Goal: Task Accomplishment & Management: Manage account settings

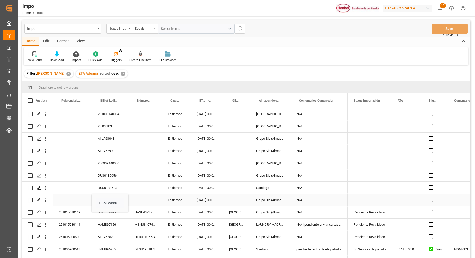
scroll to position [64, 0]
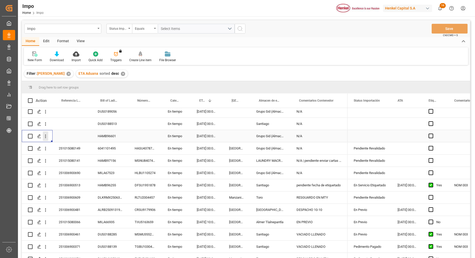
click at [46, 138] on icon "open menu" at bounding box center [45, 136] width 5 height 5
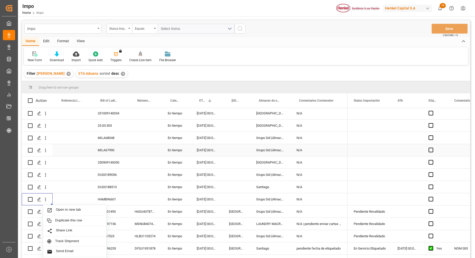
scroll to position [0, 0]
click at [84, 213] on span "Open in new tab" at bounding box center [79, 211] width 47 height 5
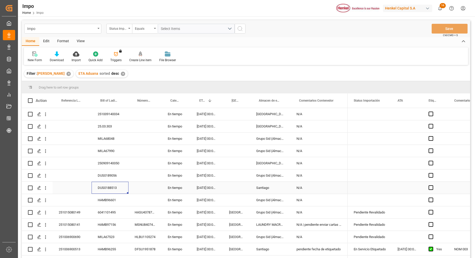
click at [113, 189] on div "DUS0188513" at bounding box center [110, 188] width 37 height 12
click at [112, 189] on input "DUS0188513" at bounding box center [110, 191] width 29 height 10
click at [108, 177] on div "DUS0189056" at bounding box center [110, 176] width 37 height 12
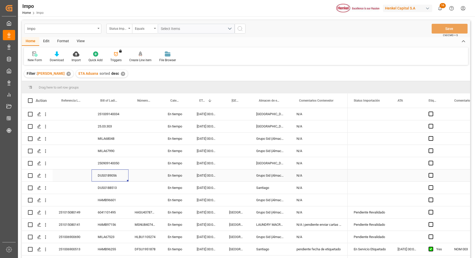
click at [108, 177] on div "DUS0189056" at bounding box center [110, 176] width 37 height 12
click at [108, 177] on input "DUS0189056" at bounding box center [110, 179] width 29 height 10
click at [110, 164] on div "250909140050" at bounding box center [110, 163] width 37 height 12
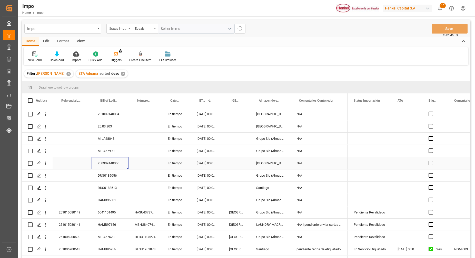
click at [110, 164] on div "250909140050" at bounding box center [110, 163] width 37 height 12
click at [107, 166] on input "250909140050" at bounding box center [110, 167] width 29 height 10
click at [108, 145] on div "MILA67990" at bounding box center [110, 151] width 37 height 12
click at [104, 154] on div "MILA67990" at bounding box center [110, 151] width 37 height 12
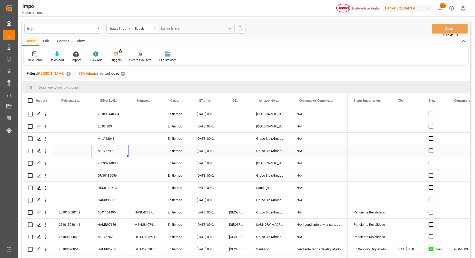
click at [105, 152] on div "MILA67990" at bounding box center [110, 151] width 37 height 12
click at [105, 152] on input "MILA67990" at bounding box center [110, 154] width 29 height 10
click at [107, 138] on div "MILA68048" at bounding box center [110, 139] width 37 height 12
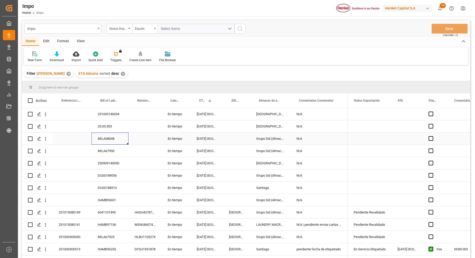
click at [107, 138] on div "MILA68048" at bounding box center [110, 139] width 37 height 12
click at [107, 138] on input "MILA68048" at bounding box center [110, 142] width 29 height 10
click at [147, 159] on div "Press SPACE to select this row." at bounding box center [144, 163] width 33 height 12
click at [113, 138] on div "MILA68048" at bounding box center [110, 139] width 37 height 12
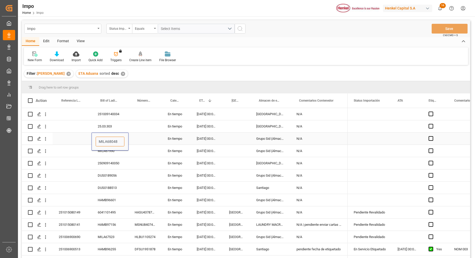
click at [110, 140] on input "MILA68048" at bounding box center [110, 142] width 29 height 10
drag, startPoint x: 139, startPoint y: 165, endPoint x: 137, endPoint y: 167, distance: 3.3
click at [137, 167] on div "Press SPACE to select this row." at bounding box center [144, 163] width 33 height 12
click at [112, 136] on div "MILA68048" at bounding box center [110, 139] width 37 height 12
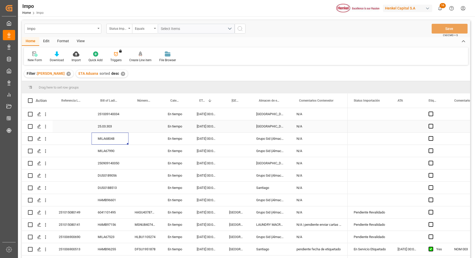
click at [110, 127] on div "25.03.303" at bounding box center [110, 126] width 37 height 12
click at [113, 126] on input "25.03.303" at bounding box center [110, 130] width 29 height 10
drag, startPoint x: 98, startPoint y: 129, endPoint x: 119, endPoint y: 128, distance: 21.0
click at [119, 128] on input "25.03.303" at bounding box center [110, 130] width 29 height 10
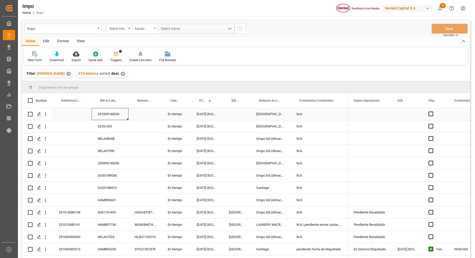
click at [100, 113] on div "251009140034" at bounding box center [110, 114] width 37 height 12
click at [106, 115] on input "251009140034" at bounding box center [110, 117] width 29 height 10
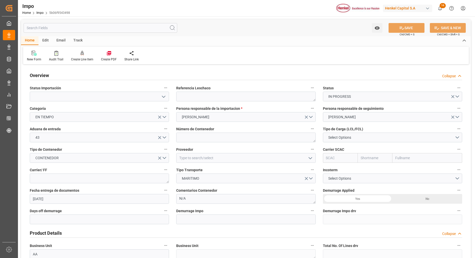
type input "07.10.2025"
click at [161, 94] on icon "open menu" at bounding box center [163, 97] width 6 height 6
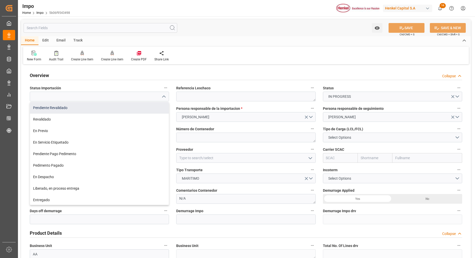
click at [132, 109] on div "Pendiente Revalidado" at bounding box center [99, 108] width 139 height 12
type input "Pendiente Revalidado"
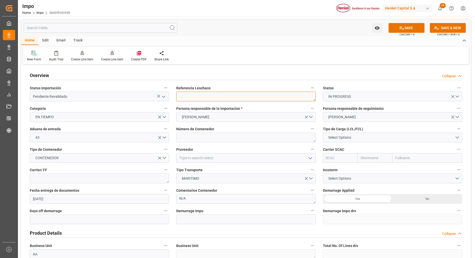
click at [193, 97] on textarea at bounding box center [245, 97] width 139 height 10
paste textarea "HAMB96601"
type textarea "HAMB96601"
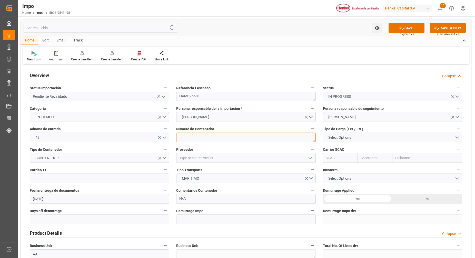
click at [231, 137] on textarea at bounding box center [245, 138] width 139 height 10
paste textarea "HumidityMSNU2968043"
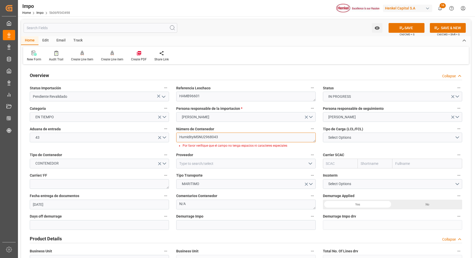
click at [190, 137] on textarea "HumidityMSNU2968043" at bounding box center [245, 138] width 139 height 10
click at [195, 136] on textarea "HumidityMSNU2968043" at bounding box center [245, 138] width 139 height 10
click at [194, 136] on textarea "HumidityMSNU2968043" at bounding box center [245, 138] width 139 height 10
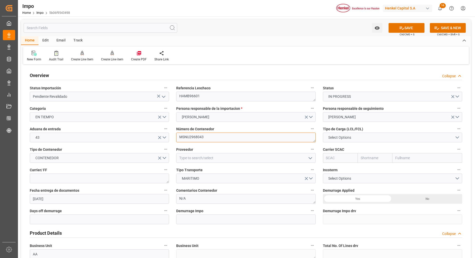
type textarea "MSNU2968043"
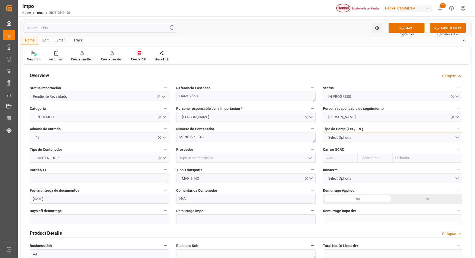
click at [355, 141] on button "Select Options" at bounding box center [392, 138] width 139 height 10
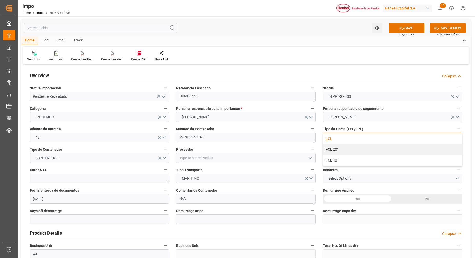
click at [348, 142] on div "LCL" at bounding box center [392, 139] width 139 height 11
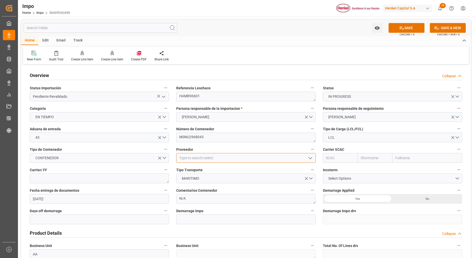
click at [250, 159] on input at bounding box center [245, 158] width 139 height 10
type input "HENKEL GLOBAL SUPPLY CHAIN B.V."
click at [213, 182] on button "MARITIMO" at bounding box center [245, 179] width 139 height 10
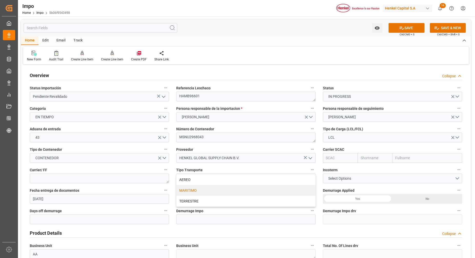
click at [431, 165] on div "Incoterm Select Options" at bounding box center [392, 175] width 146 height 21
drag, startPoint x: 422, startPoint y: 158, endPoint x: 419, endPoint y: 160, distance: 3.7
click at [421, 158] on input "text" at bounding box center [427, 158] width 70 height 10
type input "MSC"
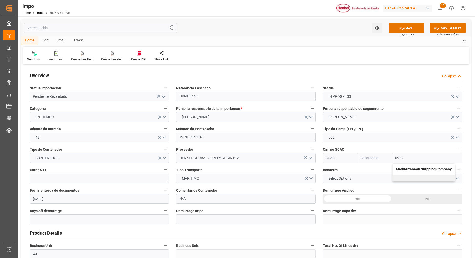
click at [426, 167] on b "Mediterranean Shipping Company" at bounding box center [424, 169] width 56 height 4
type input "MSCU"
type input "MSC"
type input "Mediterranean Shipping Company"
click at [422, 200] on div "No" at bounding box center [427, 199] width 70 height 10
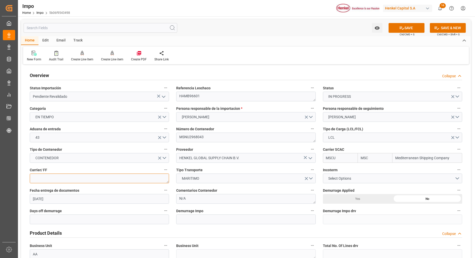
click at [103, 181] on textarea at bounding box center [99, 179] width 139 height 10
type textarea "DHL"
click at [241, 210] on label "Demurrage Impo" at bounding box center [245, 211] width 139 height 7
click at [309, 210] on button "Demurrage Impo" at bounding box center [312, 211] width 7 height 7
click at [245, 230] on div at bounding box center [237, 129] width 475 height 258
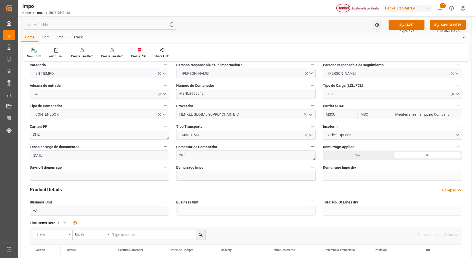
scroll to position [96, 0]
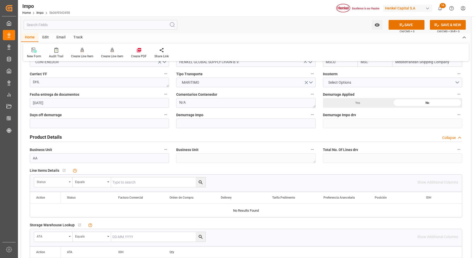
click at [69, 185] on div "Status" at bounding box center [53, 183] width 38 height 10
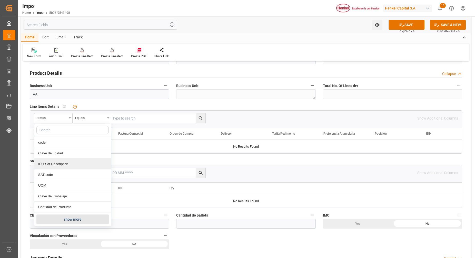
scroll to position [192, 0]
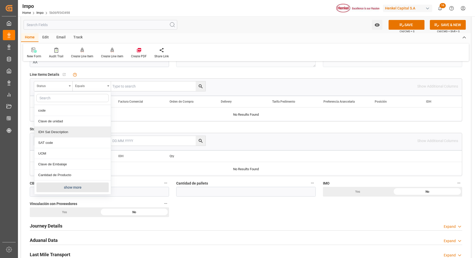
click at [78, 188] on button "show more" at bounding box center [72, 188] width 72 height 10
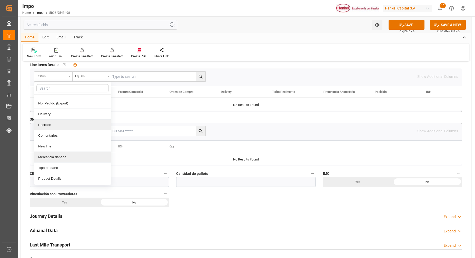
scroll to position [104, 0]
click at [62, 129] on div "Comentarios" at bounding box center [72, 125] width 76 height 11
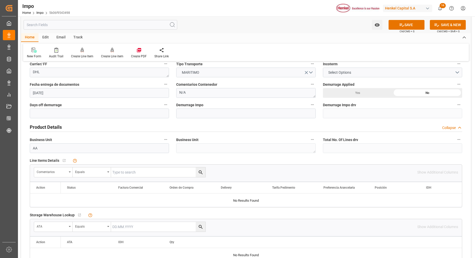
scroll to position [106, 0]
click at [129, 172] on input "text" at bounding box center [158, 173] width 94 height 10
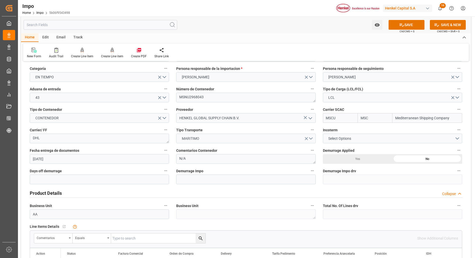
scroll to position [0, 0]
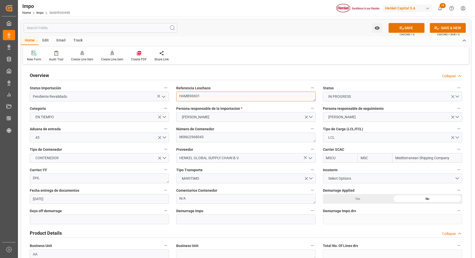
click at [193, 97] on textarea "HAMB96601" at bounding box center [245, 97] width 139 height 10
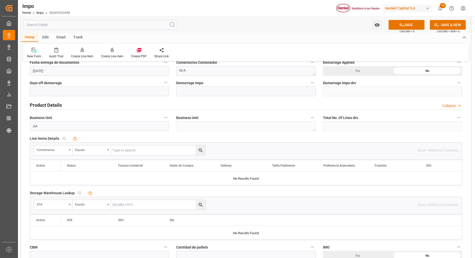
click at [135, 150] on input "text" at bounding box center [158, 151] width 94 height 10
paste input "HAMB96601"
click at [202, 153] on button "search button" at bounding box center [201, 151] width 10 height 10
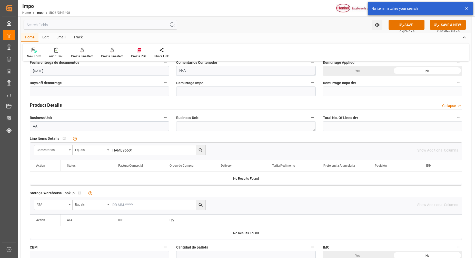
click at [155, 150] on input "HAMB96601" at bounding box center [158, 151] width 94 height 10
click at [151, 150] on input "HAMB96601" at bounding box center [158, 151] width 94 height 10
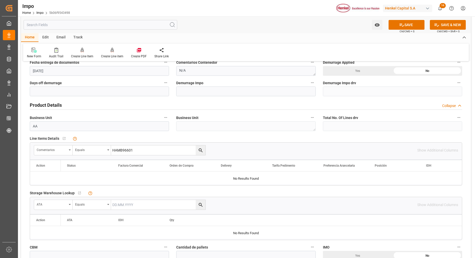
click at [255, 136] on div "Line Items Details   No child Object linked" at bounding box center [246, 139] width 432 height 8
click at [157, 149] on input "HAMB96601" at bounding box center [158, 151] width 94 height 10
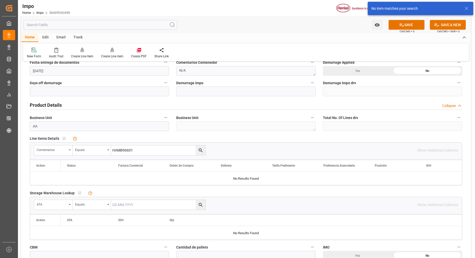
click at [200, 139] on div "Line Items Details   No child Object linked" at bounding box center [246, 139] width 432 height 8
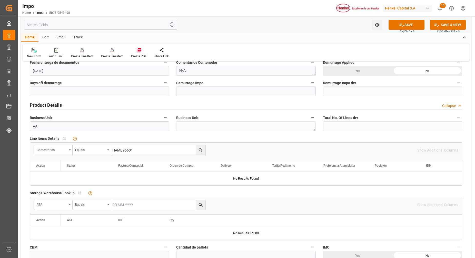
click at [143, 152] on input "HAMB96601" at bounding box center [158, 151] width 94 height 10
click at [141, 152] on input "HAMB96601" at bounding box center [158, 151] width 94 height 10
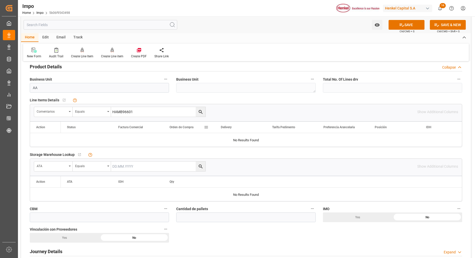
scroll to position [160, 0]
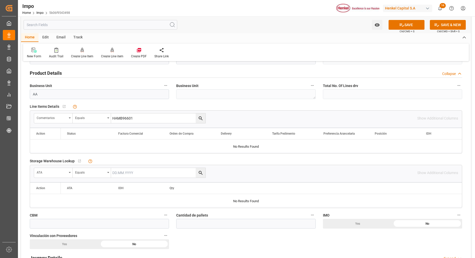
click at [147, 120] on input "HAMB96601" at bounding box center [158, 119] width 94 height 10
type input "H"
paste input "HAMB96601"
click at [131, 119] on input "HAMB96601" at bounding box center [158, 119] width 94 height 10
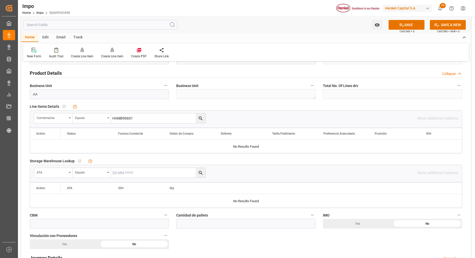
scroll to position [128, 0]
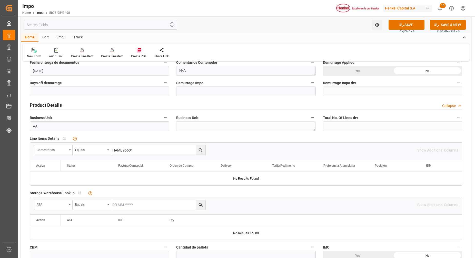
click at [229, 137] on div "Line Items Details   No child Object linked" at bounding box center [246, 139] width 432 height 8
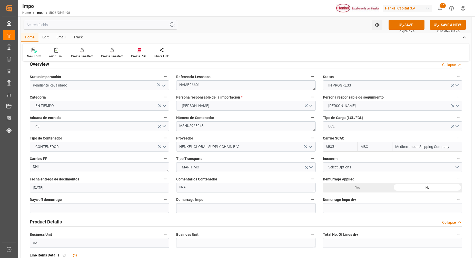
scroll to position [0, 0]
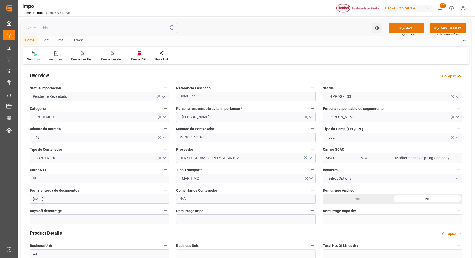
click at [413, 25] on button "SAVE" at bounding box center [406, 28] width 36 height 10
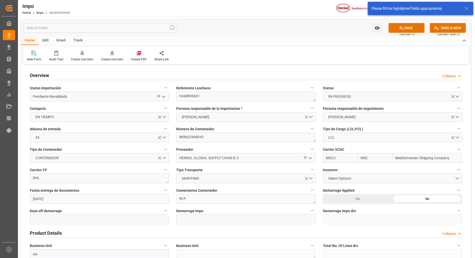
click at [275, 128] on label "Número de Contenedor" at bounding box center [245, 129] width 139 height 7
click at [309, 128] on button "Número de Contenedor" at bounding box center [312, 129] width 7 height 7
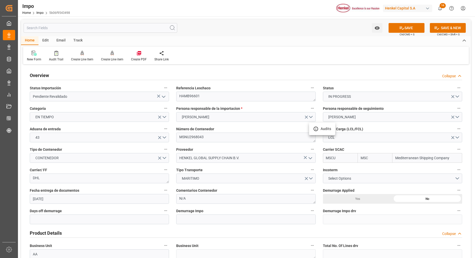
click at [266, 144] on div at bounding box center [237, 129] width 475 height 258
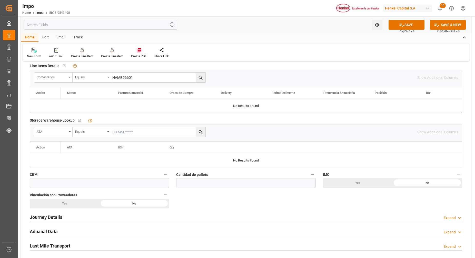
scroll to position [160, 0]
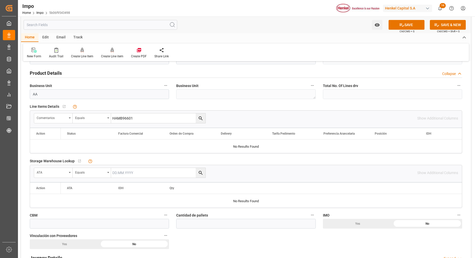
click at [145, 122] on input "HAMB96601" at bounding box center [158, 119] width 94 height 10
type input "H"
drag, startPoint x: 266, startPoint y: 78, endPoint x: 264, endPoint y: 84, distance: 5.6
click at [264, 84] on div "Overview Collapse Status Importación Pendiente Revalidado Referencia Leschaco H…" at bounding box center [246, 174] width 450 height 537
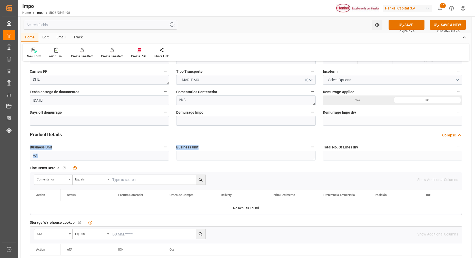
scroll to position [32, 0]
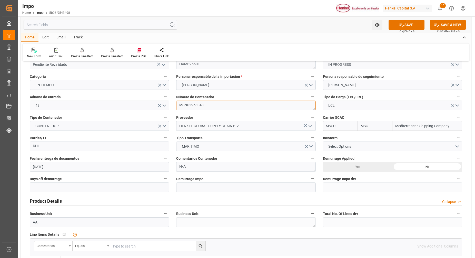
click at [244, 110] on textarea "MSNU2968043" at bounding box center [245, 106] width 139 height 10
click at [412, 27] on button "SAVE" at bounding box center [406, 25] width 36 height 10
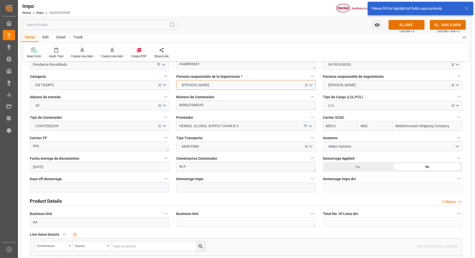
click at [265, 88] on button "[PERSON_NAME]" at bounding box center [245, 85] width 139 height 10
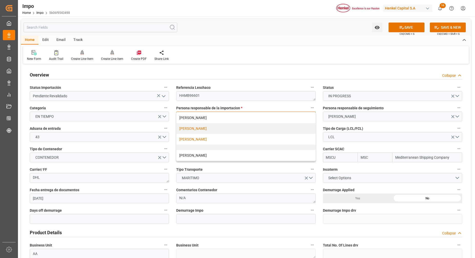
scroll to position [0, 0]
click at [219, 141] on div "[PERSON_NAME]" at bounding box center [245, 140] width 139 height 11
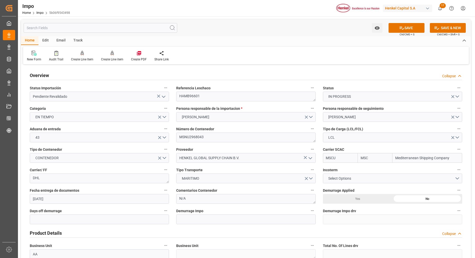
click at [405, 29] on button "SAVE" at bounding box center [406, 28] width 36 height 10
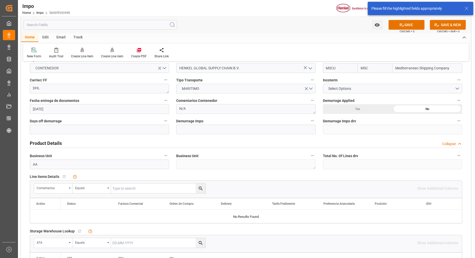
scroll to position [96, 0]
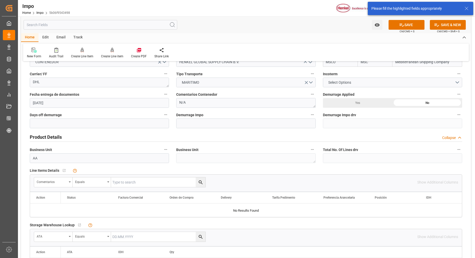
click at [122, 183] on input "text" at bounding box center [158, 183] width 94 height 10
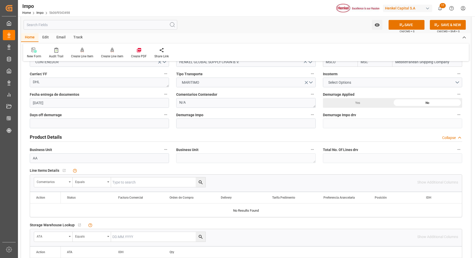
paste input "251009140034"
type input "251009140034"
drag, startPoint x: 175, startPoint y: 185, endPoint x: 113, endPoint y: 190, distance: 61.9
click at [113, 190] on div "Comentarios Equals 251009140034 Show Additional Columns" at bounding box center [246, 182] width 432 height 15
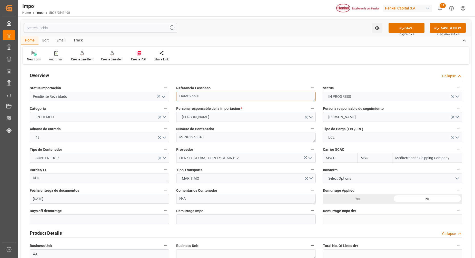
drag, startPoint x: 190, startPoint y: 93, endPoint x: 188, endPoint y: 96, distance: 3.5
click at [189, 95] on textarea "HAMB96601" at bounding box center [245, 97] width 139 height 10
click at [188, 96] on textarea "HAMB96601" at bounding box center [245, 97] width 139 height 10
click at [187, 97] on textarea "HAMB96601" at bounding box center [245, 97] width 139 height 10
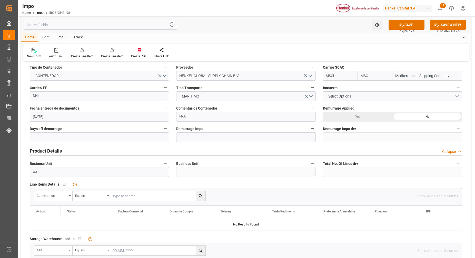
scroll to position [128, 0]
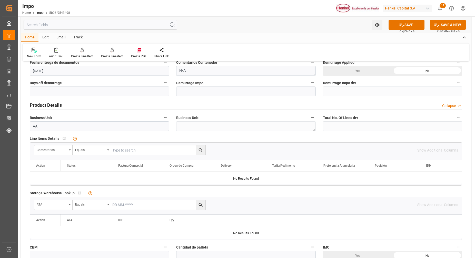
click at [145, 151] on input "text" at bounding box center [158, 151] width 94 height 10
paste input "HAMB96601"
type input "HAMB96601"
click at [200, 149] on icon "search button" at bounding box center [200, 150] width 5 height 5
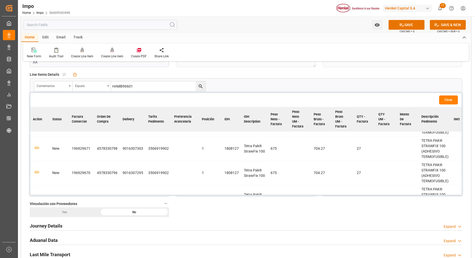
scroll to position [0, 0]
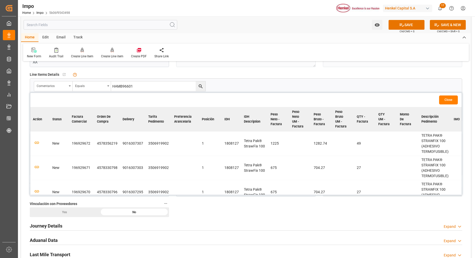
click at [39, 143] on td at bounding box center [39, 144] width 19 height 24
click at [39, 144] on icon "button" at bounding box center [36, 143] width 5 height 3
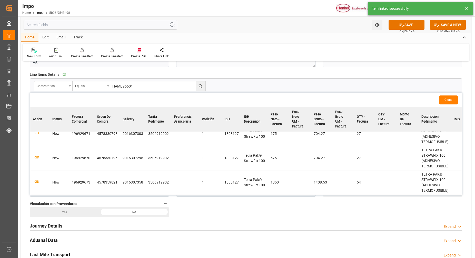
scroll to position [4, 0]
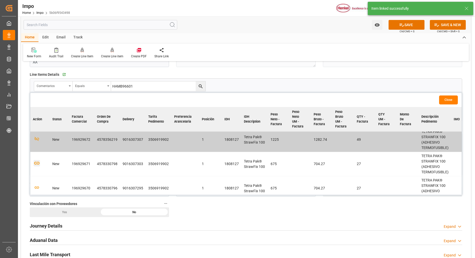
click at [38, 165] on icon "button" at bounding box center [37, 163] width 6 height 6
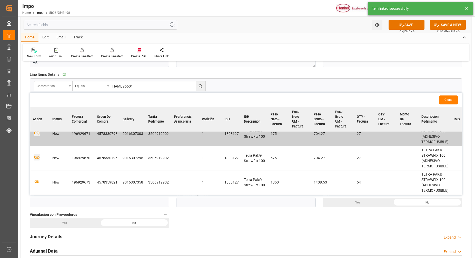
click at [37, 156] on icon "button" at bounding box center [36, 157] width 5 height 3
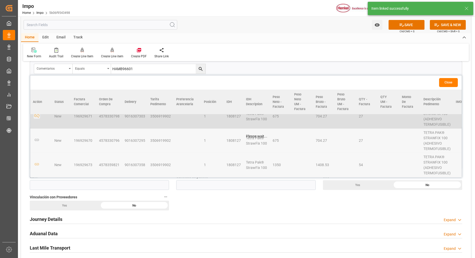
scroll to position [224, 0]
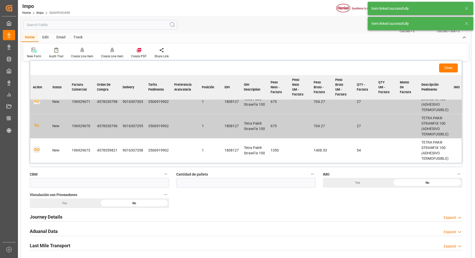
click at [38, 149] on icon "button" at bounding box center [37, 150] width 6 height 6
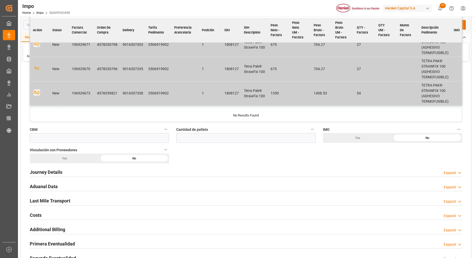
scroll to position [288, 0]
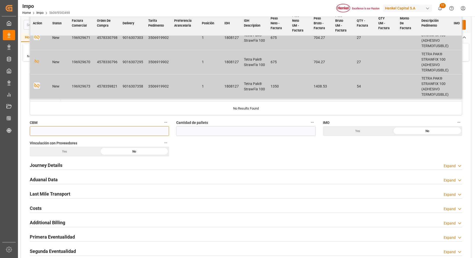
click at [97, 129] on input "text" at bounding box center [99, 131] width 139 height 10
paste input "8.208"
type input "8.208"
click at [244, 136] on div "Cantidad de pallets" at bounding box center [246, 127] width 146 height 21
click at [244, 134] on input "text" at bounding box center [245, 131] width 139 height 10
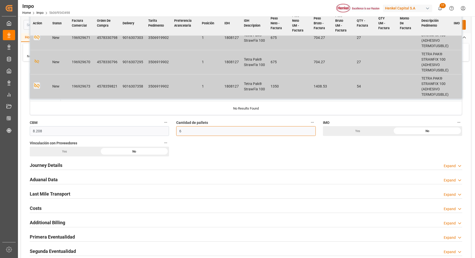
type input "6"
click at [69, 152] on div "Yes" at bounding box center [65, 152] width 70 height 10
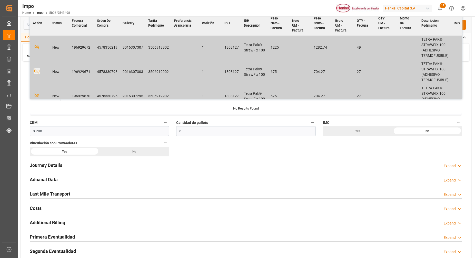
click at [50, 168] on h2 "Journey Details" at bounding box center [46, 165] width 33 height 7
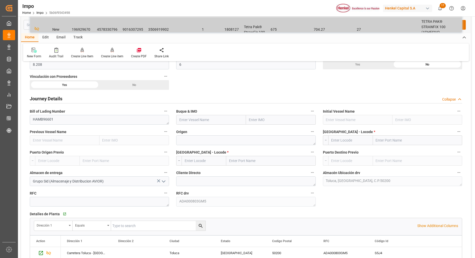
scroll to position [353, 0]
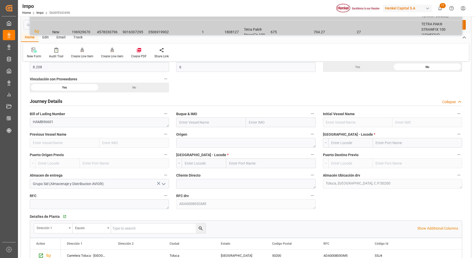
click at [266, 122] on input "text" at bounding box center [281, 123] width 70 height 10
paste input "MSC SHANGHAI"
type input "MSC SHANGHAI"
click at [280, 138] on div "9231822 - MSC SHANGHAI V" at bounding box center [271, 134] width 51 height 12
type input "MSC SHANGHAI V"
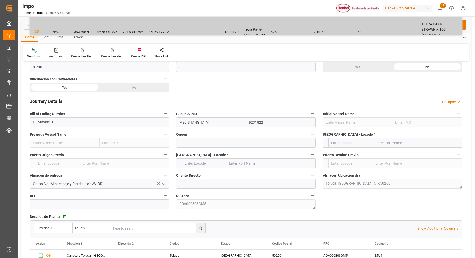
type input "9231822"
click at [388, 147] on input "text" at bounding box center [417, 143] width 89 height 10
paste input "BREMERHAVEN"
type input "BREMERHAVEN"
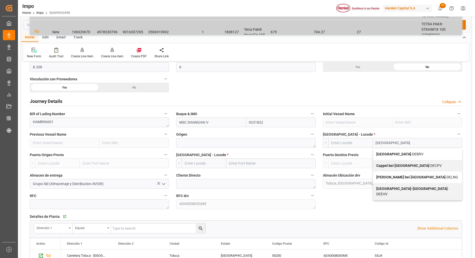
click at [395, 152] on b "[GEOGRAPHIC_DATA]" at bounding box center [393, 154] width 35 height 4
type input "DEBRV"
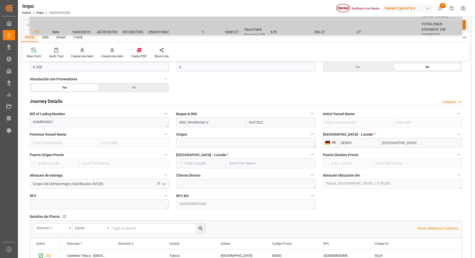
type input "[GEOGRAPHIC_DATA]"
click at [269, 167] on input "text" at bounding box center [270, 164] width 89 height 10
type input "ver"
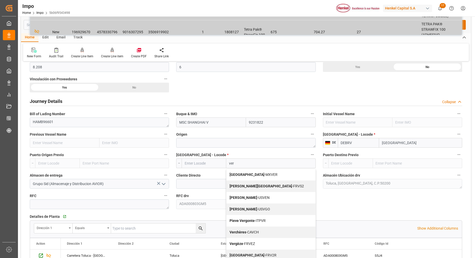
drag, startPoint x: 267, startPoint y: 174, endPoint x: 187, endPoint y: 243, distance: 106.0
click at [267, 174] on div "Veracruz - MXVER" at bounding box center [270, 175] width 89 height 12
type input "MXVER"
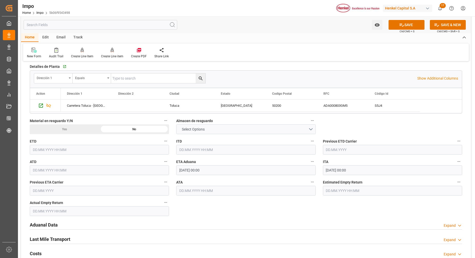
scroll to position [513, 0]
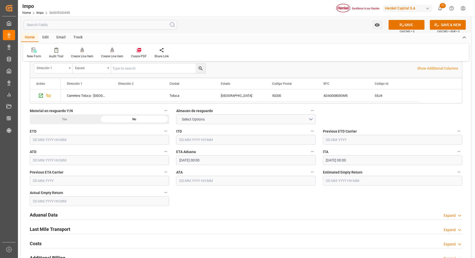
type input "[GEOGRAPHIC_DATA]"
click at [47, 212] on h2 "Aduanal Data" at bounding box center [44, 215] width 28 height 7
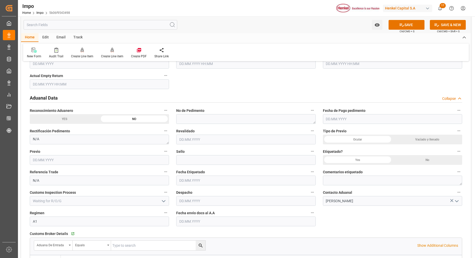
scroll to position [641, 0]
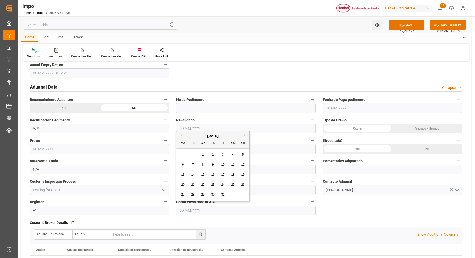
click at [232, 211] on input "text" at bounding box center [245, 211] width 139 height 10
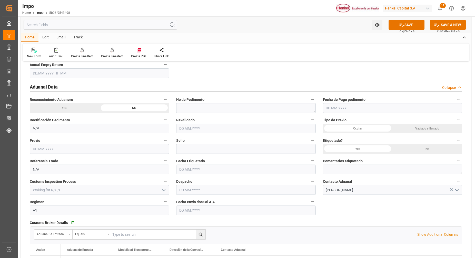
click at [199, 207] on input "text" at bounding box center [245, 211] width 139 height 10
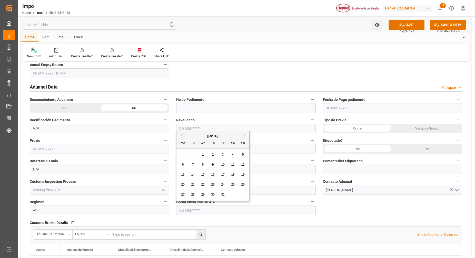
click at [187, 207] on input "text" at bounding box center [245, 211] width 139 height 10
click at [186, 210] on input "text" at bounding box center [245, 211] width 139 height 10
click at [285, 45] on div "New Form Audit Trail Create Line Item Create Line item Create PDF Share Link" at bounding box center [246, 53] width 446 height 18
click at [212, 210] on input "text" at bounding box center [245, 211] width 139 height 10
click at [188, 136] on div "[DATE]" at bounding box center [212, 136] width 73 height 5
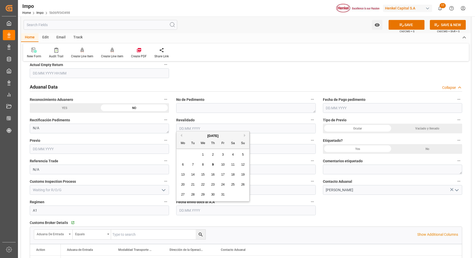
click at [213, 166] on span "9" at bounding box center [213, 165] width 2 height 4
type input "[DATE]"
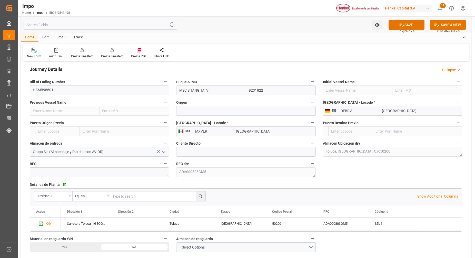
scroll to position [353, 0]
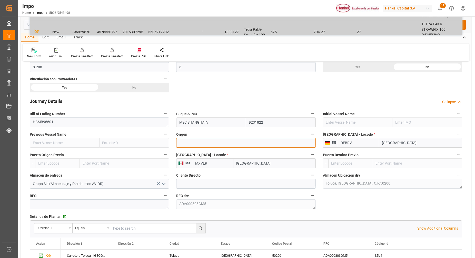
click at [224, 144] on textarea at bounding box center [245, 143] width 139 height 10
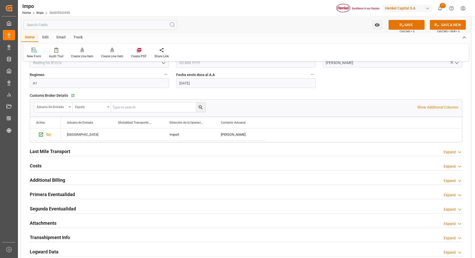
scroll to position [801, 0]
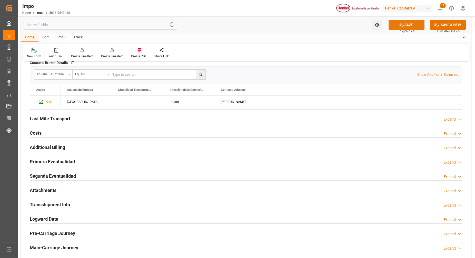
type textarea "[GEOGRAPHIC_DATA]"
click at [399, 24] on icon at bounding box center [401, 24] width 5 height 5
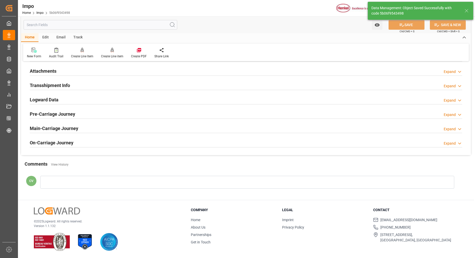
type textarea "HAMB96601"
type textarea "AA"
type input "0"
type input "4"
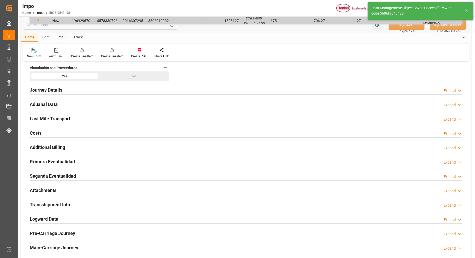
click at [46, 191] on h2 "Attachments" at bounding box center [43, 190] width 27 height 7
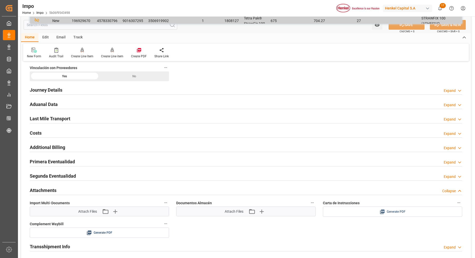
click at [372, 214] on div "Generate PDF" at bounding box center [393, 212] width 132 height 6
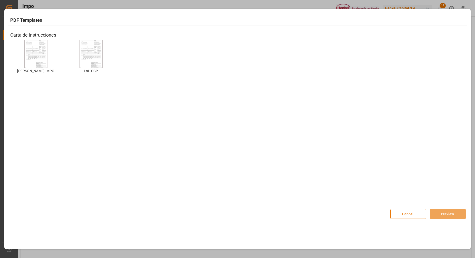
click at [36, 60] on img at bounding box center [36, 53] width 21 height 29
click at [444, 214] on button "Preview" at bounding box center [448, 214] width 36 height 10
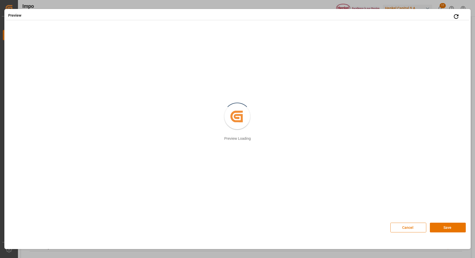
click at [444, 226] on button "Save" at bounding box center [448, 228] width 36 height 10
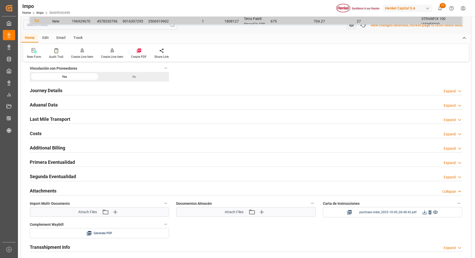
scroll to position [364, 0]
click at [424, 213] on icon at bounding box center [425, 212] width 4 height 4
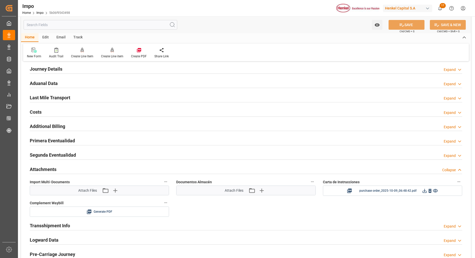
scroll to position [396, 0]
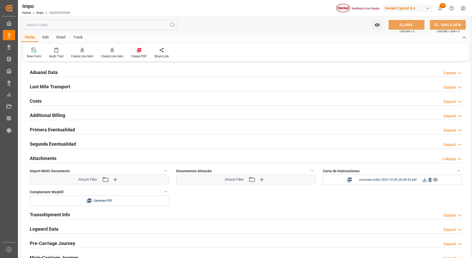
click at [388, 178] on span "purchase order_2025-10-09_06:48:42.pdf" at bounding box center [387, 180] width 57 height 6
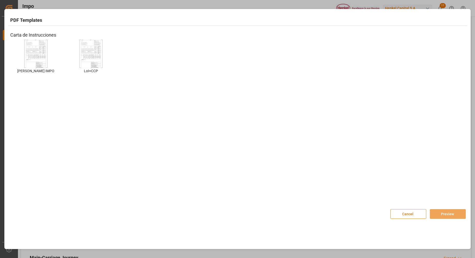
click at [414, 214] on button "Cancel" at bounding box center [408, 214] width 36 height 10
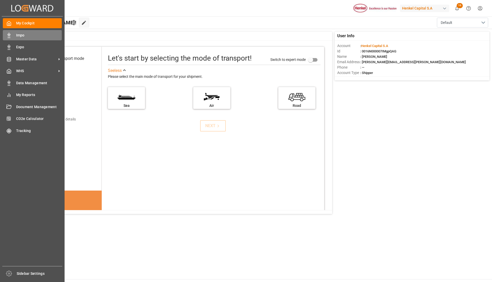
click at [12, 37] on div "Impo Impo" at bounding box center [32, 35] width 59 height 10
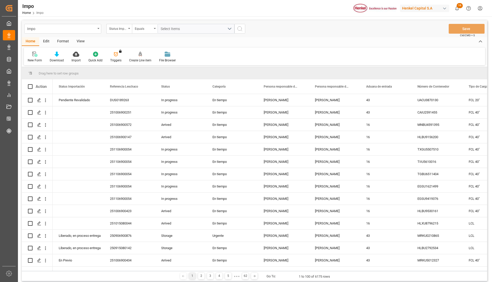
click at [99, 31] on div "Impo" at bounding box center [62, 29] width 77 height 10
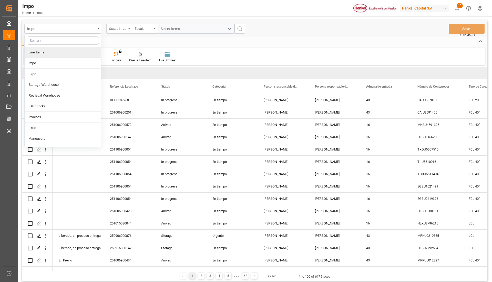
click at [63, 51] on div "Line Items" at bounding box center [63, 52] width 76 height 11
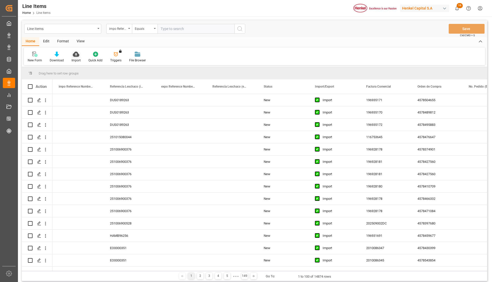
click at [79, 53] on div at bounding box center [76, 53] width 9 height 5
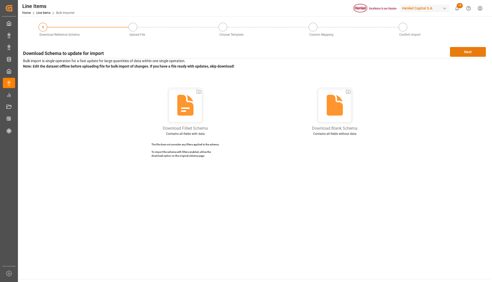
click at [466, 53] on button "Next" at bounding box center [468, 52] width 36 height 10
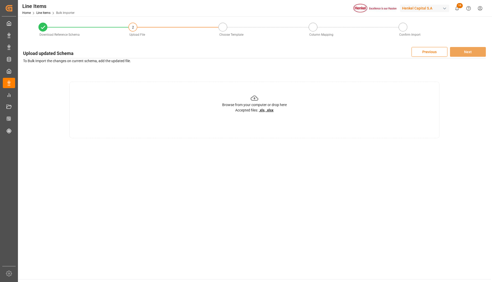
click at [257, 103] on div "Browse from your computer or drop here" at bounding box center [254, 104] width 65 height 5
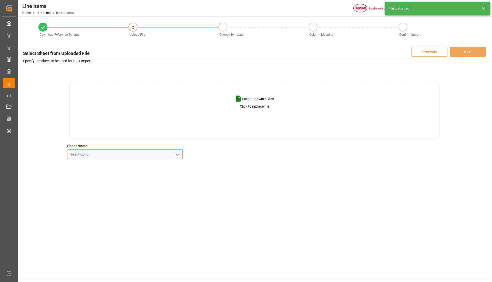
click at [141, 153] on input at bounding box center [125, 154] width 116 height 10
click at [178, 155] on icon "open menu" at bounding box center [177, 154] width 6 height 6
click at [110, 180] on div "Line Item" at bounding box center [124, 177] width 115 height 12
type input "Line Item"
click at [457, 52] on button "Next" at bounding box center [468, 52] width 36 height 10
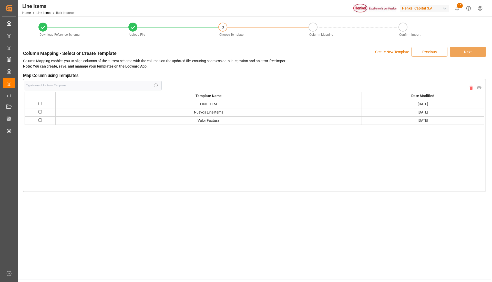
click at [38, 103] on td at bounding box center [40, 104] width 31 height 8
click at [38, 103] on input "checkbox" at bounding box center [39, 103] width 3 height 3
checkbox input "true"
click at [39, 113] on td at bounding box center [40, 112] width 31 height 8
click at [40, 112] on input "checkbox" at bounding box center [39, 111] width 3 height 3
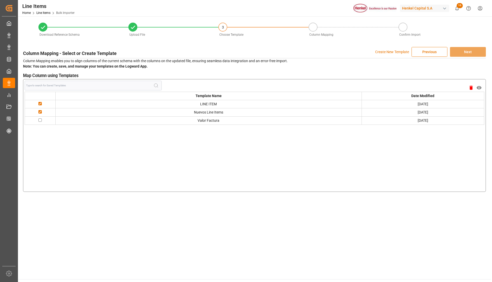
click at [39, 111] on input "checkbox" at bounding box center [39, 111] width 3 height 3
checkbox input "false"
click at [41, 103] on input "checkbox" at bounding box center [39, 103] width 3 height 3
checkbox input "false"
click at [388, 79] on div "Template Name Date Modified LINE ITEM 02-10-2025 Nuevos Line Items 02-10-2025 V…" at bounding box center [254, 135] width 463 height 113
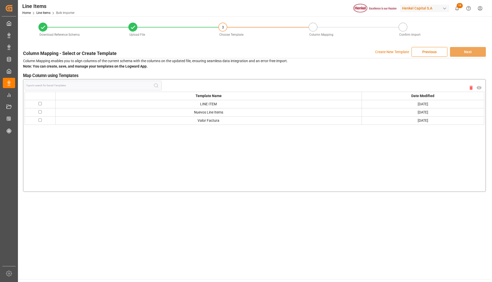
click at [40, 113] on input "checkbox" at bounding box center [39, 111] width 3 height 3
checkbox input "true"
click at [468, 54] on button "Next" at bounding box center [468, 52] width 36 height 10
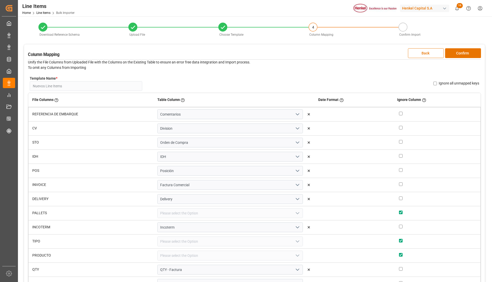
click at [461, 47] on div "Column Mapping Back Confirm Unify the File Columns from Uploaded File with the …" at bounding box center [254, 168] width 461 height 249
click at [460, 51] on button "Confirm" at bounding box center [463, 53] width 36 height 10
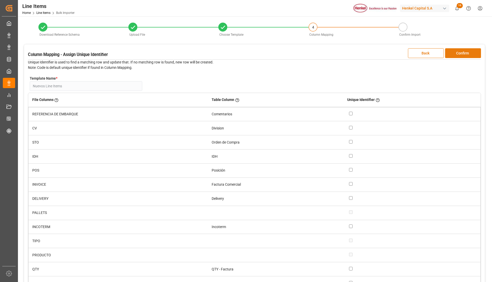
click at [463, 56] on button "Confirm" at bounding box center [463, 53] width 36 height 10
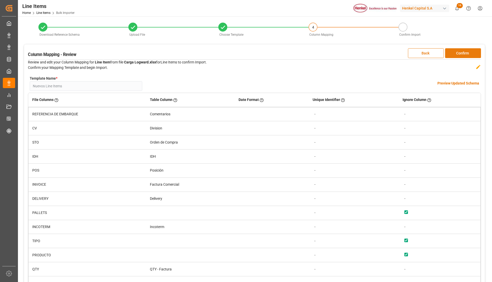
click at [463, 56] on button "Confirm" at bounding box center [463, 53] width 36 height 10
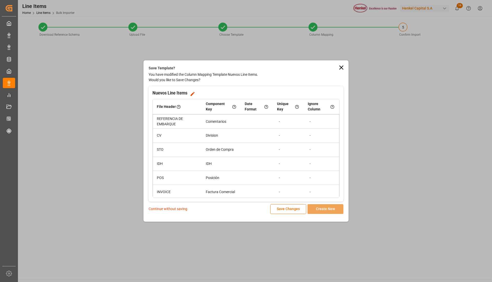
click at [168, 209] on p "Continue without saving" at bounding box center [168, 208] width 39 height 5
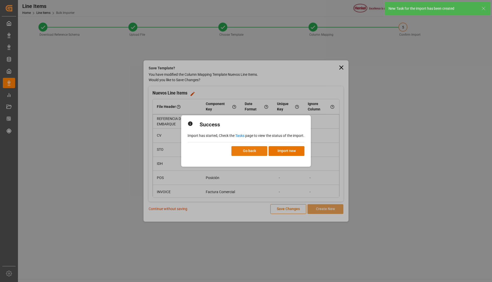
click at [260, 151] on button "Go back" at bounding box center [250, 151] width 36 height 10
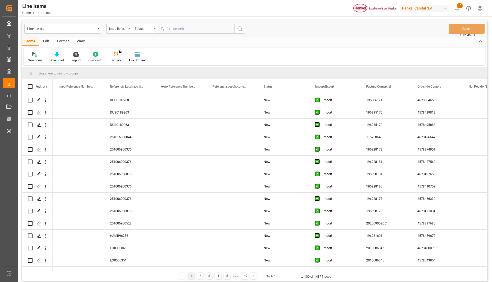
click at [480, 11] on html "Created by potrace 1.15, written by Peter Selinger 2001-2017 Created by potrace…" at bounding box center [246, 141] width 492 height 282
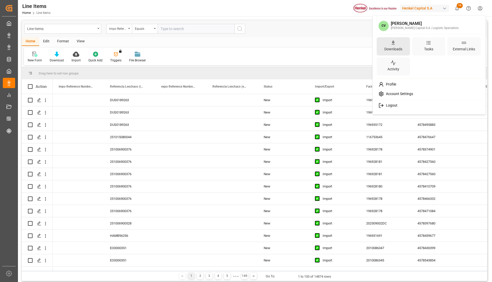
click at [403, 45] on div "Downloads" at bounding box center [393, 46] width 33 height 18
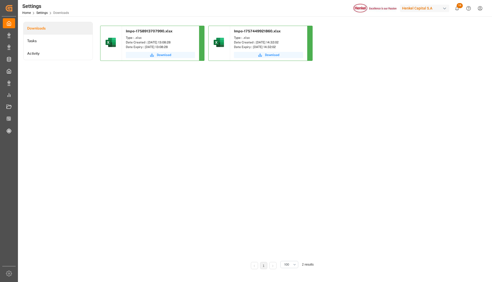
click at [480, 10] on html "Created by potrace 1.15, written by Peter Selinger 2001-2017 Created by potrace…" at bounding box center [246, 141] width 492 height 282
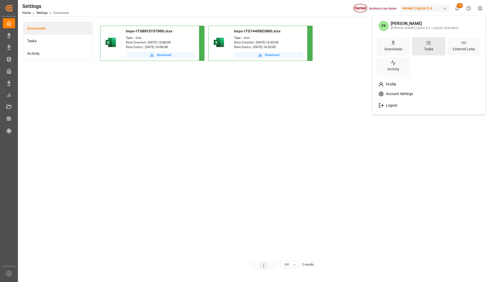
click at [432, 48] on div "Tasks" at bounding box center [428, 48] width 11 height 7
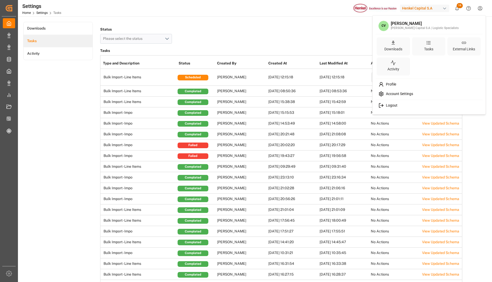
click at [249, 40] on html "Created by potrace 1.15, written by Peter Selinger 2001-2017 Created by potrace…" at bounding box center [246, 141] width 492 height 282
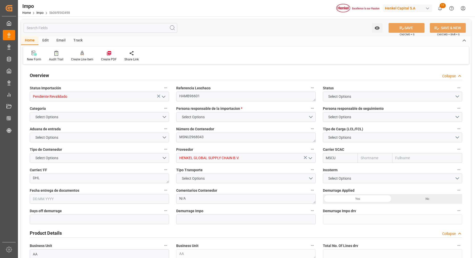
type input "MSC"
type input "Mediterranean Shipping Company"
type input "0"
type input "4"
type input "8.208"
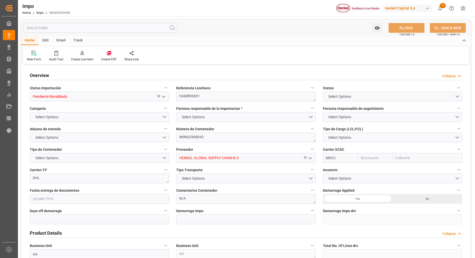
type input "6"
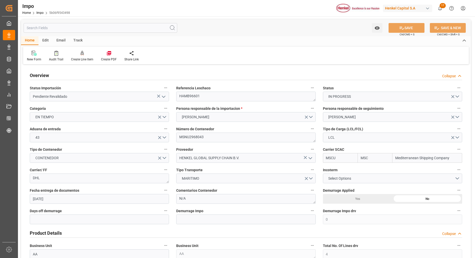
type input "[DATE]"
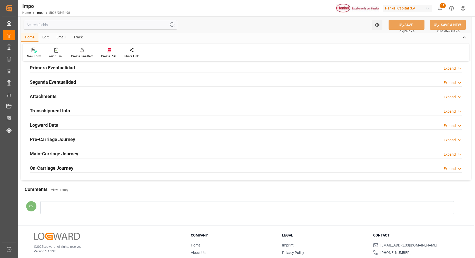
scroll to position [449, 0]
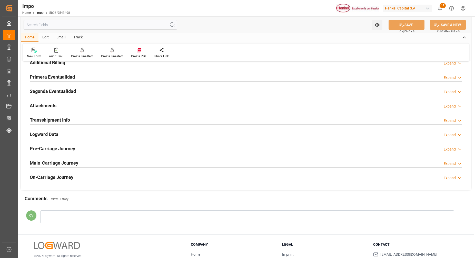
click at [46, 105] on h2 "Attachments" at bounding box center [43, 105] width 27 height 7
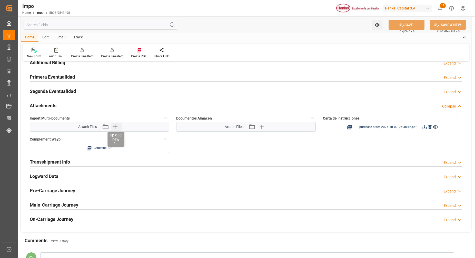
click at [117, 129] on icon "button" at bounding box center [115, 127] width 8 height 8
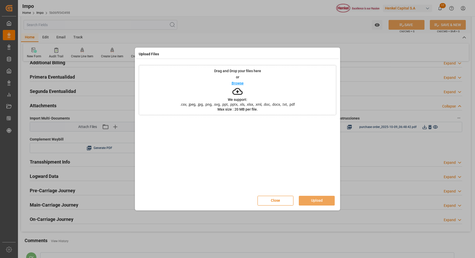
click at [235, 88] on icon at bounding box center [237, 91] width 10 height 10
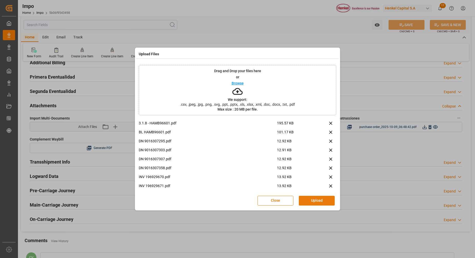
click at [309, 200] on button "Upload" at bounding box center [317, 201] width 36 height 10
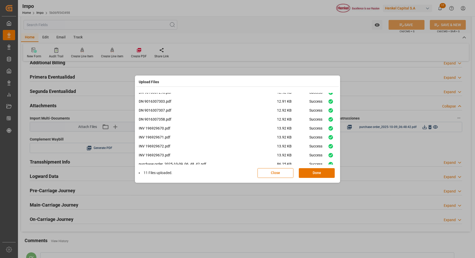
scroll to position [31, 0]
click at [318, 172] on button "Done" at bounding box center [317, 173] width 36 height 10
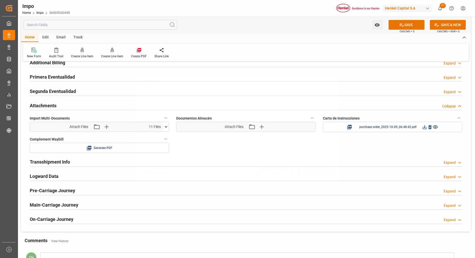
scroll to position [0, 0]
click at [403, 25] on icon at bounding box center [401, 24] width 5 height 5
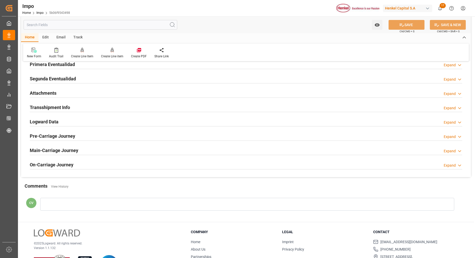
scroll to position [451, 0]
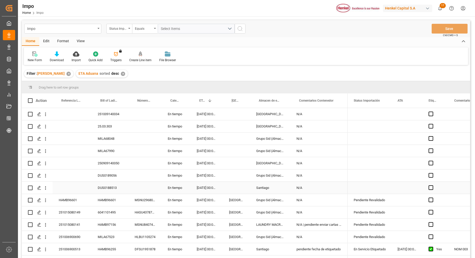
click at [111, 186] on div "DUS0188513" at bounding box center [110, 188] width 37 height 12
click at [110, 187] on input "DUS0188513" at bounding box center [110, 191] width 29 height 10
click at [109, 187] on input "DUS0188513" at bounding box center [110, 191] width 29 height 10
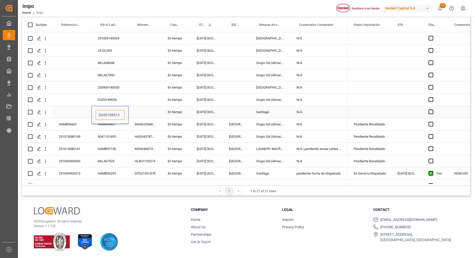
click at [114, 118] on input "DUS0188513" at bounding box center [110, 115] width 29 height 10
click at [113, 118] on input "DUS0188513" at bounding box center [110, 115] width 29 height 10
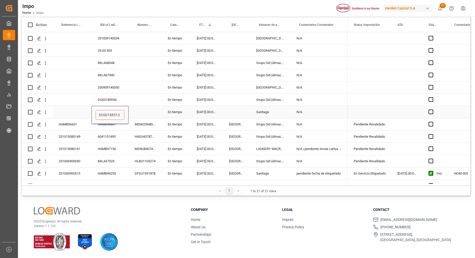
click at [113, 118] on input "DUS0188513" at bounding box center [110, 115] width 29 height 10
click at [111, 115] on input "DUS0188513" at bounding box center [110, 115] width 29 height 10
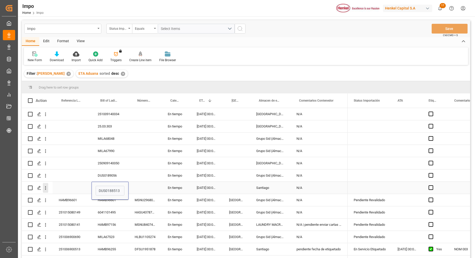
click at [47, 189] on icon "open menu" at bounding box center [45, 188] width 5 height 5
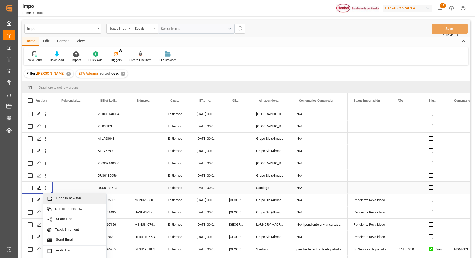
click at [69, 201] on span "Open in new tab" at bounding box center [79, 198] width 47 height 5
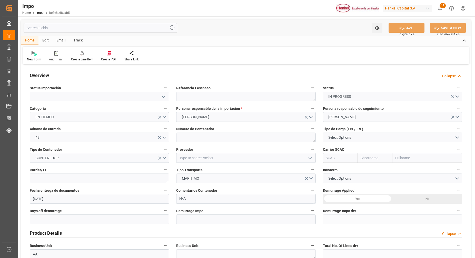
type input "[DATE]"
click at [159, 92] on input at bounding box center [99, 97] width 139 height 10
click at [162, 96] on icon "open menu" at bounding box center [163, 97] width 6 height 6
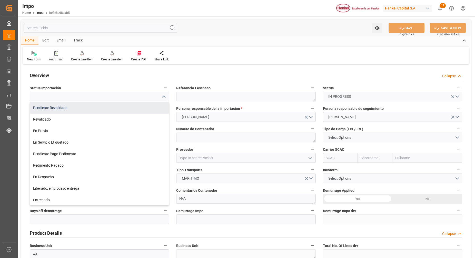
click at [131, 107] on div "Pendiente Revalidado" at bounding box center [99, 108] width 139 height 12
type input "Pendiente Revalidado"
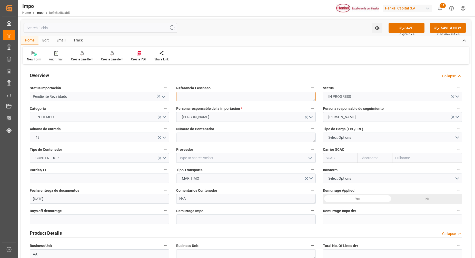
click at [223, 94] on textarea at bounding box center [245, 97] width 139 height 10
paste textarea "DUS0188513"
type textarea "DUS0188513"
click at [356, 136] on button "Select Options" at bounding box center [392, 138] width 139 height 10
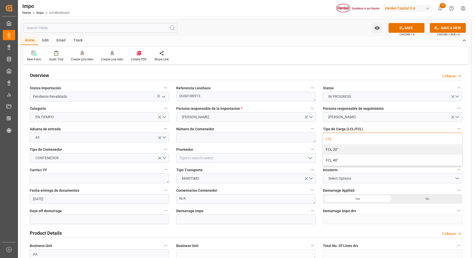
click at [349, 140] on div "LCL" at bounding box center [392, 139] width 139 height 11
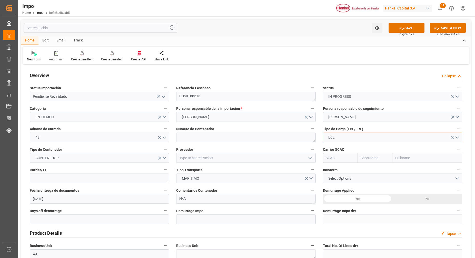
click at [395, 136] on button "LCL" at bounding box center [392, 138] width 139 height 10
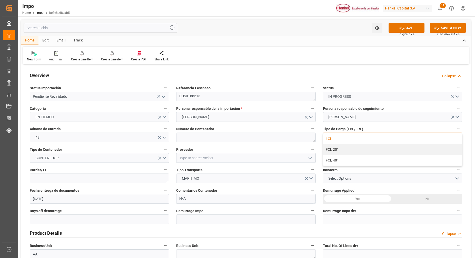
click at [373, 152] on div "FCL 20"" at bounding box center [392, 149] width 139 height 11
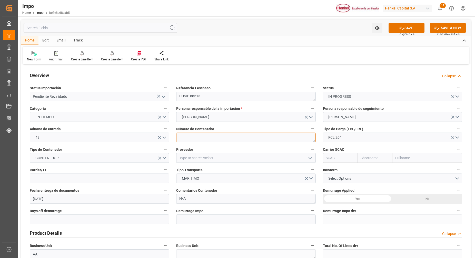
click at [263, 140] on textarea at bounding box center [245, 138] width 139 height 10
paste textarea "MSBU2019857"
type textarea "MSBU2019857"
click at [199, 125] on div "Número de Contenedor MSBU2019857" at bounding box center [246, 134] width 146 height 21
click at [382, 175] on button "Select Options" at bounding box center [392, 179] width 139 height 10
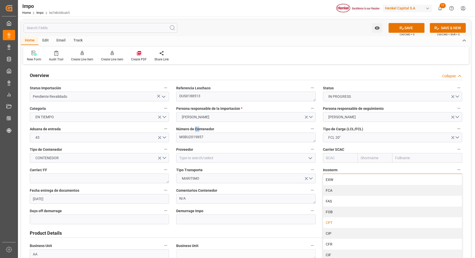
drag, startPoint x: 350, startPoint y: 217, endPoint x: 343, endPoint y: 226, distance: 11.8
click at [344, 226] on div "EXW FCA FAS FOB CPT CIP CFR CIF DAP DPU DDP" at bounding box center [392, 234] width 139 height 118
click at [343, 224] on div "CPT" at bounding box center [392, 223] width 139 height 11
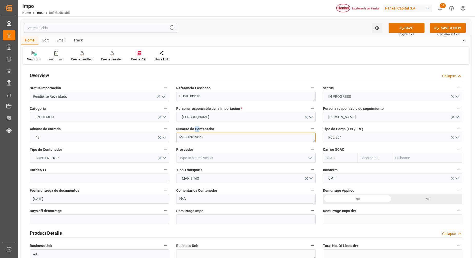
click at [189, 136] on textarea "MSBU2019857" at bounding box center [245, 138] width 139 height 10
click at [403, 160] on input "text" at bounding box center [427, 158] width 70 height 10
type input "msc"
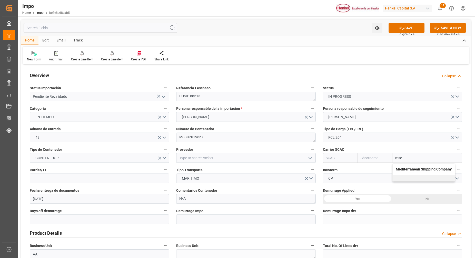
click at [406, 167] on div "Mediterranean Shipping Company" at bounding box center [424, 170] width 62 height 12
type input "MSCU"
type input "MSC"
type input "Mediterranean Shipping Company"
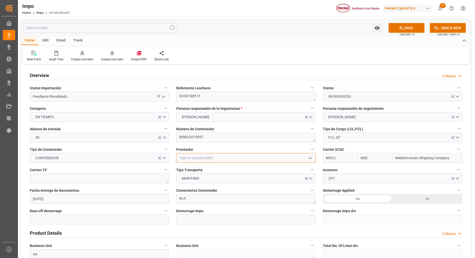
click at [215, 156] on input at bounding box center [245, 158] width 139 height 10
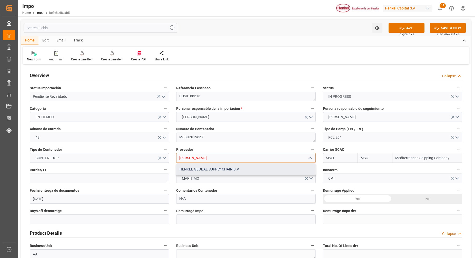
click at [218, 167] on div "HENKEL GLOBAL SUPPLY CHAIN B.V." at bounding box center [245, 170] width 139 height 12
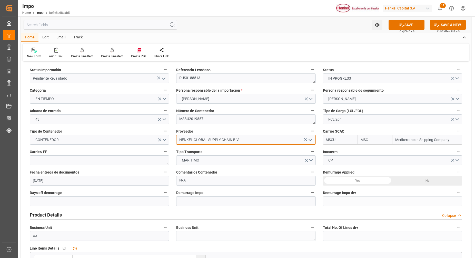
scroll to position [32, 0]
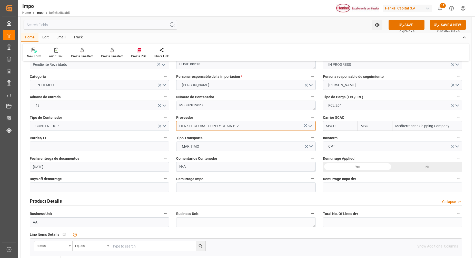
type input "HENKEL GLOBAL SUPPLY CHAIN B.V."
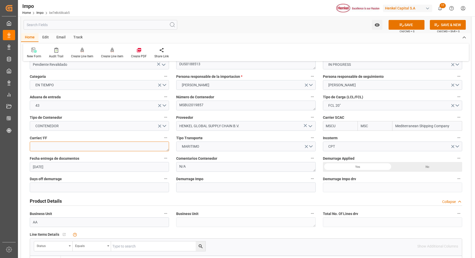
click at [111, 152] on div "Carrier/ FF" at bounding box center [99, 143] width 146 height 21
type textarea "DSV"
click at [413, 175] on div "Demurrage Impo drv" at bounding box center [392, 184] width 146 height 21
click at [414, 167] on div "No" at bounding box center [427, 167] width 70 height 10
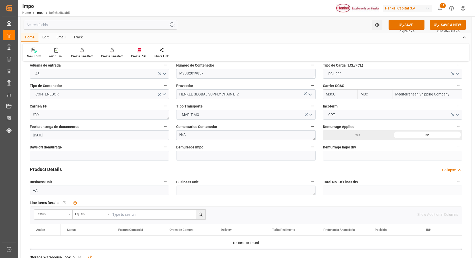
scroll to position [64, 0]
click at [67, 215] on div "Status" at bounding box center [53, 215] width 38 height 10
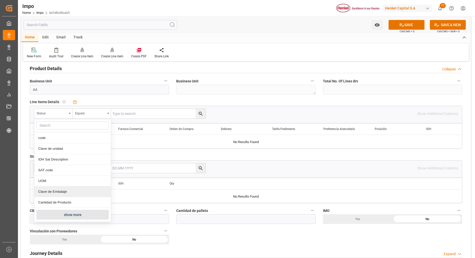
scroll to position [192, 0]
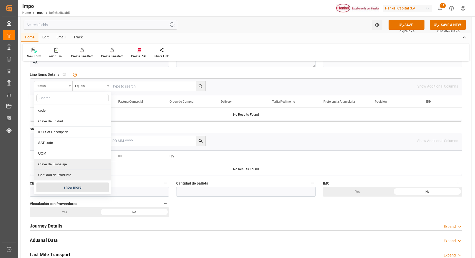
click at [75, 187] on button "show more" at bounding box center [72, 188] width 72 height 10
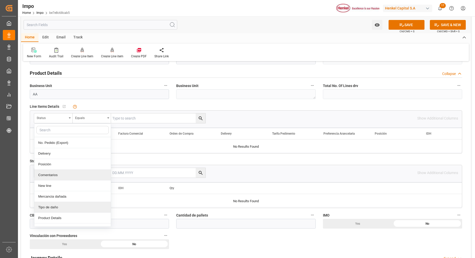
scroll to position [87, 0]
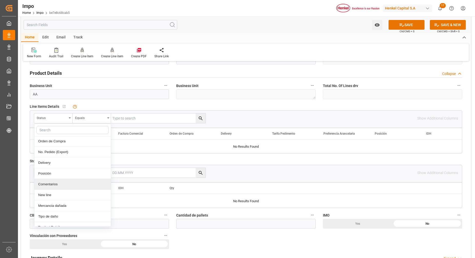
click at [51, 182] on div "Comentarios" at bounding box center [72, 184] width 76 height 11
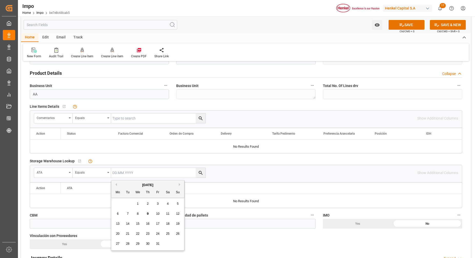
click at [135, 171] on input "text" at bounding box center [158, 173] width 94 height 10
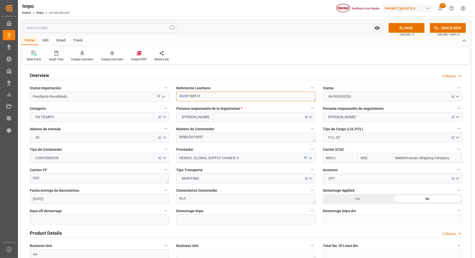
click at [194, 98] on textarea "DUS0188513" at bounding box center [245, 97] width 139 height 10
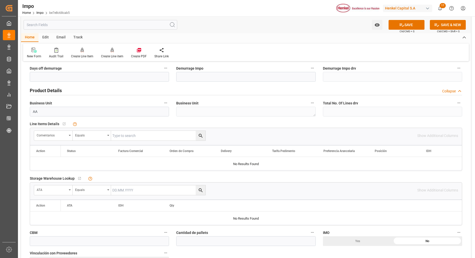
scroll to position [128, 0]
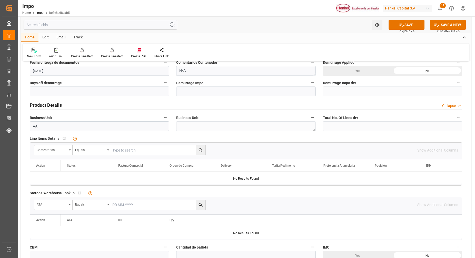
drag, startPoint x: 111, startPoint y: 150, endPoint x: 114, endPoint y: 149, distance: 3.6
click at [112, 150] on div "Comentarios Equals" at bounding box center [120, 150] width 172 height 10
click at [129, 148] on input "text" at bounding box center [158, 151] width 94 height 10
type input "V"
click at [129, 147] on input "V" at bounding box center [158, 151] width 94 height 10
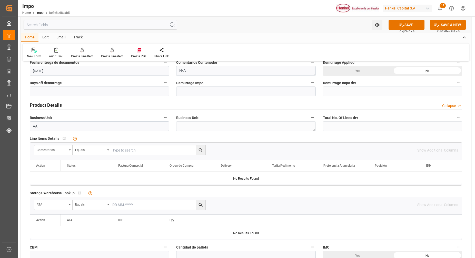
paste input "DUS0188513"
click at [204, 154] on button "search button" at bounding box center [201, 151] width 10 height 10
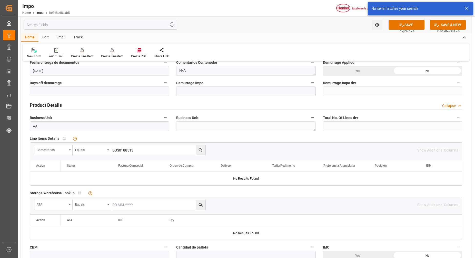
click at [162, 149] on input "DUS0188513" at bounding box center [158, 151] width 94 height 10
type input "DUS0188513"
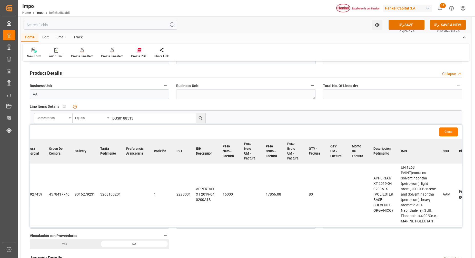
scroll to position [0, 0]
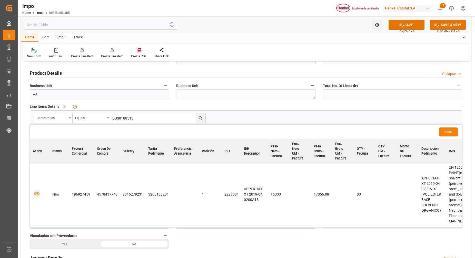
click at [38, 194] on icon "button" at bounding box center [36, 194] width 5 height 3
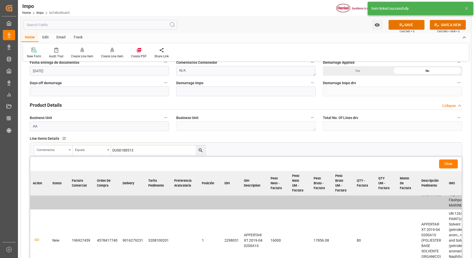
scroll to position [63, 0]
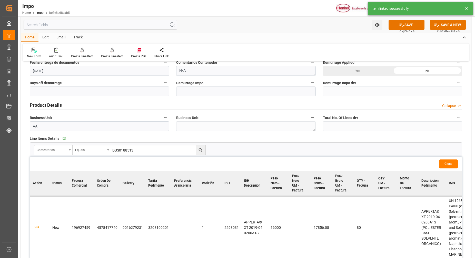
click at [449, 164] on button "Close" at bounding box center [448, 164] width 19 height 9
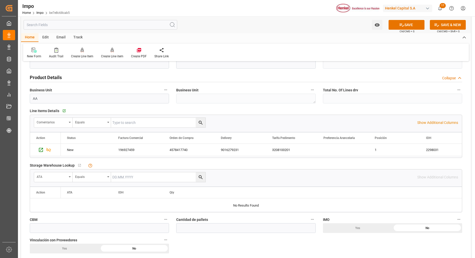
scroll to position [224, 0]
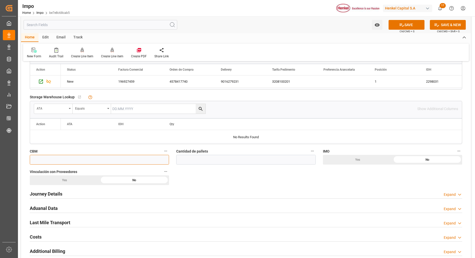
click at [65, 162] on input "text" at bounding box center [99, 160] width 139 height 10
paste input "20.000"
type input "20"
click at [195, 165] on input "text" at bounding box center [245, 160] width 139 height 10
click at [227, 159] on input "text" at bounding box center [245, 160] width 139 height 10
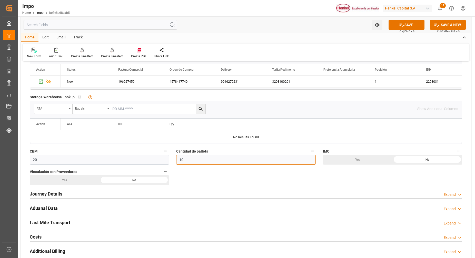
type input "10"
click at [288, 176] on div "Overview Collapse Status Importación Pendiente Revalidado Referencia Leschaco D…" at bounding box center [246, 110] width 450 height 537
click at [42, 194] on h2 "Journey Details" at bounding box center [46, 194] width 33 height 7
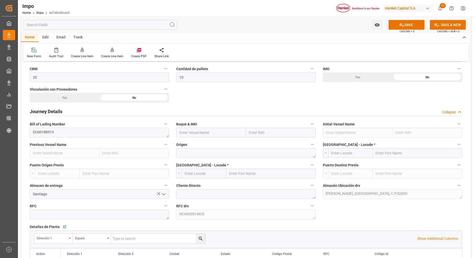
scroll to position [353, 0]
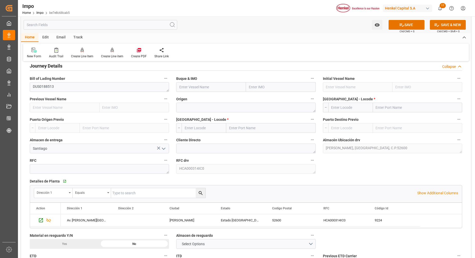
click at [255, 89] on input "text" at bounding box center [281, 87] width 70 height 10
click at [182, 258] on label "ITD" at bounding box center [245, 256] width 139 height 7
click at [309, 258] on button "ITD" at bounding box center [312, 256] width 7 height 7
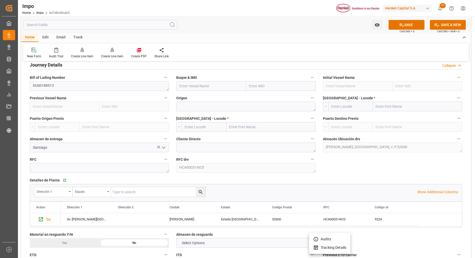
click at [254, 87] on div at bounding box center [237, 129] width 475 height 258
click at [263, 87] on input "text" at bounding box center [281, 86] width 70 height 10
paste input "MSC LUISA"
type input "MSC LUISA"
click at [275, 93] on div "9225677 - MSC Luisa" at bounding box center [274, 98] width 57 height 12
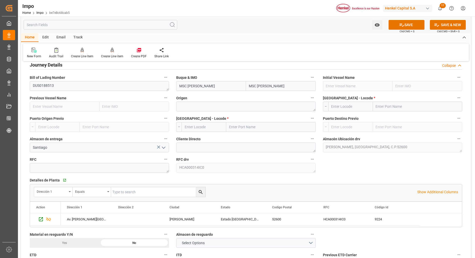
type input "MSC [PERSON_NAME]"
type input "9225677"
click at [248, 106] on textarea at bounding box center [245, 107] width 139 height 10
type textarea "[GEOGRAPHIC_DATA]"
click at [399, 103] on input "text" at bounding box center [417, 107] width 89 height 10
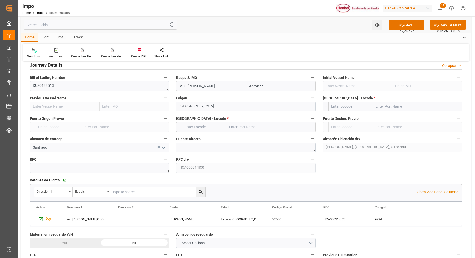
click at [385, 104] on input "text" at bounding box center [417, 107] width 89 height 10
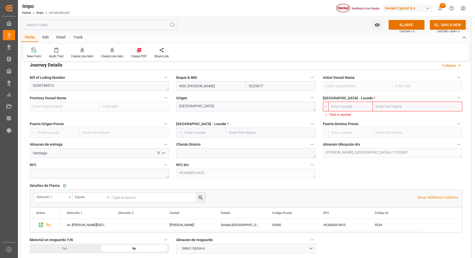
paste input "HAMBURG,"
type input "HAMBURG,"
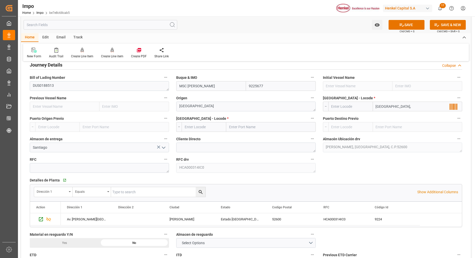
click at [424, 107] on input "HAMBURG," at bounding box center [417, 107] width 89 height 10
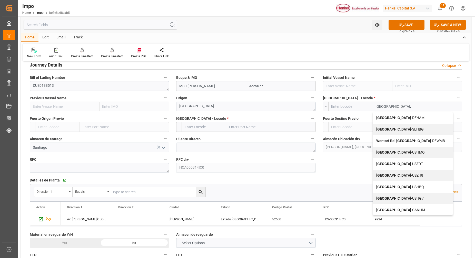
click at [400, 118] on span "Hamburg - DEHAM" at bounding box center [400, 118] width 48 height 4
type input "DEHAM"
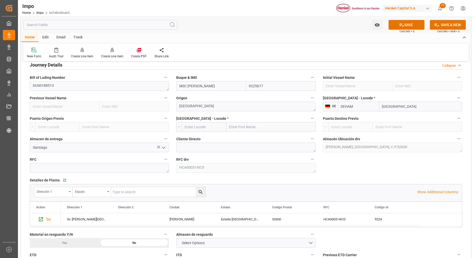
type input "[GEOGRAPHIC_DATA]"
click at [247, 126] on input "text" at bounding box center [270, 127] width 89 height 10
type input "VERA"
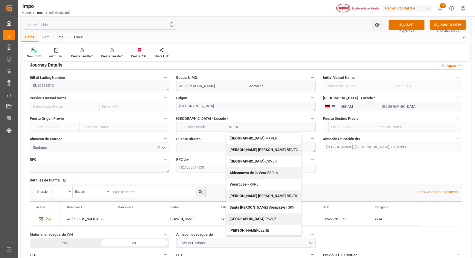
click at [252, 137] on span "Veracruz - MXVER" at bounding box center [253, 138] width 48 height 4
type input "MXVER"
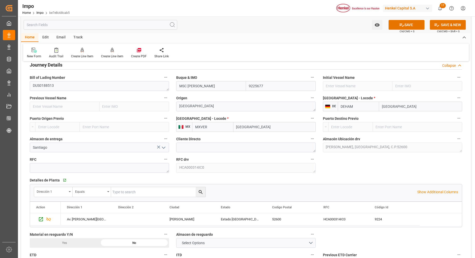
type input "[GEOGRAPHIC_DATA]"
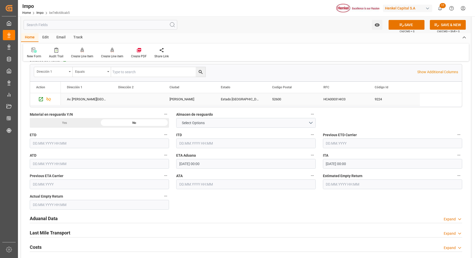
scroll to position [482, 0]
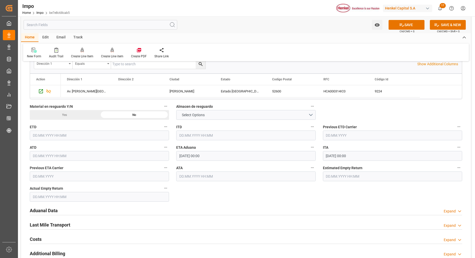
click at [181, 156] on input "21.10.2025 00:00" at bounding box center [245, 156] width 139 height 10
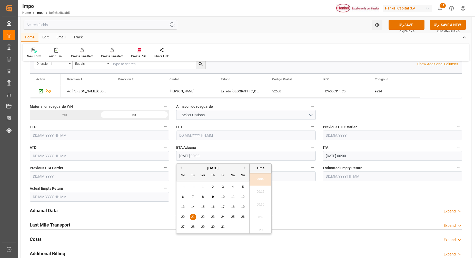
click at [183, 156] on input "21.10.2025 00:00" at bounding box center [245, 156] width 139 height 10
type input "16.10.2025 00:00"
click at [214, 207] on span "16" at bounding box center [212, 207] width 3 height 4
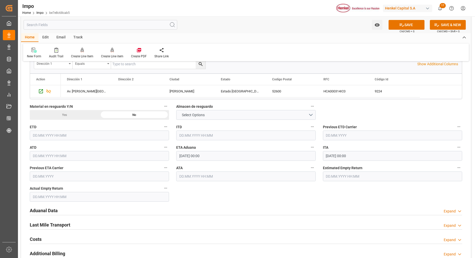
click at [234, 143] on div "ETA Aduana 16.10.2025 00:00" at bounding box center [246, 152] width 146 height 21
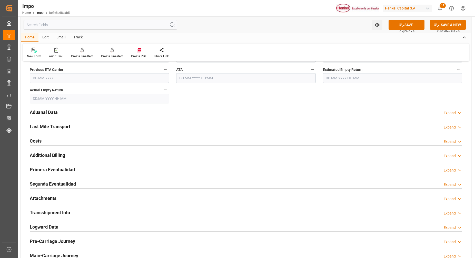
scroll to position [578, 0]
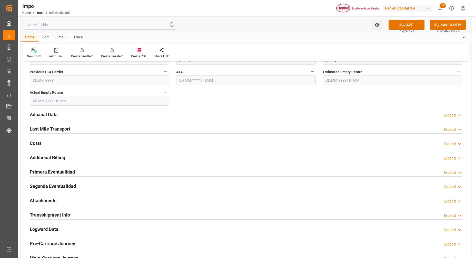
click at [40, 116] on h2 "Aduanal Data" at bounding box center [44, 114] width 28 height 7
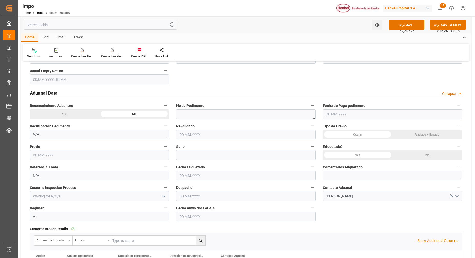
scroll to position [610, 0]
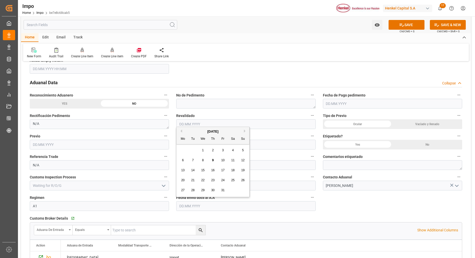
click at [215, 206] on input "text" at bounding box center [245, 207] width 139 height 10
click at [209, 205] on input "text" at bounding box center [245, 207] width 139 height 10
click at [186, 141] on div "Mo" at bounding box center [183, 139] width 6 height 6
click at [212, 161] on span "9" at bounding box center [213, 161] width 2 height 4
type input "[DATE]"
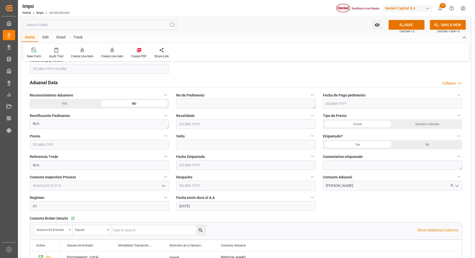
click at [366, 147] on div "Yes" at bounding box center [358, 145] width 70 height 10
click at [374, 146] on div "Yes" at bounding box center [358, 145] width 70 height 10
click at [353, 165] on textarea at bounding box center [392, 165] width 139 height 10
type textarea "NOM 003"
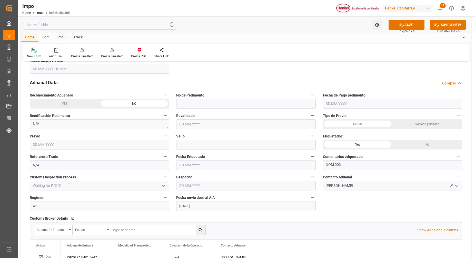
click at [370, 144] on div "Yes" at bounding box center [358, 145] width 70 height 10
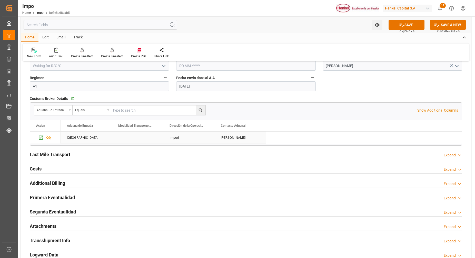
scroll to position [738, 0]
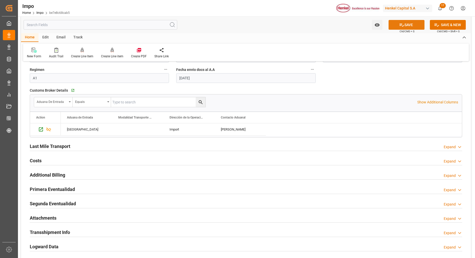
click at [407, 24] on button "SAVE" at bounding box center [406, 25] width 36 height 10
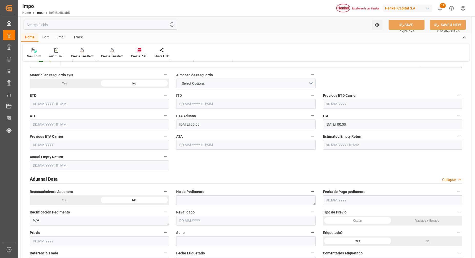
scroll to position [396, 0]
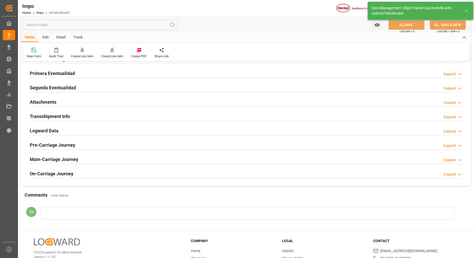
type textarea "DUS0188513"
type textarea "AA"
type input "0"
type input "1"
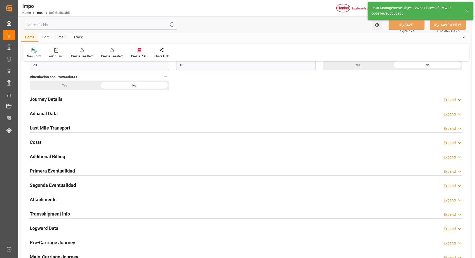
scroll to position [320, 0]
click at [56, 200] on h2 "Attachments" at bounding box center [43, 199] width 27 height 7
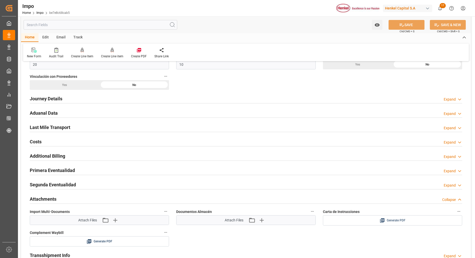
click at [365, 222] on div "Generate PDF" at bounding box center [393, 221] width 132 height 6
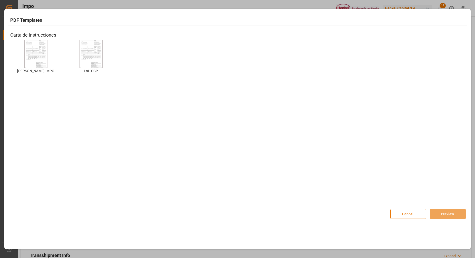
click at [22, 53] on div "HENKEL IMPO HENKEL IMPO" at bounding box center [35, 61] width 51 height 42
click at [34, 55] on img at bounding box center [36, 53] width 21 height 29
click at [444, 209] on div "Cancel Preview" at bounding box center [427, 211] width 75 height 15
click at [450, 216] on button "Preview" at bounding box center [448, 214] width 36 height 10
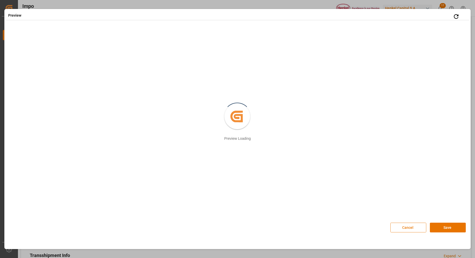
click at [407, 229] on button "Cancel" at bounding box center [408, 228] width 36 height 10
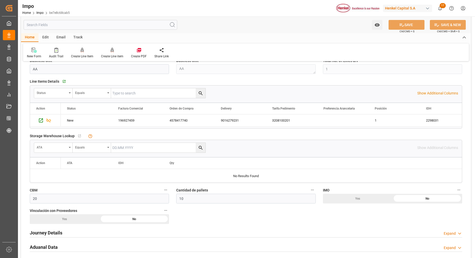
scroll to position [224, 0]
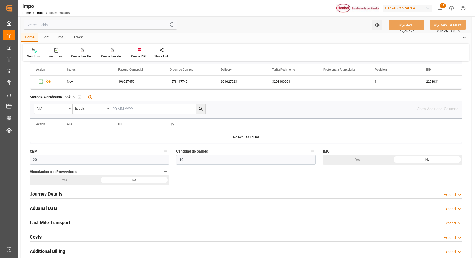
click at [53, 193] on h2 "Journey Details" at bounding box center [46, 194] width 33 height 7
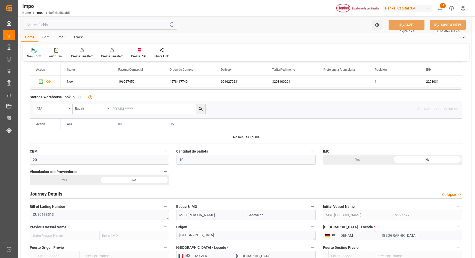
click at [78, 179] on div "Yes" at bounding box center [65, 181] width 70 height 10
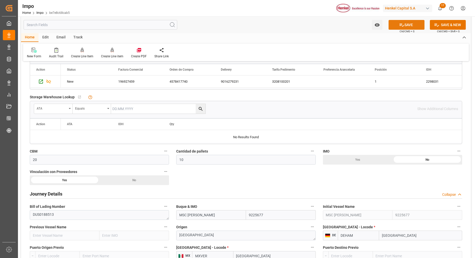
click at [394, 26] on button "SAVE" at bounding box center [406, 25] width 36 height 10
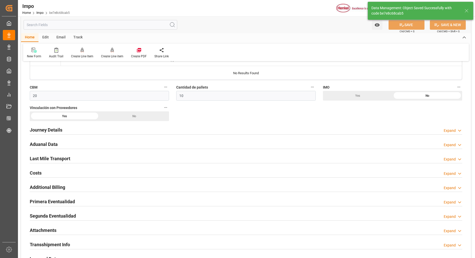
scroll to position [353, 0]
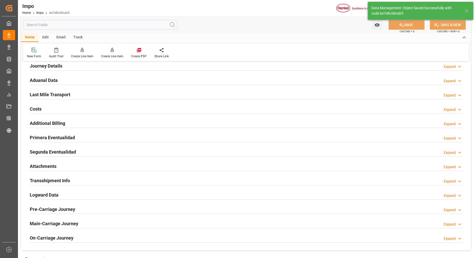
click at [47, 164] on h2 "Attachments" at bounding box center [43, 166] width 27 height 7
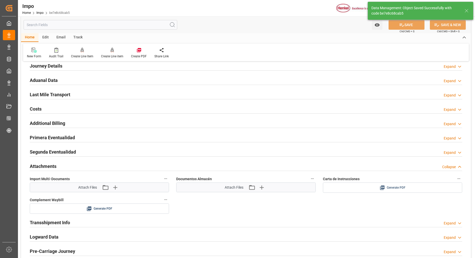
click at [365, 185] on div "Generate PDF" at bounding box center [393, 188] width 132 height 6
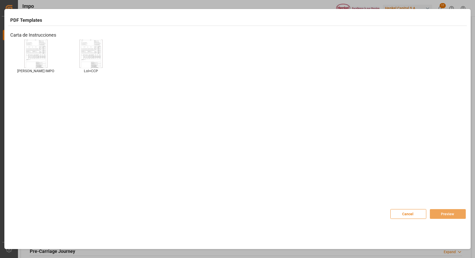
click at [27, 53] on img at bounding box center [36, 53] width 21 height 29
click at [435, 210] on button "Preview" at bounding box center [448, 214] width 36 height 10
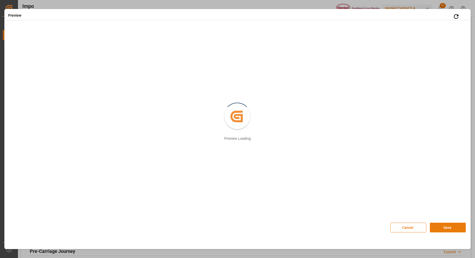
click at [443, 224] on button "Save" at bounding box center [448, 228] width 36 height 10
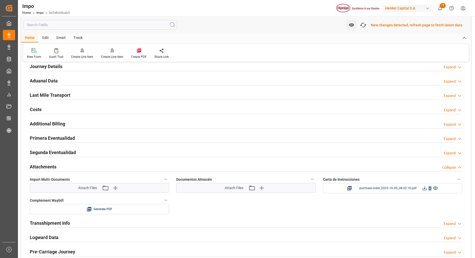
scroll to position [353, 0]
click at [365, 26] on icon "button" at bounding box center [363, 25] width 8 height 8
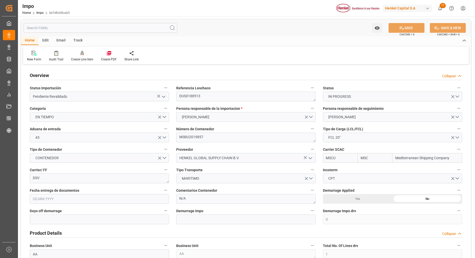
type input "MSC"
type input "Mediterranean Shipping Company"
type input "0"
type input "1"
type input "20"
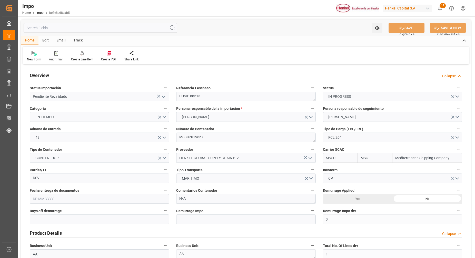
type input "10"
type input "25.10.2025"
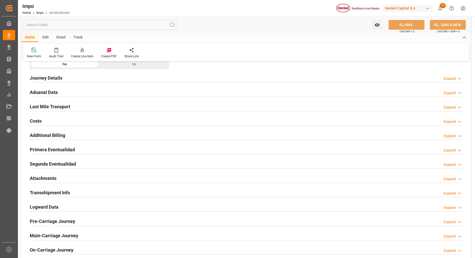
scroll to position [417, 0]
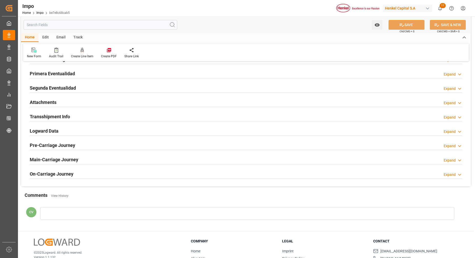
click at [39, 101] on h2 "Attachments" at bounding box center [43, 102] width 27 height 7
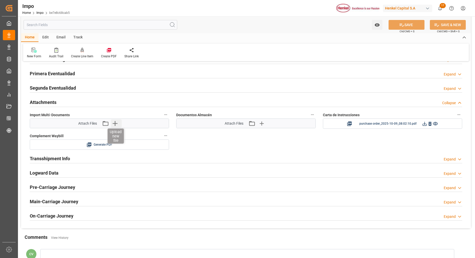
click at [117, 121] on icon "button" at bounding box center [115, 123] width 8 height 8
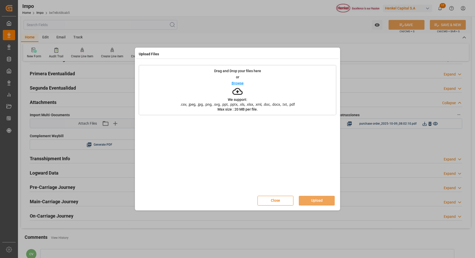
click at [235, 93] on icon at bounding box center [237, 91] width 10 height 10
click at [238, 92] on icon at bounding box center [237, 91] width 10 height 10
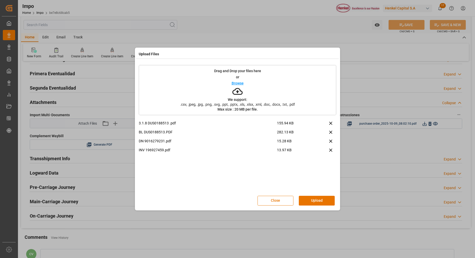
click at [318, 199] on button "Upload" at bounding box center [317, 201] width 36 height 10
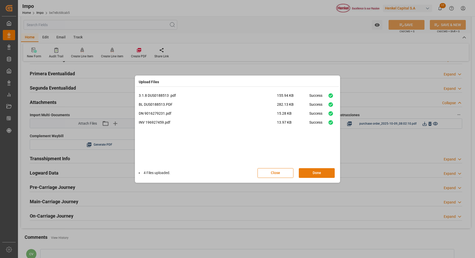
click at [322, 176] on button "Done" at bounding box center [317, 173] width 36 height 10
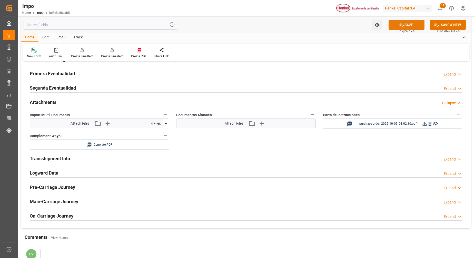
click at [410, 25] on button "SAVE" at bounding box center [406, 25] width 36 height 10
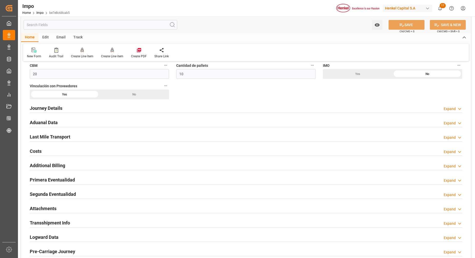
scroll to position [320, 0]
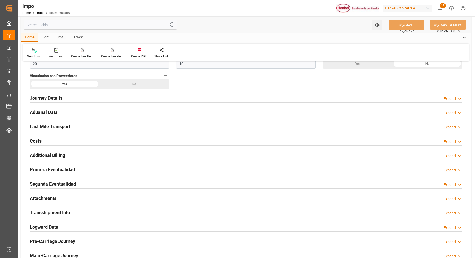
click at [45, 196] on h2 "Attachments" at bounding box center [43, 198] width 27 height 7
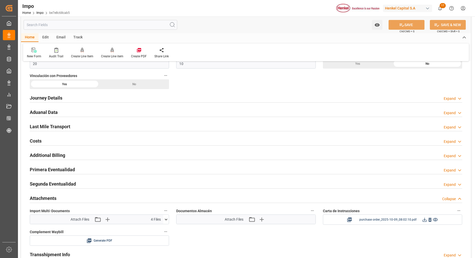
click at [424, 223] on icon at bounding box center [424, 219] width 5 height 5
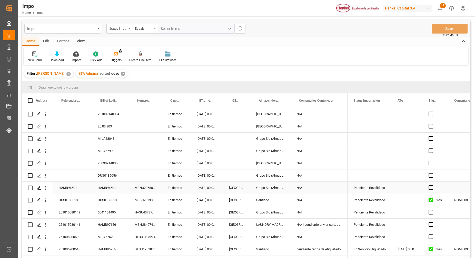
click at [86, 187] on div "HAMB96601" at bounding box center [72, 188] width 39 height 12
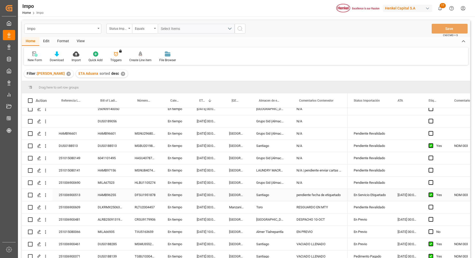
scroll to position [44, 0]
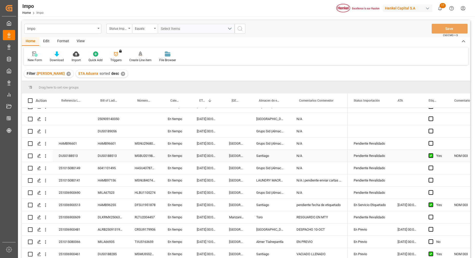
click at [310, 157] on div "N/A" at bounding box center [318, 156] width 57 height 12
click at [309, 158] on input "N/A" at bounding box center [318, 159] width 49 height 10
type input "N"
type input "NOM 003"
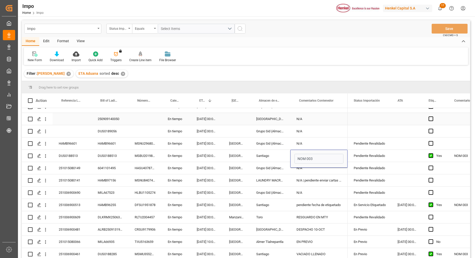
click at [300, 123] on div "N/A" at bounding box center [318, 119] width 57 height 12
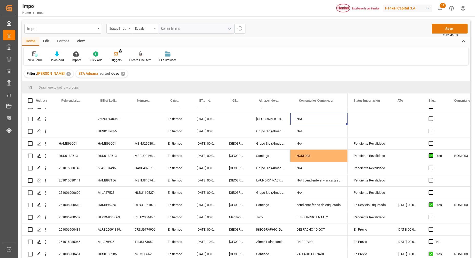
click at [449, 29] on button "Save" at bounding box center [449, 29] width 36 height 10
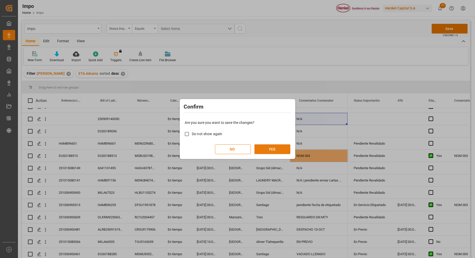
click at [279, 148] on button "YES" at bounding box center [272, 150] width 36 height 10
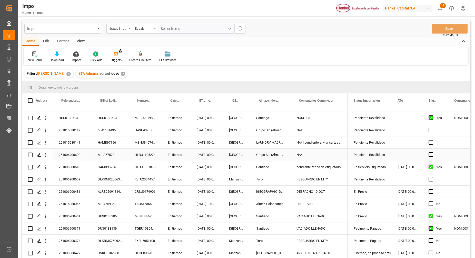
scroll to position [108, 0]
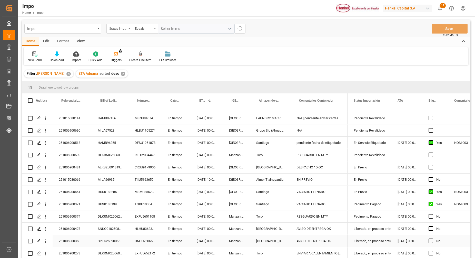
click at [87, 238] on div "251006900350" at bounding box center [72, 241] width 39 height 12
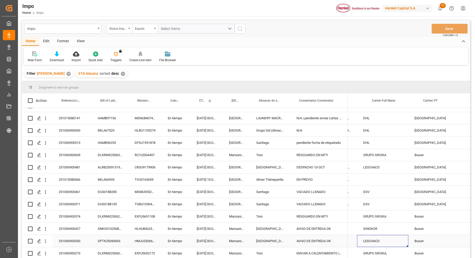
scroll to position [0, 488]
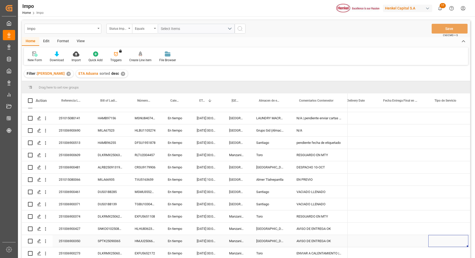
click at [437, 240] on div "Press SPACE to select this row." at bounding box center [448, 241] width 40 height 12
click at [461, 243] on button "Select" at bounding box center [448, 244] width 32 height 10
click at [444, 251] on div "Intermodal" at bounding box center [448, 253] width 26 height 5
click at [454, 226] on div "Press SPACE to select this row." at bounding box center [448, 229] width 40 height 12
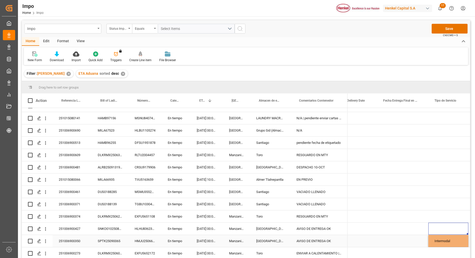
click at [450, 239] on div "Intermodal" at bounding box center [448, 241] width 40 height 12
click at [448, 242] on span "Intermodal" at bounding box center [444, 244] width 17 height 5
click at [459, 240] on button "Intermodal" at bounding box center [448, 244] width 32 height 10
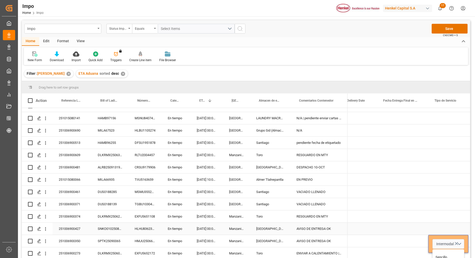
click at [446, 226] on div "Press SPACE to select this row." at bounding box center [448, 229] width 40 height 12
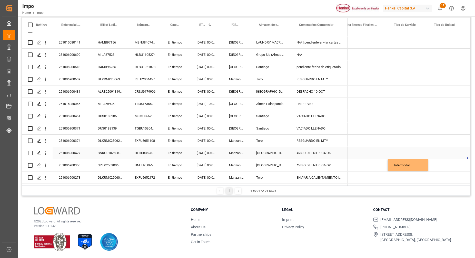
click at [449, 149] on div "Press SPACE to select this row." at bounding box center [448, 153] width 41 height 12
click at [443, 154] on input "Press SPACE to select this row." at bounding box center [448, 156] width 32 height 10
click at [409, 152] on div "Press SPACE to select this row." at bounding box center [408, 153] width 40 height 12
click at [365, 156] on div "Press SPACE to select this row." at bounding box center [361, 153] width 51 height 12
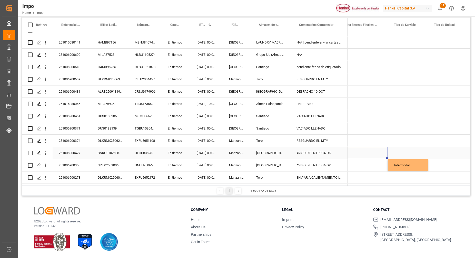
click at [365, 156] on div "Press SPACE to select this row." at bounding box center [361, 153] width 51 height 12
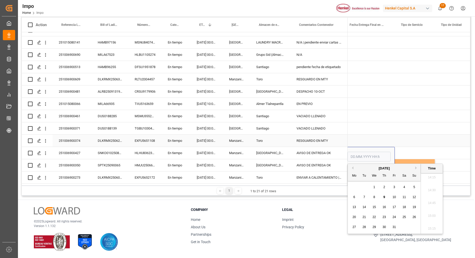
click at [390, 118] on div "Press SPACE to select this row." at bounding box center [368, 116] width 51 height 12
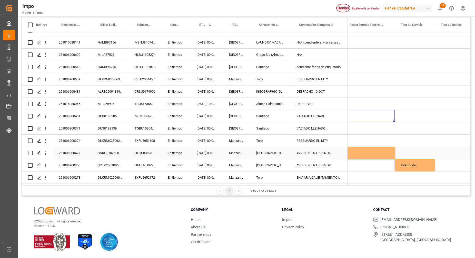
click at [453, 150] on div "Press SPACE to select this row." at bounding box center [455, 153] width 41 height 12
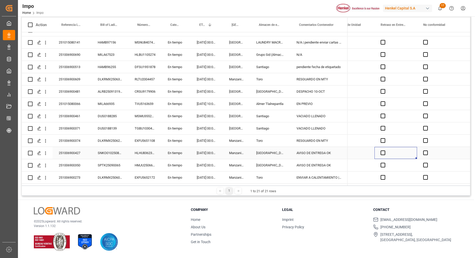
scroll to position [0, 1445]
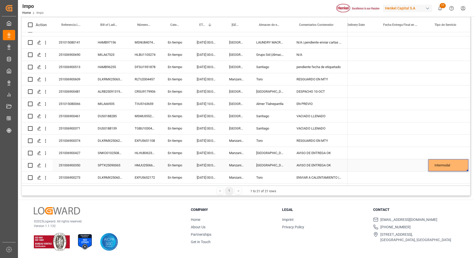
click at [448, 162] on div "Intermodal" at bounding box center [448, 165] width 40 height 12
click at [449, 162] on div "Intermodal" at bounding box center [448, 165] width 40 height 12
click at [450, 179] on div "Sencillo" at bounding box center [448, 181] width 26 height 5
click at [445, 152] on div "Press SPACE to select this row." at bounding box center [448, 153] width 40 height 12
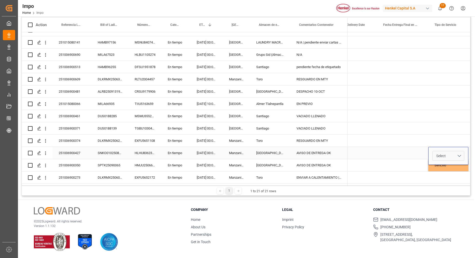
click at [460, 154] on button "Select" at bounding box center [448, 156] width 32 height 10
click at [451, 167] on div "Sencillo" at bounding box center [448, 169] width 26 height 5
click at [438, 119] on div "Press SPACE to select this row." at bounding box center [448, 116] width 40 height 12
click at [418, 149] on div "Press SPACE to select this row." at bounding box center [402, 153] width 51 height 12
click at [407, 151] on div "Press SPACE to select this row." at bounding box center [402, 153] width 51 height 12
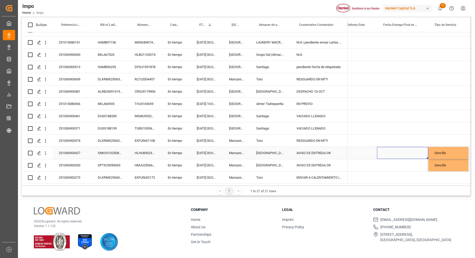
click at [407, 151] on div "Press SPACE to select this row." at bounding box center [402, 153] width 51 height 12
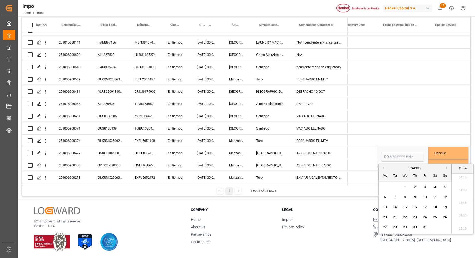
click at [415, 198] on span "9" at bounding box center [415, 198] width 2 height 4
type input "[DATE] 00:00"
click at [397, 128] on div "Press SPACE to select this row." at bounding box center [402, 129] width 51 height 12
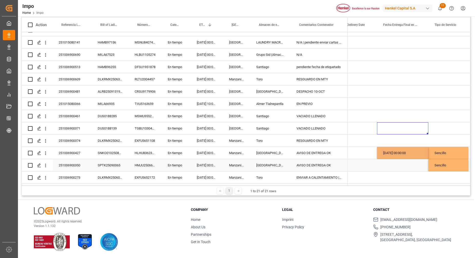
click at [395, 163] on div "Press SPACE to select this row." at bounding box center [402, 165] width 51 height 12
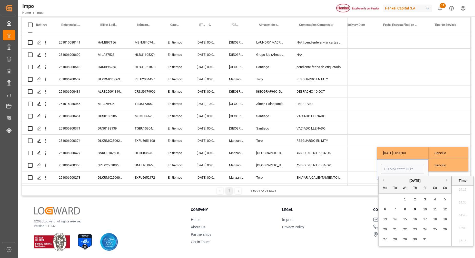
click at [416, 209] on div "9" at bounding box center [415, 210] width 6 height 6
type input "[DATE] 00:00"
click at [416, 127] on div "Press SPACE to select this row." at bounding box center [402, 129] width 51 height 12
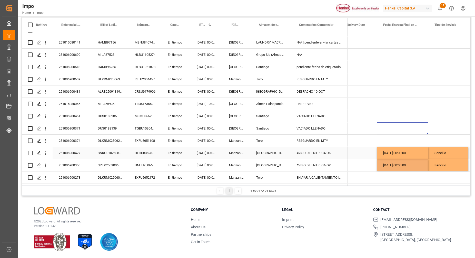
click at [419, 147] on div "[DATE] 00:00:00" at bounding box center [402, 153] width 51 height 12
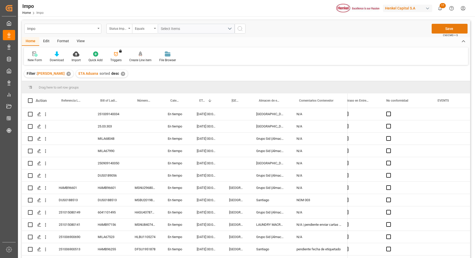
click at [439, 29] on button "Save" at bounding box center [449, 29] width 36 height 10
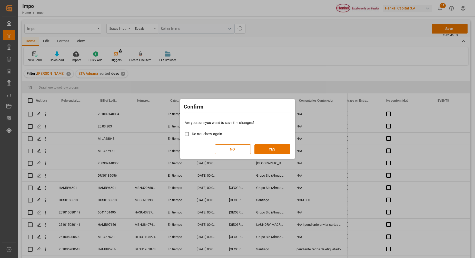
click at [243, 152] on button "NO" at bounding box center [233, 150] width 36 height 10
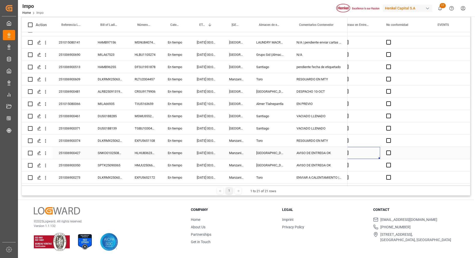
click at [375, 148] on div "Press SPACE to select this row." at bounding box center [358, 153] width 43 height 12
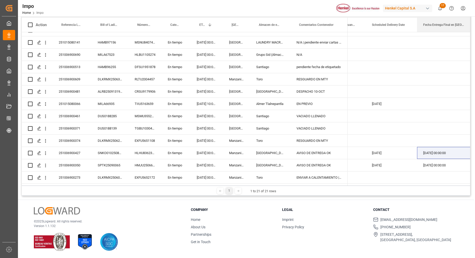
drag, startPoint x: 468, startPoint y: 24, endPoint x: 476, endPoint y: 24, distance: 8.0
click at [475, 24] on html "Created by potrace 1.15, written by [PERSON_NAME] [DATE]-[DATE] Created by potr…" at bounding box center [237, 129] width 475 height 258
click at [430, 149] on div "[DATE] 00:00:00" at bounding box center [446, 153] width 59 height 12
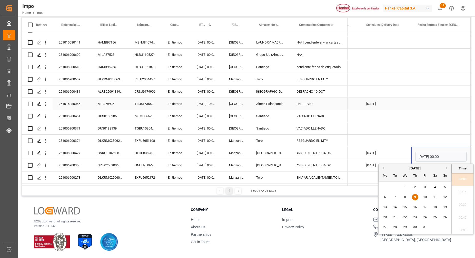
click at [429, 105] on div "Press SPACE to select this row." at bounding box center [440, 104] width 59 height 12
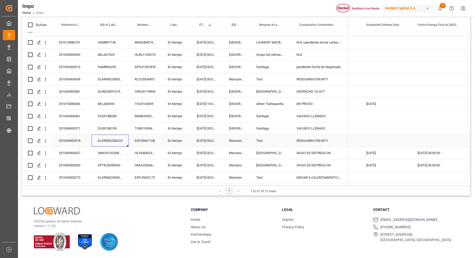
click at [114, 144] on div "DLKRMX2506231" at bounding box center [110, 141] width 37 height 12
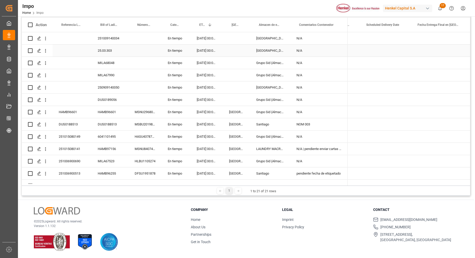
scroll to position [91, 0]
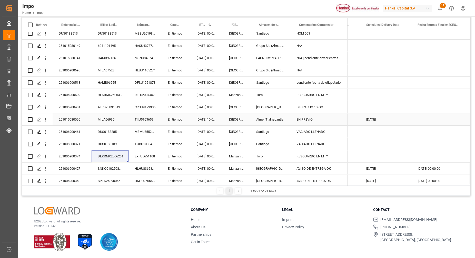
click at [125, 124] on div "MILA66935" at bounding box center [110, 120] width 37 height 12
click at [136, 118] on div "TIIU5163659" at bounding box center [144, 120] width 33 height 12
click at [142, 109] on div "CRSU9179906" at bounding box center [144, 107] width 33 height 12
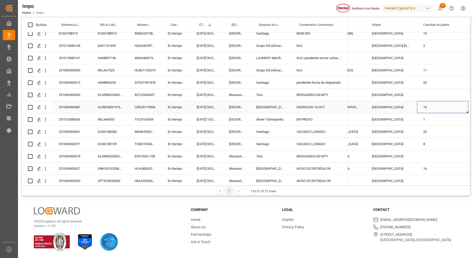
scroll to position [0, 642]
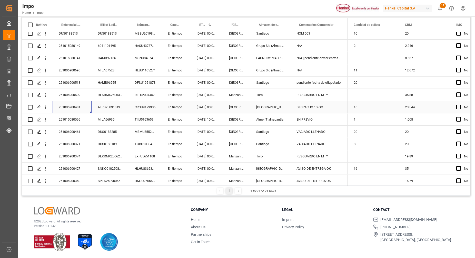
click at [81, 105] on div "251006900481" at bounding box center [72, 107] width 39 height 12
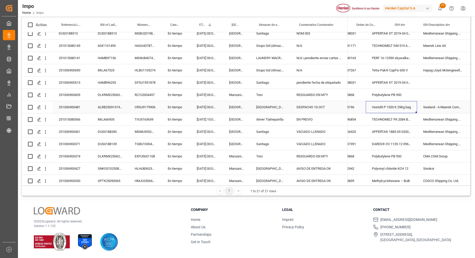
scroll to position [0, 326]
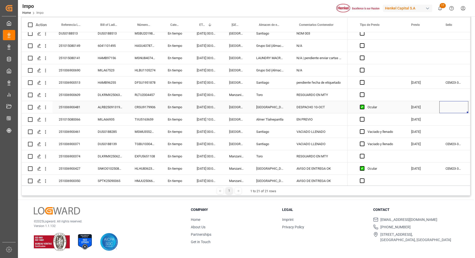
click at [453, 105] on div "Press SPACE to select this row." at bounding box center [453, 107] width 29 height 12
click at [453, 106] on input "Press SPACE to select this row." at bounding box center [453, 110] width 21 height 10
paste input "CEM23-3676621"
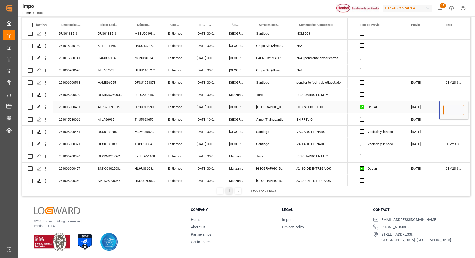
type input "CEM23-3676621"
click at [457, 92] on div "Press SPACE to select this row." at bounding box center [453, 95] width 29 height 12
click at [449, 110] on div "CEM23-3676621" at bounding box center [453, 107] width 29 height 12
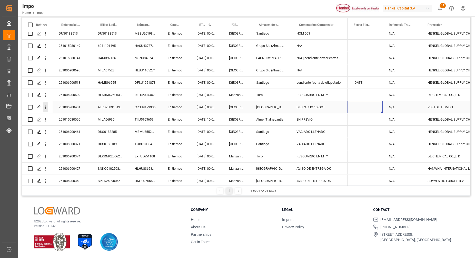
click at [44, 108] on icon "open menu" at bounding box center [45, 107] width 5 height 5
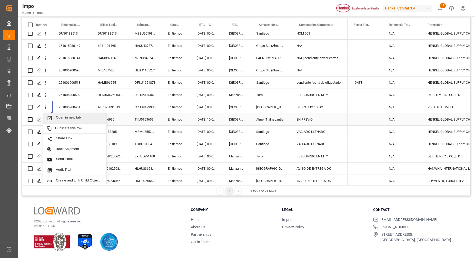
click at [210, 114] on div "[DATE] 10:00:00" at bounding box center [206, 120] width 32 height 12
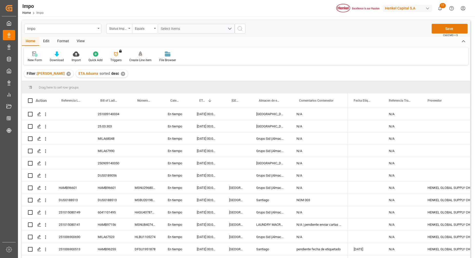
click at [455, 30] on button "Save" at bounding box center [449, 29] width 36 height 10
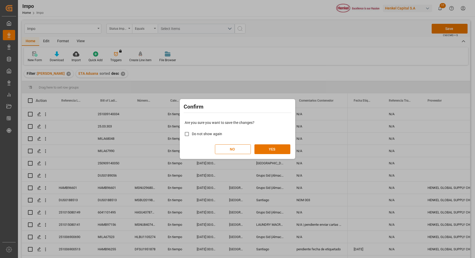
click at [278, 140] on div "Are you sure you want to save the changes? Do not show again NO YES" at bounding box center [237, 137] width 113 height 41
click at [274, 145] on button "YES" at bounding box center [272, 150] width 36 height 10
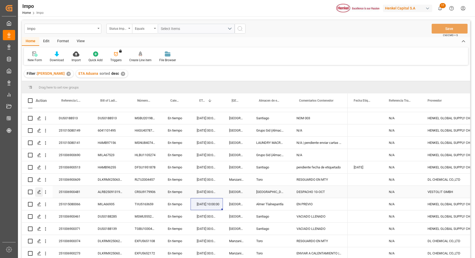
click at [42, 191] on div "Press SPACE to select this row." at bounding box center [39, 192] width 8 height 9
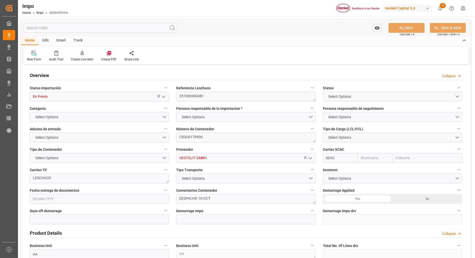
type input "Sealand"
type input "Sealand - A Maersk Company"
type input "0"
type input "1"
type input "20.544"
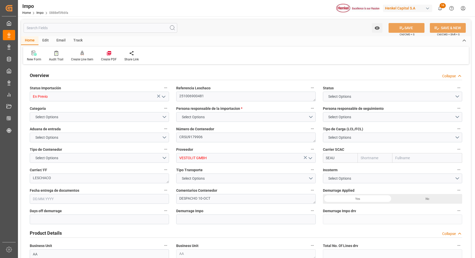
type input "16"
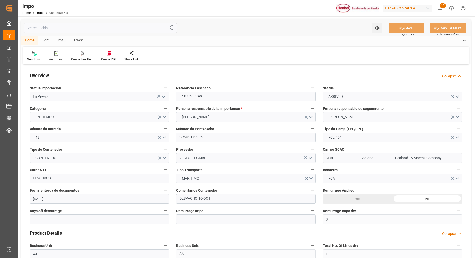
type input "[DATE]"
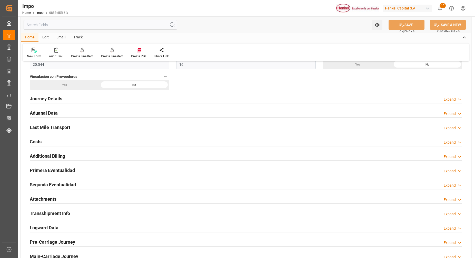
click at [64, 172] on h2 "Primera Eventualidad" at bounding box center [52, 170] width 45 height 7
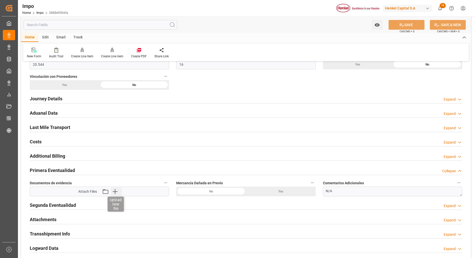
click at [117, 190] on icon "button" at bounding box center [115, 192] width 8 height 8
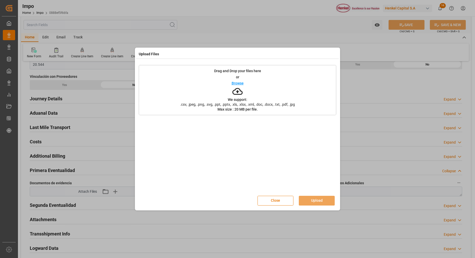
click at [235, 98] on p "We support:" at bounding box center [237, 100] width 19 height 4
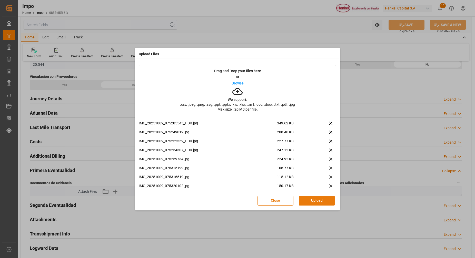
click at [317, 196] on button "Upload" at bounding box center [317, 201] width 36 height 10
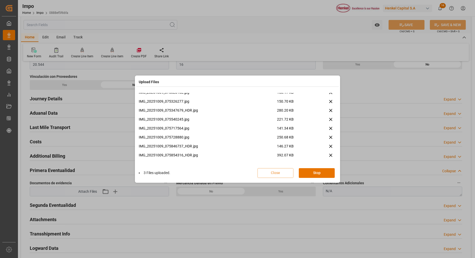
scroll to position [66, 0]
click at [312, 175] on button "Done" at bounding box center [317, 173] width 36 height 10
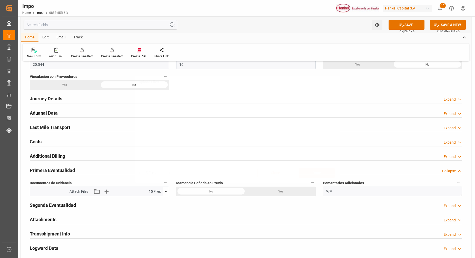
scroll to position [0, 0]
click at [339, 191] on textarea "N/A" at bounding box center [392, 192] width 139 height 10
type textarea "N"
paste textarea "SE APRECIA UN SACO ROTO DE ORIGEN, SE ACONDICIONA CON CINTA"
type textarea "SE APRECIA UN SACO ROTO DE ORIGEN, SE ACONDICIONA CON CINTA"
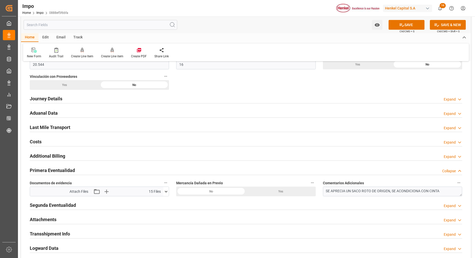
click at [267, 191] on div "Yes" at bounding box center [281, 192] width 70 height 10
click at [407, 23] on button "SAVE" at bounding box center [406, 25] width 36 height 10
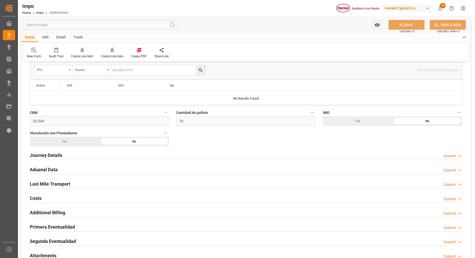
scroll to position [288, 0]
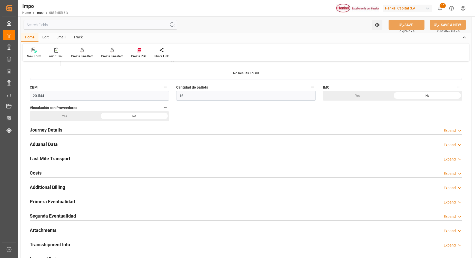
click at [48, 202] on h2 "Primera Eventualidad" at bounding box center [52, 201] width 45 height 7
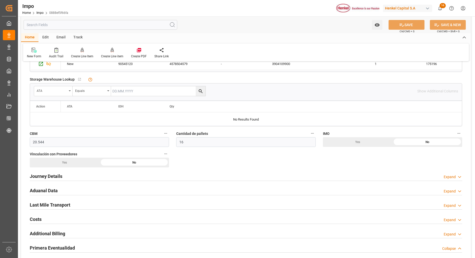
scroll to position [256, 0]
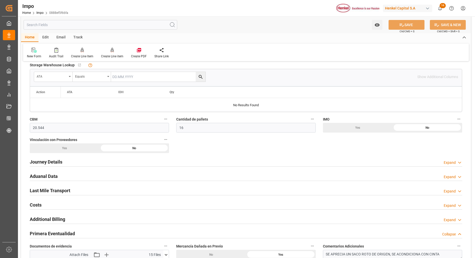
click at [40, 155] on div "Journey Details Expand" at bounding box center [245, 162] width 439 height 14
click at [42, 163] on h2 "Journey Details" at bounding box center [46, 162] width 33 height 7
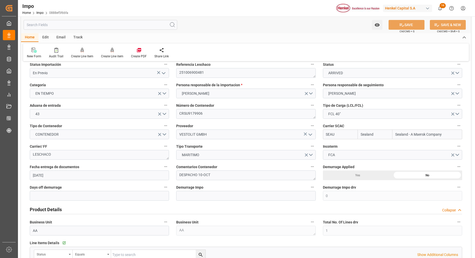
scroll to position [0, 0]
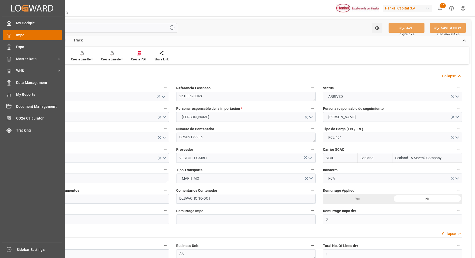
click at [20, 37] on span "Impo" at bounding box center [39, 35] width 46 height 5
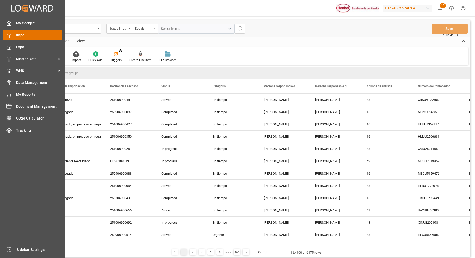
click at [10, 35] on polygon at bounding box center [10, 34] width 2 height 1
click at [19, 40] on div "My Cockpit My Cockpit Impo Impo Expo Expo Master Data Master Data WHS WHS Data …" at bounding box center [32, 129] width 61 height 226
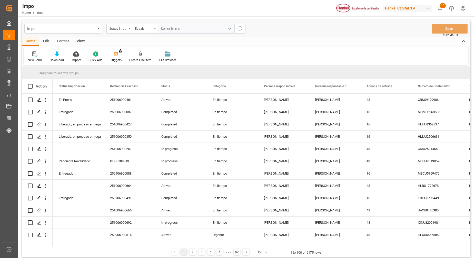
click at [58, 40] on div "Format" at bounding box center [62, 41] width 19 height 9
click at [41, 57] on div "Filter Rows" at bounding box center [35, 56] width 23 height 11
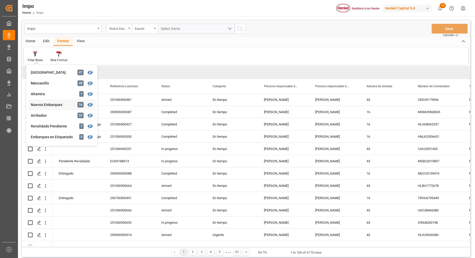
scroll to position [96, 0]
click at [50, 103] on div "Impo Status Importación Equals Select Items Save Ctrl/CMD + S Home Edit Format …" at bounding box center [246, 138] width 448 height 237
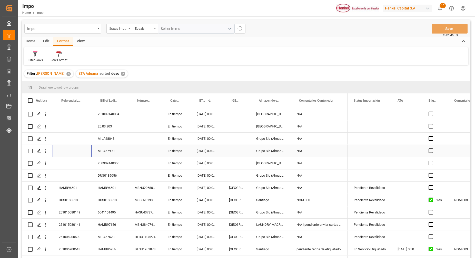
click at [84, 150] on div "Press SPACE to select this row." at bounding box center [72, 151] width 39 height 12
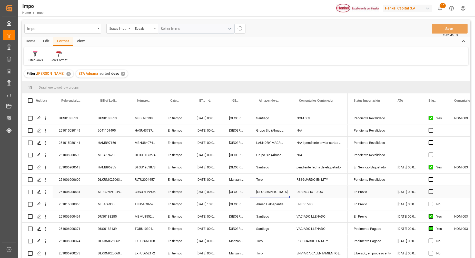
click at [259, 195] on div "[GEOGRAPHIC_DATA]" at bounding box center [270, 192] width 40 height 12
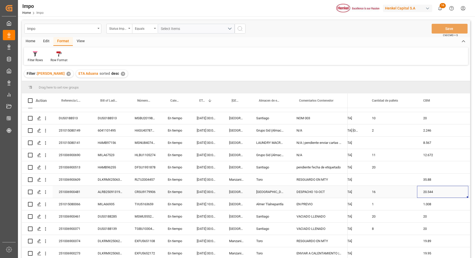
scroll to position [0, 666]
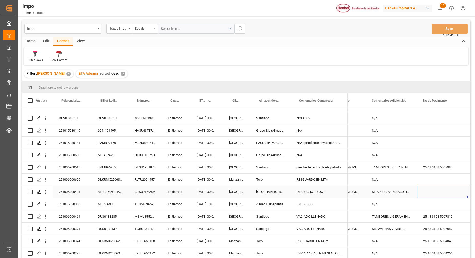
click at [434, 188] on div "Press SPACE to select this row." at bounding box center [442, 192] width 51 height 12
click at [432, 190] on input "Press SPACE to select this row." at bounding box center [442, 195] width 43 height 10
paste input "25 43 3108 5007969"
type input "25 43 3108 5007969"
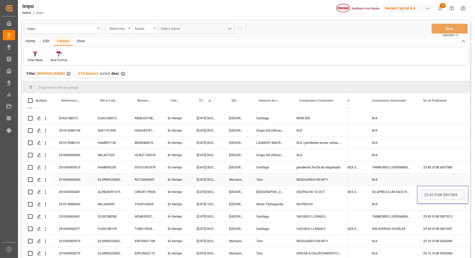
click at [437, 175] on div "Press SPACE to select this row." at bounding box center [442, 180] width 51 height 12
click at [439, 198] on div "Press SPACE to select this row." at bounding box center [442, 204] width 51 height 12
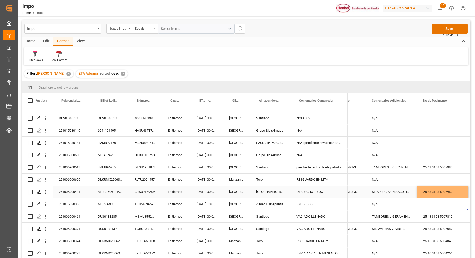
click at [441, 192] on div "25 43 3108 5007969" at bounding box center [442, 192] width 51 height 12
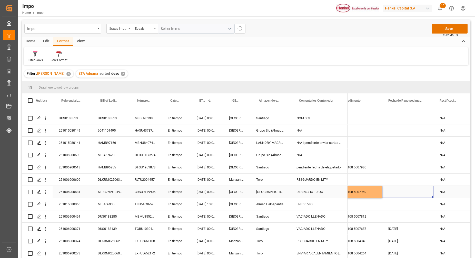
click at [403, 187] on div "Press SPACE to select this row." at bounding box center [407, 192] width 51 height 12
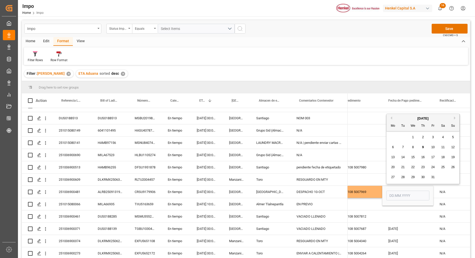
click at [422, 149] on div "9" at bounding box center [423, 148] width 6 height 6
type input "[DATE]"
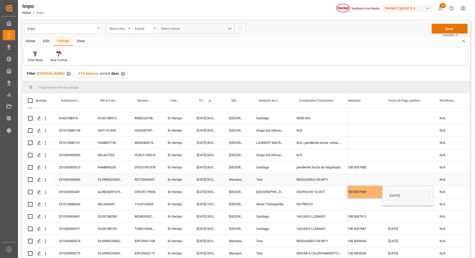
click at [411, 174] on div "Press SPACE to select this row." at bounding box center [407, 180] width 51 height 12
click at [406, 184] on div "N/A N/A NO N/A N/A NO N/A N/A NO N/A N/A NO N/A N/A NO N/A N/A NO N/A N/A NO N/…" at bounding box center [102, 143] width 1668 height 234
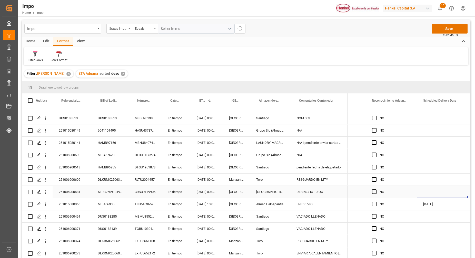
click at [433, 190] on div "Press SPACE to select this row." at bounding box center [442, 192] width 51 height 12
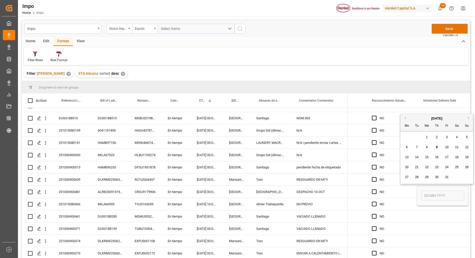
click at [427, 139] on span "1" at bounding box center [427, 138] width 2 height 4
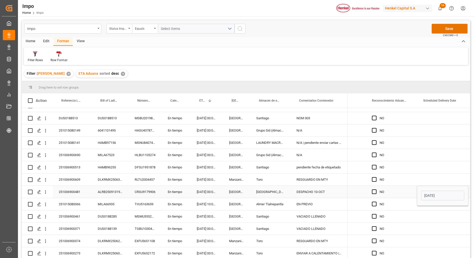
click at [428, 195] on input "[DATE]" at bounding box center [442, 196] width 43 height 10
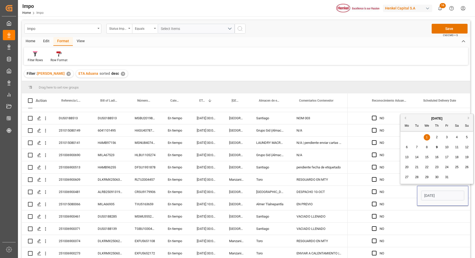
click at [458, 148] on span "11" at bounding box center [456, 148] width 3 height 4
type input "[DATE]"
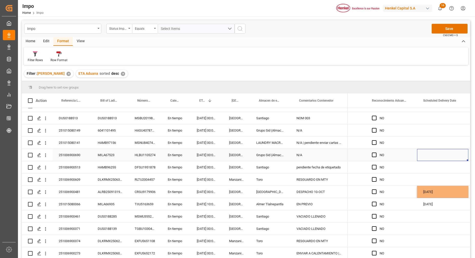
click at [434, 151] on div "Press SPACE to select this row." at bounding box center [442, 155] width 51 height 12
click at [452, 27] on button "Save" at bounding box center [449, 29] width 36 height 10
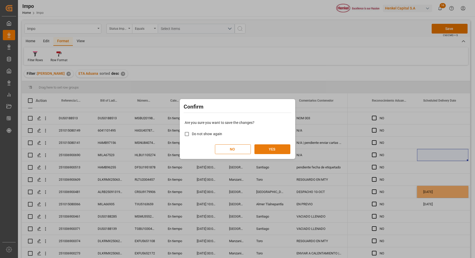
click at [269, 150] on button "YES" at bounding box center [272, 150] width 36 height 10
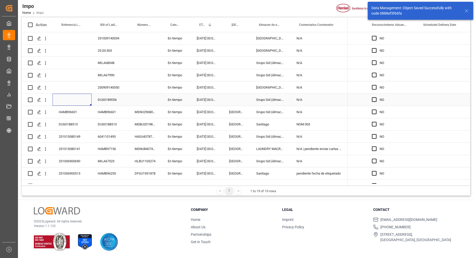
click at [84, 94] on div "Press SPACE to select this row." at bounding box center [72, 100] width 39 height 12
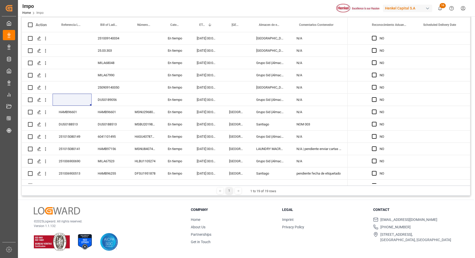
scroll to position [84, 0]
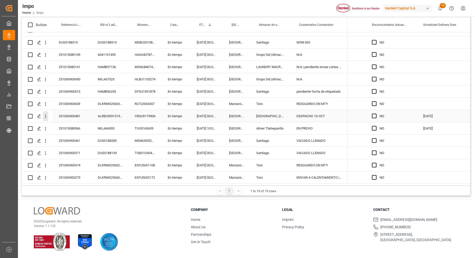
click at [45, 114] on icon "open menu" at bounding box center [45, 116] width 5 height 5
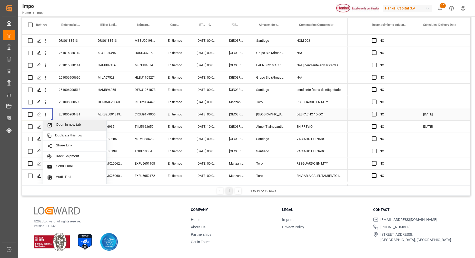
click at [78, 127] on span "Open in new tab" at bounding box center [79, 125] width 47 height 5
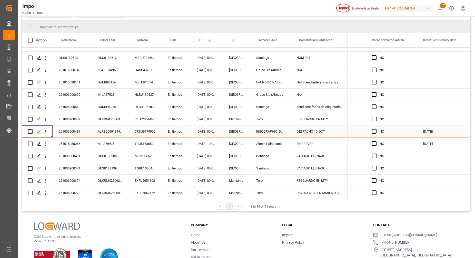
scroll to position [91, 0]
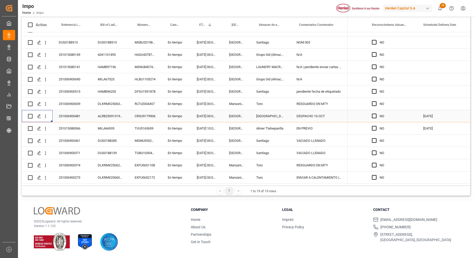
click at [79, 116] on div "251006900481" at bounding box center [72, 116] width 39 height 12
click at [317, 117] on div "DESPACHO 10-OCT" at bounding box center [318, 116] width 57 height 12
click at [337, 118] on input "DESPACHO 10-OCT" at bounding box center [318, 119] width 49 height 10
type input "D"
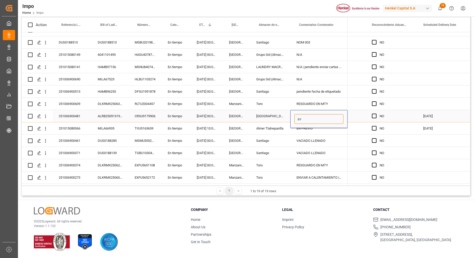
type input "a"
type input "AVISO DE ENTREGA OK"
click at [314, 81] on div "N/A" at bounding box center [318, 79] width 57 height 12
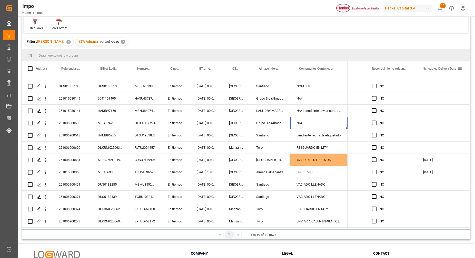
scroll to position [0, 0]
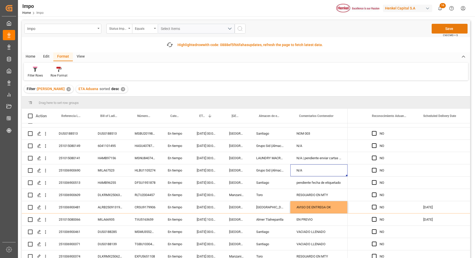
click at [456, 31] on button "Save" at bounding box center [449, 29] width 36 height 10
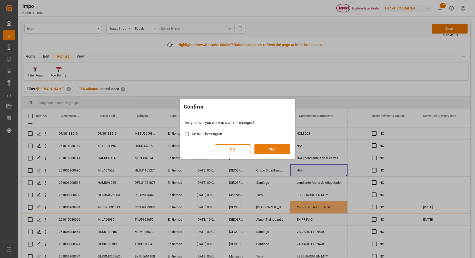
click at [271, 147] on button "YES" at bounding box center [272, 150] width 36 height 10
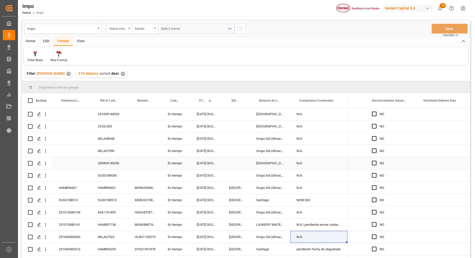
click at [228, 167] on div "Press SPACE to select this row." at bounding box center [236, 163] width 27 height 12
click at [243, 137] on div "Press SPACE to select this row." at bounding box center [236, 139] width 27 height 12
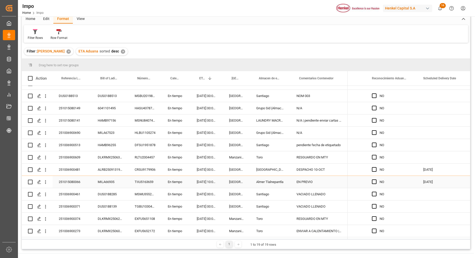
scroll to position [64, 0]
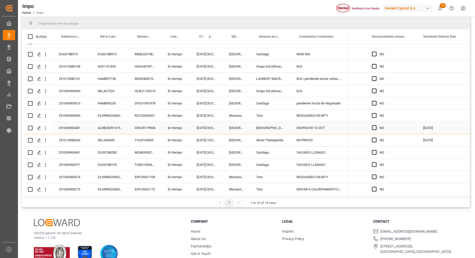
click at [431, 122] on div "[DATE]" at bounding box center [442, 128] width 51 height 12
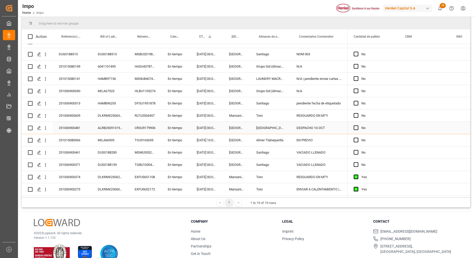
scroll to position [0, 609]
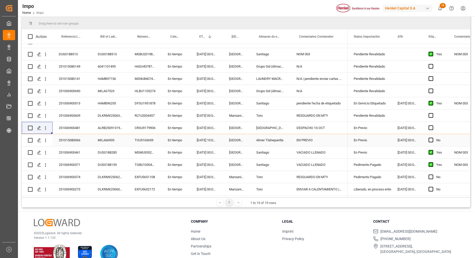
drag, startPoint x: 78, startPoint y: 141, endPoint x: 56, endPoint y: 135, distance: 22.9
click at [77, 140] on div "251015080066" at bounding box center [72, 140] width 39 height 12
click at [103, 136] on div "MILA66935" at bounding box center [110, 140] width 37 height 12
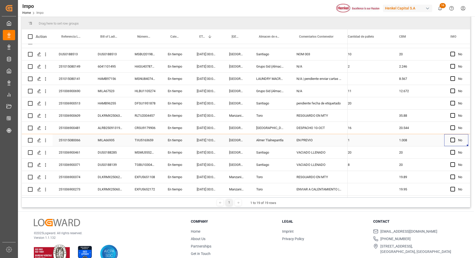
scroll to position [0, 695]
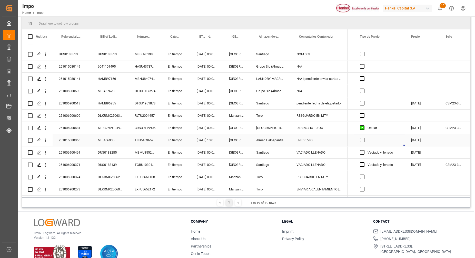
click at [362, 141] on div "Press SPACE to select this row." at bounding box center [379, 140] width 51 height 12
click at [364, 138] on span "Press SPACE to select this row." at bounding box center [362, 140] width 5 height 5
click at [364, 138] on input "Press SPACE to select this row." at bounding box center [364, 138] width 0 height 0
click at [443, 135] on div "Press SPACE to select this row." at bounding box center [453, 140] width 29 height 12
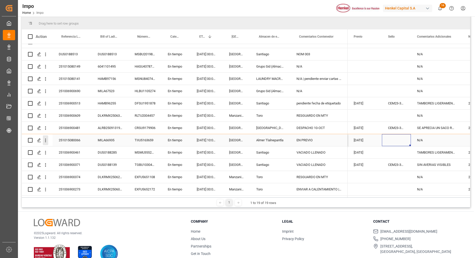
click at [44, 142] on button "open menu" at bounding box center [45, 141] width 5 height 10
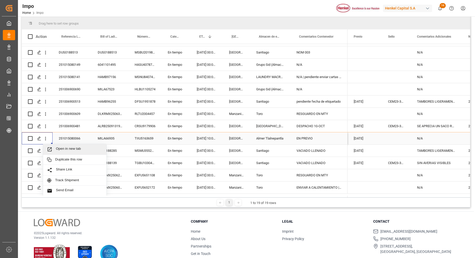
click at [59, 152] on span "Open in new tab" at bounding box center [79, 149] width 47 height 5
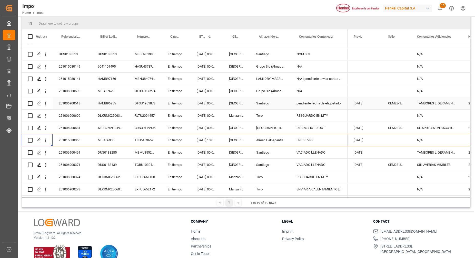
click at [86, 102] on div "251006900513" at bounding box center [72, 103] width 39 height 12
click at [45, 128] on icon "open menu" at bounding box center [45, 128] width 5 height 5
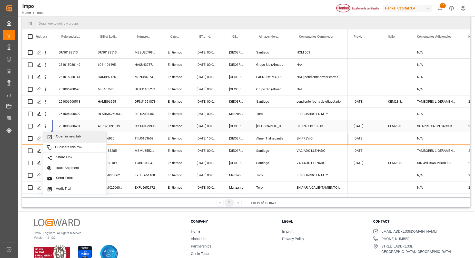
click at [62, 138] on span "Open in new tab" at bounding box center [79, 137] width 47 height 5
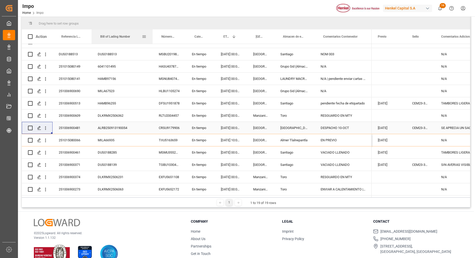
drag, startPoint x: 128, startPoint y: 37, endPoint x: 151, endPoint y: 43, distance: 23.3
click at [152, 42] on div at bounding box center [153, 36] width 2 height 14
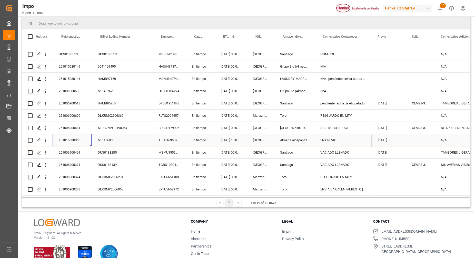
click at [90, 137] on div "251015080066" at bounding box center [72, 140] width 39 height 12
click at [45, 139] on icon "open menu" at bounding box center [45, 140] width 5 height 5
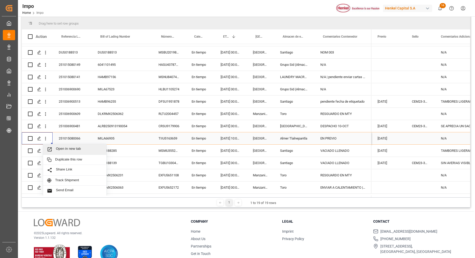
click at [66, 153] on div "Open in new tab" at bounding box center [74, 149] width 63 height 11
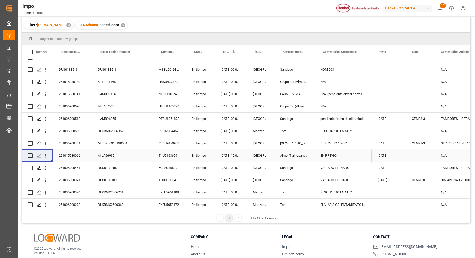
scroll to position [79, 0]
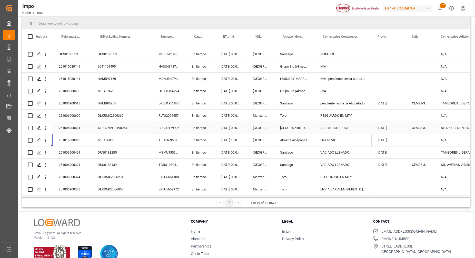
click at [165, 122] on div "CRSU9179906" at bounding box center [168, 128] width 33 height 12
click at [323, 136] on div "EN PREVIO" at bounding box center [342, 140] width 57 height 12
click at [324, 137] on div "EN PREVIO" at bounding box center [342, 140] width 57 height 12
click at [345, 135] on div "EN PREVIO" at bounding box center [342, 140] width 57 height 12
click at [344, 137] on div "EN PREVIO" at bounding box center [342, 140] width 57 height 12
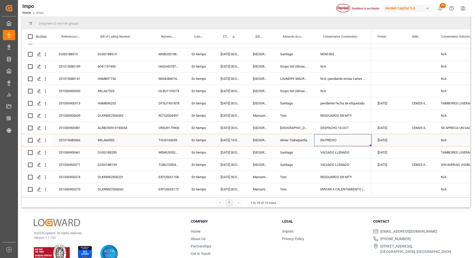
click at [344, 137] on div "EN PREVIO" at bounding box center [342, 140] width 57 height 12
click at [348, 140] on input "EN PREVIO" at bounding box center [342, 143] width 49 height 10
click at [362, 142] on input "EN PREVIO" at bounding box center [342, 143] width 49 height 10
click at [363, 131] on div "DESPACHO 10-OCT" at bounding box center [342, 128] width 57 height 12
click at [348, 138] on div "EN PREVIO" at bounding box center [342, 140] width 57 height 12
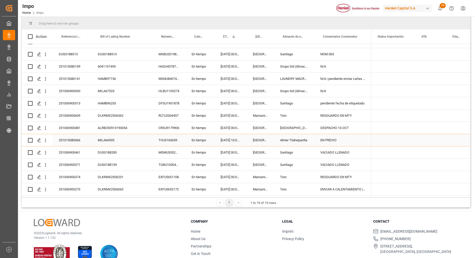
scroll to position [0, 0]
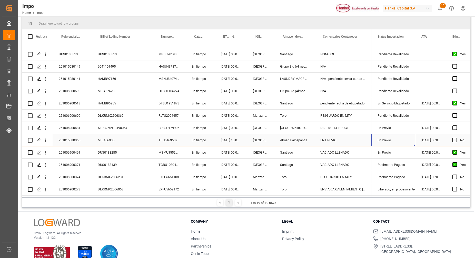
click at [399, 138] on div "En Previo" at bounding box center [393, 141] width 32 height 12
click at [395, 139] on input "En Previo" at bounding box center [393, 143] width 36 height 10
click at [409, 142] on input "En Previo" at bounding box center [393, 143] width 36 height 10
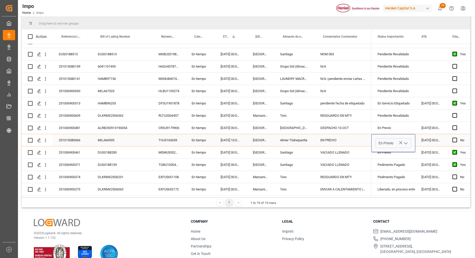
click at [405, 140] on icon "open menu" at bounding box center [406, 143] width 6 height 6
click at [398, 167] on div "Pendiente Pago Pedimento" at bounding box center [400, 166] width 48 height 18
type input "Pendiente Pago Pedimento"
click at [392, 129] on div "En Previo" at bounding box center [393, 128] width 32 height 12
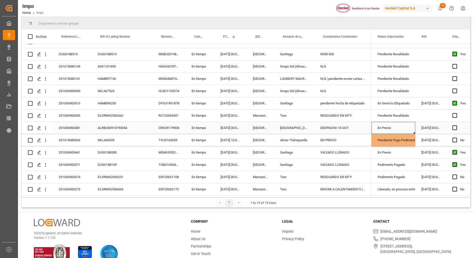
click at [392, 130] on div "En Previo" at bounding box center [393, 128] width 32 height 12
click at [408, 129] on icon "open menu" at bounding box center [406, 131] width 6 height 6
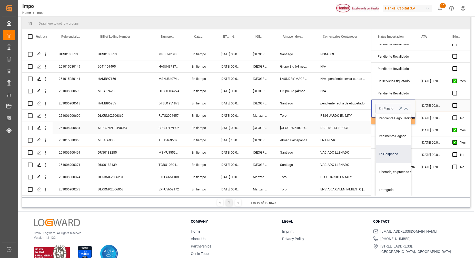
scroll to position [32, 0]
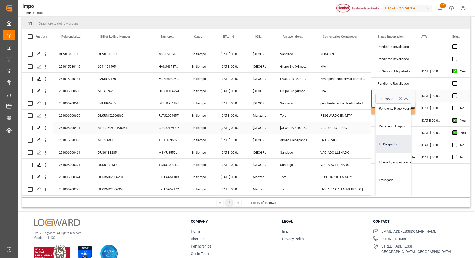
click at [396, 144] on div "En Despacho" at bounding box center [400, 145] width 48 height 18
type input "En Despacho"
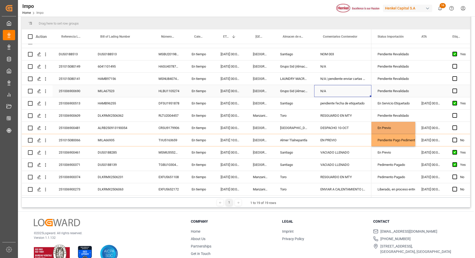
click at [349, 87] on div "N/A" at bounding box center [342, 91] width 57 height 12
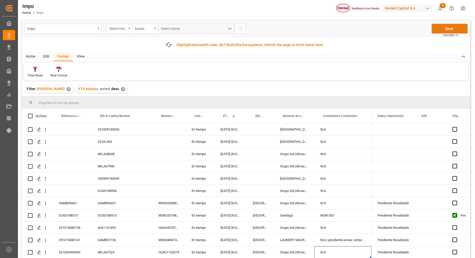
click at [440, 25] on button "Save" at bounding box center [449, 29] width 36 height 10
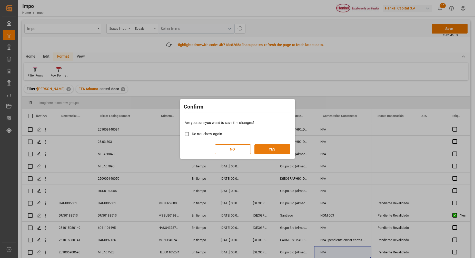
click at [272, 152] on button "YES" at bounding box center [272, 150] width 36 height 10
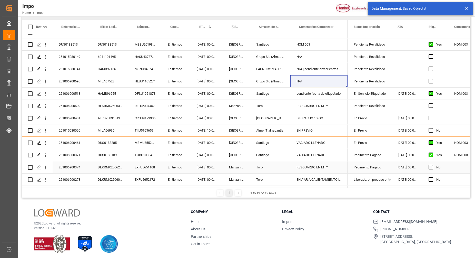
scroll to position [76, 0]
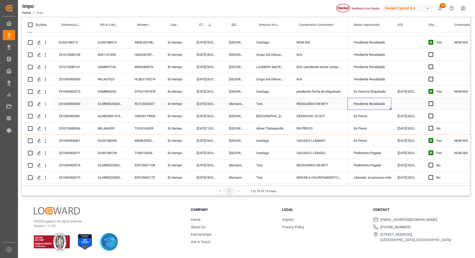
click at [374, 101] on div "Pendiente Revalidado" at bounding box center [370, 104] width 32 height 12
click at [69, 101] on div "251006900609" at bounding box center [72, 104] width 39 height 12
click at [69, 102] on input "251006900609" at bounding box center [72, 107] width 31 height 10
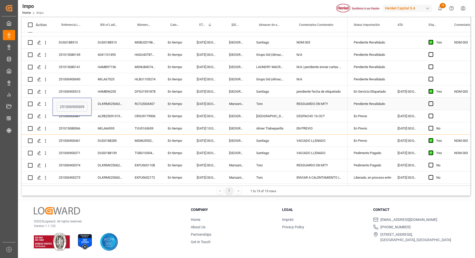
click at [368, 103] on div "Pendiente Revalidado" at bounding box center [370, 104] width 32 height 12
click at [381, 99] on div "Pendiente Revalidado" at bounding box center [370, 104] width 32 height 12
click at [382, 105] on icon "open menu" at bounding box center [382, 107] width 6 height 6
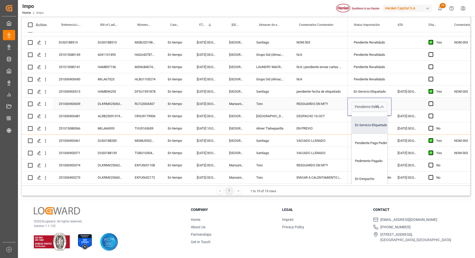
scroll to position [64, 0]
click at [370, 148] on div "Pedimento Pagado" at bounding box center [376, 147] width 48 height 18
type input "Pedimento Pagado"
click at [394, 73] on div "Press SPACE to select this row." at bounding box center [406, 79] width 31 height 12
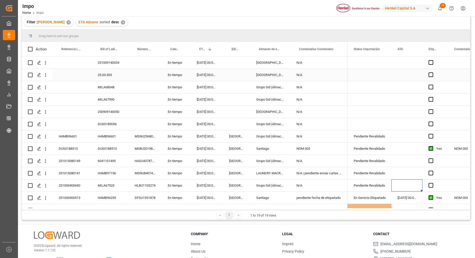
scroll to position [0, 0]
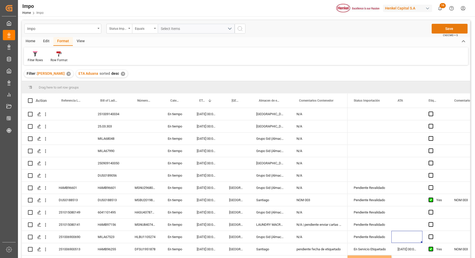
click at [450, 27] on button "Save" at bounding box center [449, 29] width 36 height 10
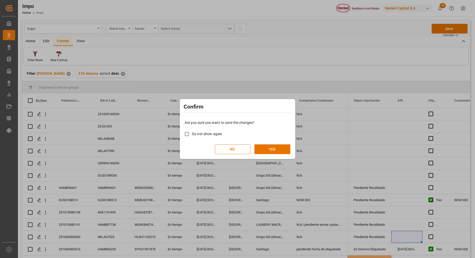
click at [268, 156] on div "Confirm Are you sure you want to save the changes? Do not show again NO YES" at bounding box center [237, 129] width 115 height 60
click at [271, 153] on button "YES" at bounding box center [272, 150] width 36 height 10
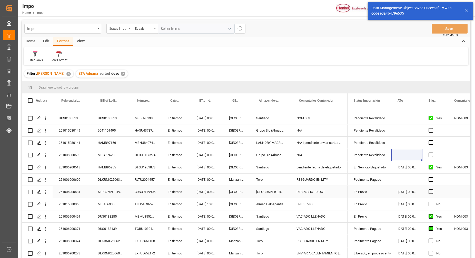
scroll to position [64, 0]
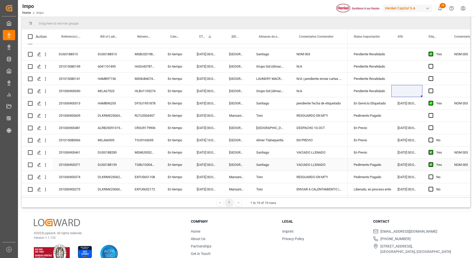
click at [300, 165] on div "VACIADO LLENADO" at bounding box center [318, 165] width 57 height 12
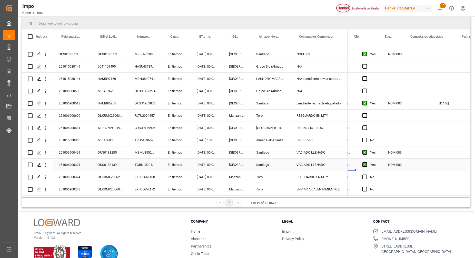
scroll to position [0, 0]
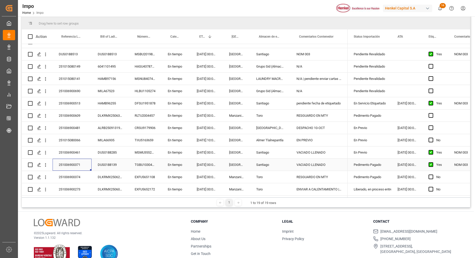
click at [76, 160] on div "251006900371" at bounding box center [72, 165] width 39 height 12
click at [71, 165] on input "251006900371" at bounding box center [72, 168] width 31 height 10
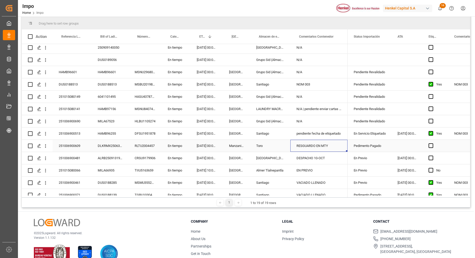
click at [312, 145] on div "RESGUARDO EN MTY" at bounding box center [318, 146] width 57 height 12
click at [75, 144] on div "251006900609" at bounding box center [72, 146] width 39 height 12
click at [73, 146] on input "251006900609" at bounding box center [72, 149] width 31 height 10
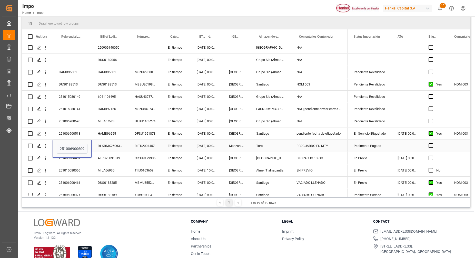
click at [305, 146] on div "RESGUARDO EN MTY" at bounding box center [318, 146] width 57 height 12
click at [397, 148] on div "Press SPACE to select this row." at bounding box center [406, 146] width 31 height 12
click at [372, 153] on div "En Previo" at bounding box center [370, 159] width 32 height 12
click at [369, 149] on div "Pedimento Pagado" at bounding box center [370, 146] width 32 height 12
click at [69, 146] on div "251006900609" at bounding box center [72, 146] width 39 height 12
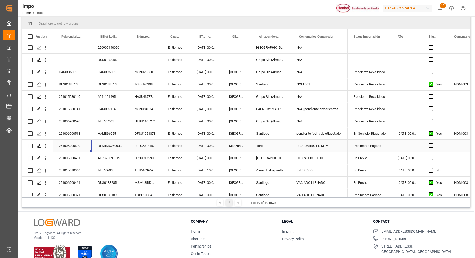
click at [69, 146] on div "251006900609" at bounding box center [72, 146] width 39 height 12
click at [106, 145] on div "DLKRMX2506362" at bounding box center [110, 146] width 37 height 12
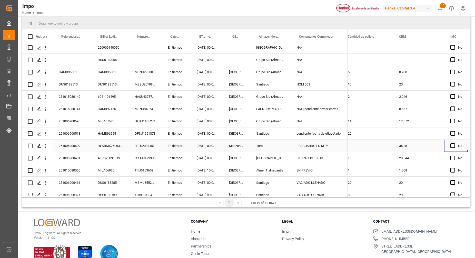
scroll to position [0, 695]
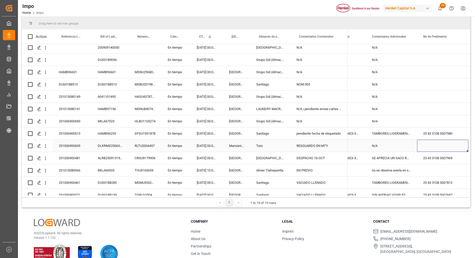
click at [437, 146] on div "Press SPACE to select this row." at bounding box center [442, 146] width 51 height 12
click at [436, 147] on input "Press SPACE to select this row." at bounding box center [442, 149] width 43 height 10
paste input "25 16 3108 5004456"
type input "25 16 3108 5004456"
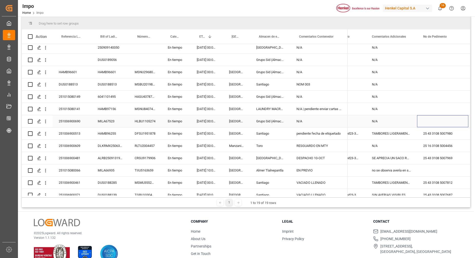
click at [457, 119] on div "Press SPACE to select this row." at bounding box center [442, 121] width 51 height 12
click at [451, 141] on div "25 16 3108 5004456" at bounding box center [442, 146] width 51 height 12
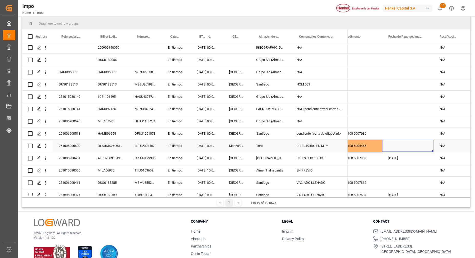
click at [406, 145] on div "Press SPACE to select this row." at bounding box center [407, 146] width 51 height 12
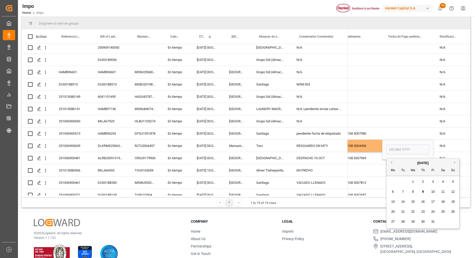
click at [426, 192] on div "9" at bounding box center [423, 192] width 6 height 6
type input "[DATE]"
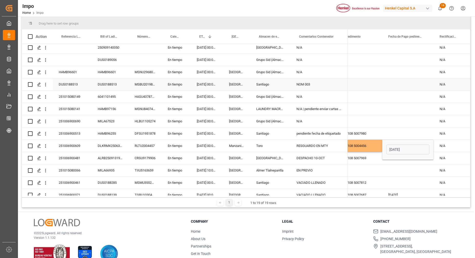
click at [436, 84] on div "N/A" at bounding box center [450, 84] width 35 height 12
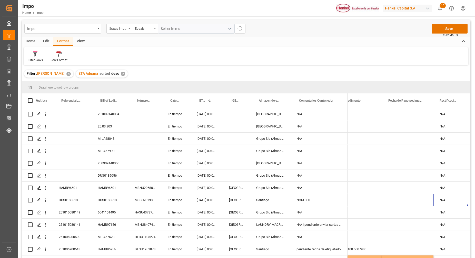
click at [455, 18] on div "Impo Status Importación Equals Select Items Save Ctrl/CMD + S Home Edit Format …" at bounding box center [246, 175] width 456 height 318
click at [447, 35] on span "Ctrl/CMD + S" at bounding box center [450, 35] width 15 height 4
drag, startPoint x: 447, startPoint y: 35, endPoint x: 452, endPoint y: 28, distance: 8.1
click at [452, 28] on button "Save" at bounding box center [449, 29] width 36 height 10
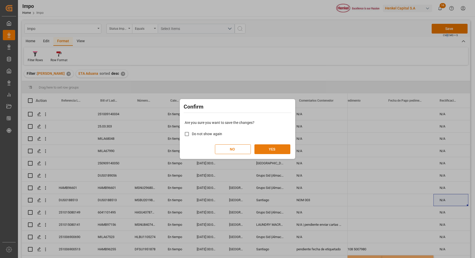
click at [262, 150] on button "YES" at bounding box center [272, 150] width 36 height 10
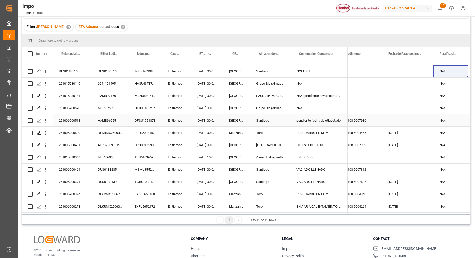
scroll to position [64, 0]
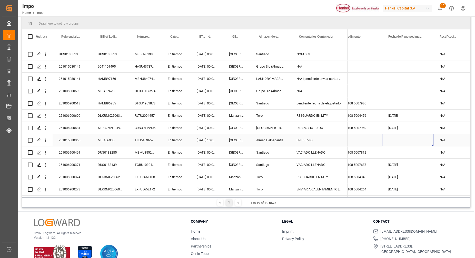
click at [410, 135] on div "Press SPACE to select this row." at bounding box center [407, 140] width 51 height 12
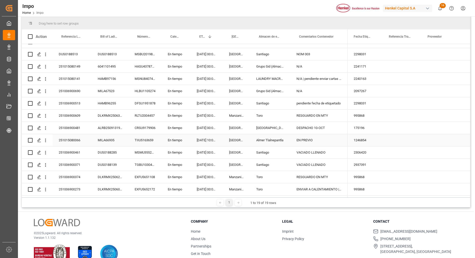
scroll to position [0, 0]
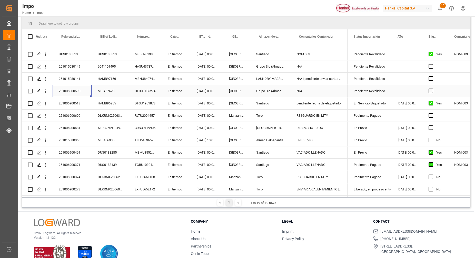
click at [75, 91] on div "251006900690" at bounding box center [72, 91] width 39 height 12
click at [75, 91] on input "251006900690" at bounding box center [72, 94] width 31 height 10
click at [88, 112] on div "251006900609" at bounding box center [72, 116] width 39 height 12
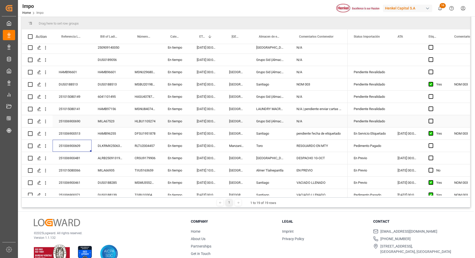
scroll to position [20, 0]
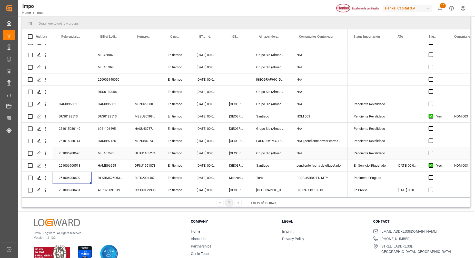
click at [72, 152] on div "251006900690" at bounding box center [72, 153] width 39 height 12
click at [71, 154] on input "251006900690" at bounding box center [72, 157] width 31 height 10
click at [71, 141] on div "251015080141" at bounding box center [72, 141] width 39 height 12
click at [68, 142] on div "251015080141" at bounding box center [72, 141] width 39 height 12
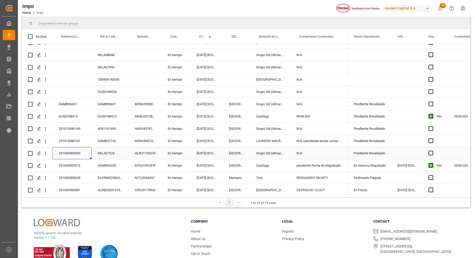
click at [74, 154] on div "251006900690" at bounding box center [72, 153] width 39 height 12
click at [73, 155] on div "251006900690" at bounding box center [72, 153] width 39 height 12
click at [73, 154] on div "251006900690" at bounding box center [72, 153] width 39 height 12
click at [71, 156] on input "251006900690" at bounding box center [72, 157] width 31 height 10
drag, startPoint x: 69, startPoint y: 159, endPoint x: 68, endPoint y: 153, distance: 6.2
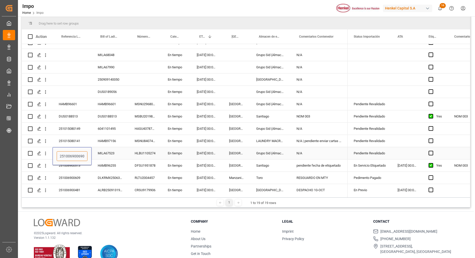
click at [68, 154] on input "251006900690" at bounding box center [72, 157] width 31 height 10
click at [69, 153] on input "251006900690" at bounding box center [72, 157] width 31 height 10
click at [68, 153] on input "251006900690" at bounding box center [72, 157] width 31 height 10
click at [71, 154] on input "251006900690" at bounding box center [72, 157] width 31 height 10
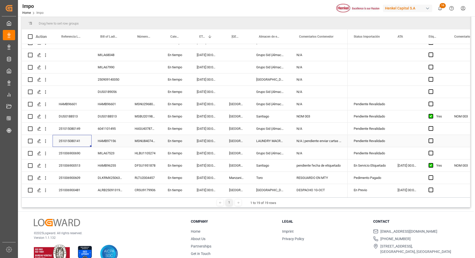
click at [74, 140] on div "251015080141" at bounding box center [72, 141] width 39 height 12
click at [73, 142] on input "251015080141" at bounding box center [72, 144] width 31 height 10
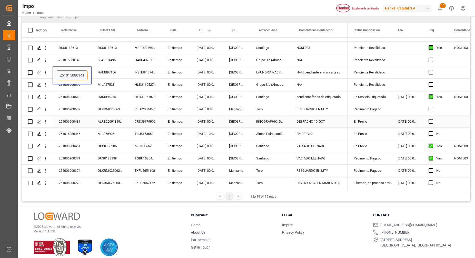
scroll to position [76, 0]
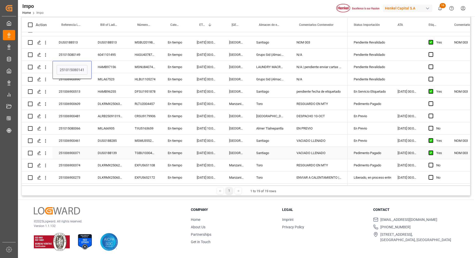
click at [379, 149] on div "Pedimento Pagado" at bounding box center [370, 153] width 32 height 12
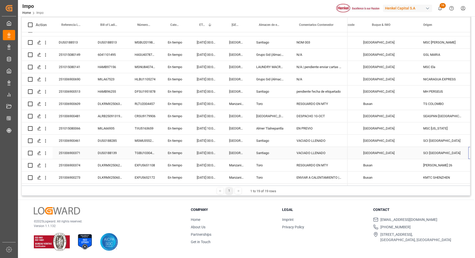
scroll to position [0, 539]
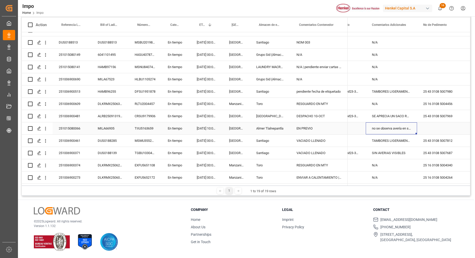
click at [68, 126] on div "251015080066" at bounding box center [72, 129] width 39 height 12
click at [69, 126] on div "251015080066" at bounding box center [72, 129] width 39 height 12
click at [68, 127] on input "251015080066" at bounding box center [72, 132] width 31 height 10
click at [67, 127] on input "251015080066" at bounding box center [72, 132] width 31 height 10
click at [433, 128] on div "Press SPACE to select this row." at bounding box center [442, 129] width 51 height 12
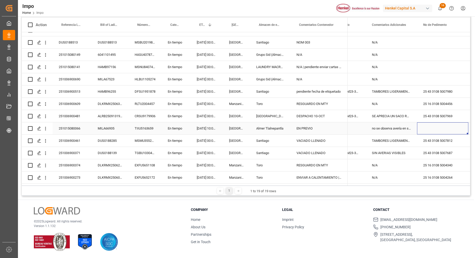
click at [434, 128] on div "Press SPACE to select this row." at bounding box center [442, 129] width 51 height 12
click at [431, 128] on input "Press SPACE to select this row." at bounding box center [442, 132] width 43 height 10
paste input "25 43 3108 5007653"
type input "25 43 3108 5007653"
click at [437, 64] on div "Press SPACE to select this row." at bounding box center [442, 67] width 51 height 12
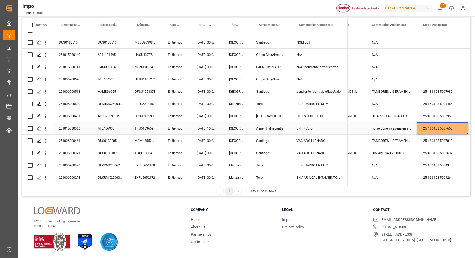
click at [438, 123] on div "25 43 3108 5007653" at bounding box center [442, 129] width 51 height 12
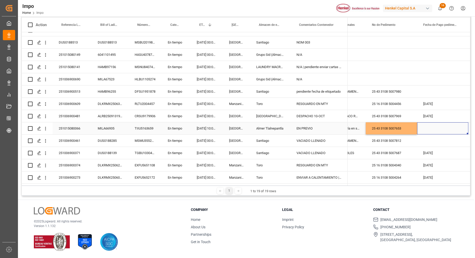
click at [433, 127] on div "Press SPACE to select this row." at bounding box center [442, 129] width 51 height 12
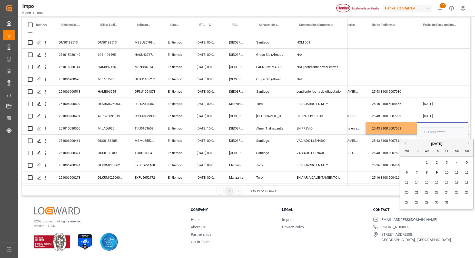
click at [435, 171] on div "9" at bounding box center [437, 173] width 6 height 6
type input "[DATE]"
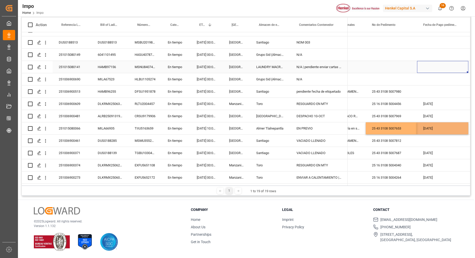
click at [451, 67] on div "Press SPACE to select this row." at bounding box center [442, 67] width 51 height 12
click at [402, 128] on div "25 43 3108 5007653" at bounding box center [391, 129] width 51 height 12
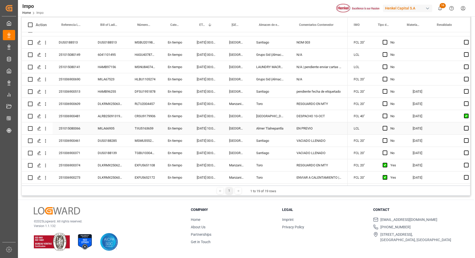
scroll to position [0, 763]
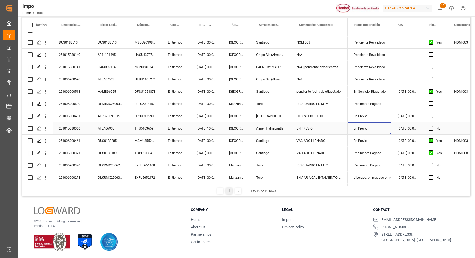
click at [378, 127] on div "En Previo" at bounding box center [370, 129] width 32 height 12
click at [379, 127] on div "En Previo" at bounding box center [370, 129] width 32 height 12
click at [381, 126] on div "En Previo" at bounding box center [370, 129] width 32 height 12
click at [384, 129] on icon "open menu" at bounding box center [382, 132] width 6 height 6
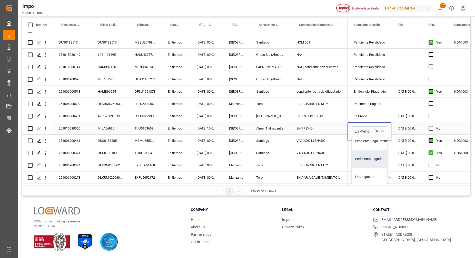
click at [374, 155] on div "Pedimento Pagado" at bounding box center [376, 159] width 48 height 18
type input "Pedimento Pagado"
click at [374, 102] on div "Pedimento Pagado" at bounding box center [370, 104] width 32 height 12
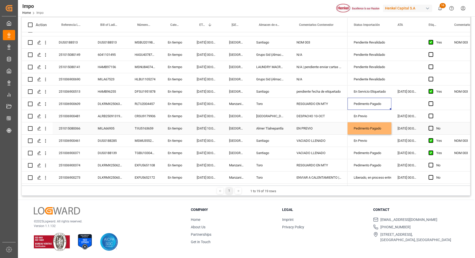
click at [329, 130] on div "EN PREVIO" at bounding box center [318, 129] width 57 height 12
click at [329, 129] on div "EN PREVIO" at bounding box center [318, 129] width 57 height 12
click at [329, 129] on input "EN PREVIO" at bounding box center [318, 132] width 49 height 10
type input "E"
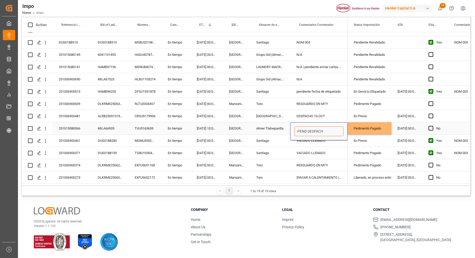
type input "PEND DESPACHO"
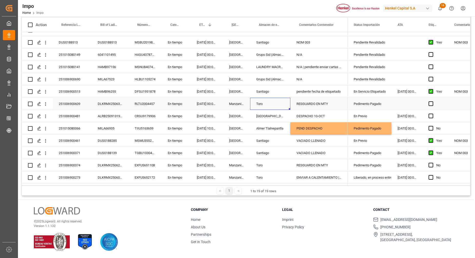
drag, startPoint x: 285, startPoint y: 107, endPoint x: 308, endPoint y: 104, distance: 22.5
click at [286, 107] on div "Toro" at bounding box center [270, 104] width 40 height 12
click at [379, 117] on div "En Previo" at bounding box center [370, 117] width 32 height 12
click at [379, 116] on div "En Previo" at bounding box center [370, 117] width 32 height 12
click at [378, 116] on div "En Previo" at bounding box center [370, 117] width 32 height 12
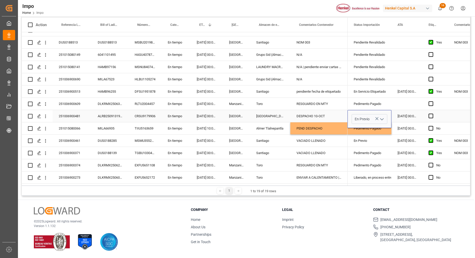
click at [380, 117] on icon "open menu" at bounding box center [382, 119] width 6 height 6
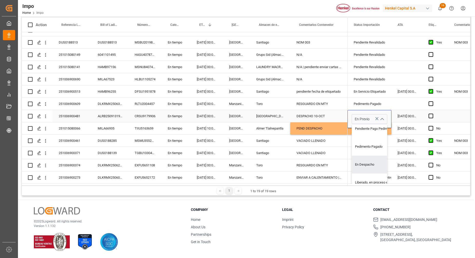
click at [367, 159] on div "En Despacho" at bounding box center [376, 165] width 48 height 18
type input "En Despacho"
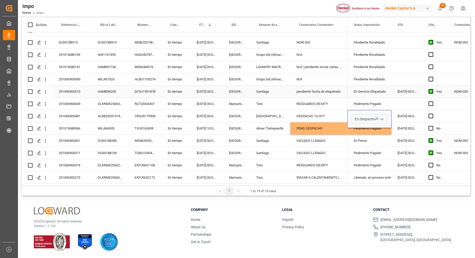
click at [332, 90] on div "pendiente fecha de etiquetado" at bounding box center [318, 92] width 57 height 12
click at [366, 123] on div "Pedimento Pagado" at bounding box center [370, 129] width 32 height 12
click at [372, 115] on div "En Despacho" at bounding box center [370, 117] width 32 height 12
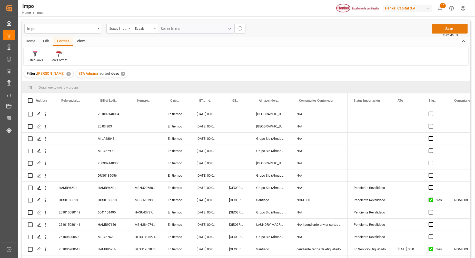
click at [448, 29] on button "Save" at bounding box center [449, 29] width 36 height 10
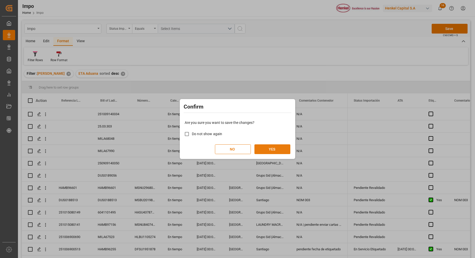
click at [279, 149] on button "YES" at bounding box center [272, 150] width 36 height 10
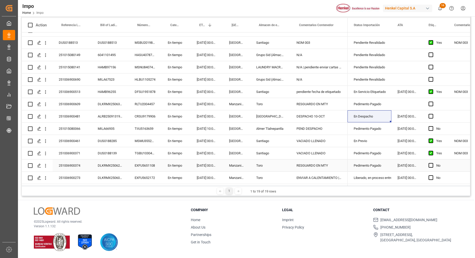
scroll to position [76, 0]
click at [79, 151] on div "251006900371" at bounding box center [72, 153] width 39 height 12
click at [78, 153] on input "251006900371" at bounding box center [72, 156] width 31 height 10
click at [80, 151] on input "251006900371" at bounding box center [72, 156] width 31 height 10
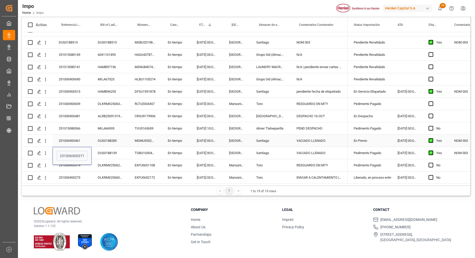
click at [366, 139] on div "En Previo" at bounding box center [370, 141] width 32 height 12
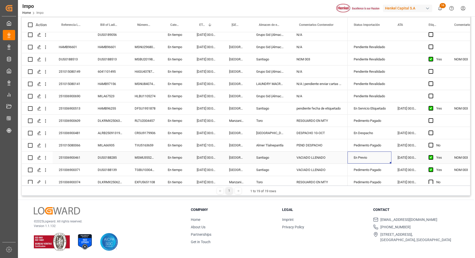
scroll to position [52, 0]
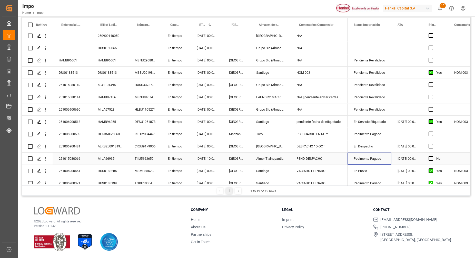
click at [363, 157] on div "Pedimento Pagado" at bounding box center [370, 159] width 32 height 12
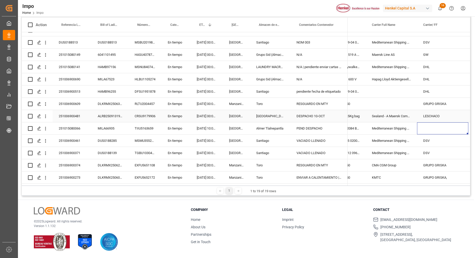
scroll to position [0, 437]
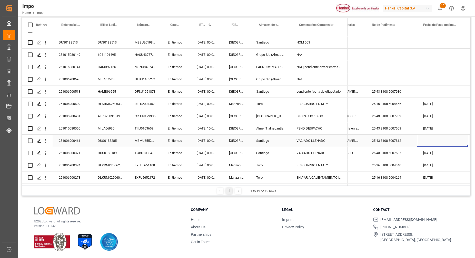
click at [430, 138] on div "Press SPACE to select this row." at bounding box center [442, 141] width 51 height 12
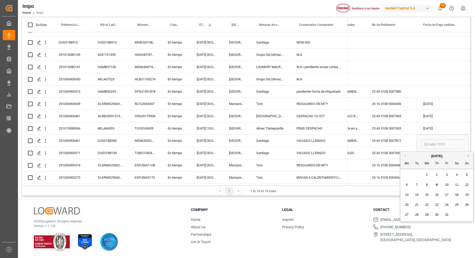
click at [438, 187] on div "9" at bounding box center [437, 185] width 6 height 6
type input "[DATE]"
click at [471, 67] on main "Impo Status Importación Equals Select Items Save Ctrl/CMD + S Home Edit Format …" at bounding box center [246, 70] width 456 height 252
click at [456, 57] on div "Press SPACE to select this row." at bounding box center [442, 55] width 51 height 12
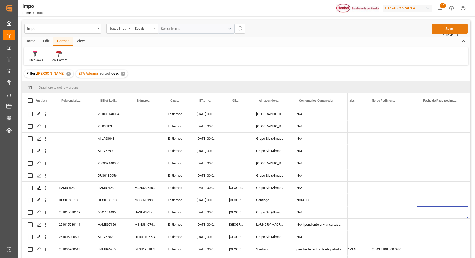
click at [446, 33] on button "Save" at bounding box center [449, 29] width 36 height 10
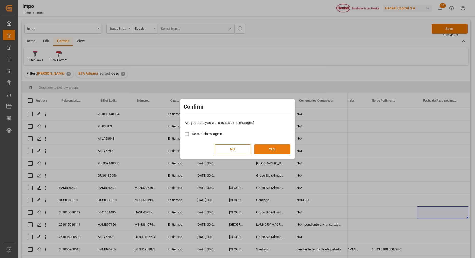
click at [268, 149] on button "YES" at bounding box center [272, 150] width 36 height 10
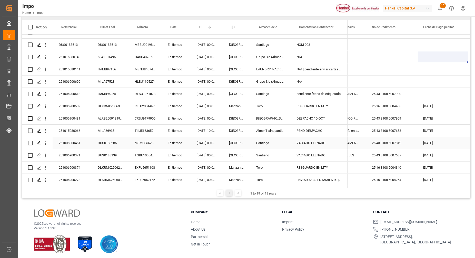
scroll to position [76, 0]
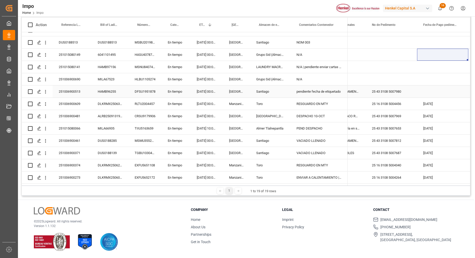
click at [394, 93] on div "25 43 3108 5007980" at bounding box center [391, 92] width 51 height 12
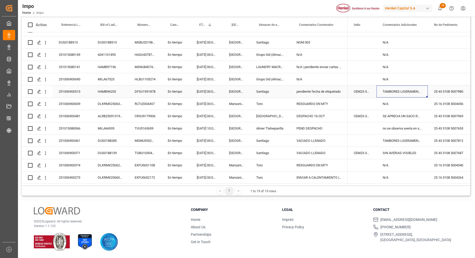
scroll to position [0, 993]
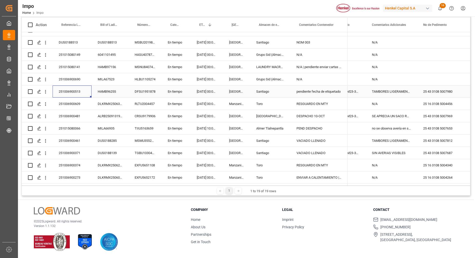
click at [68, 90] on div "251006900513" at bounding box center [72, 92] width 39 height 12
click at [70, 93] on input "251006900513" at bounding box center [72, 95] width 31 height 10
click at [334, 91] on div "pendiente fecha de etiquetado" at bounding box center [318, 92] width 57 height 12
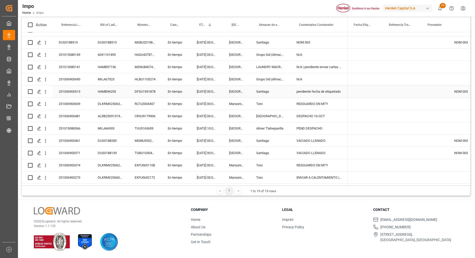
scroll to position [0, 0]
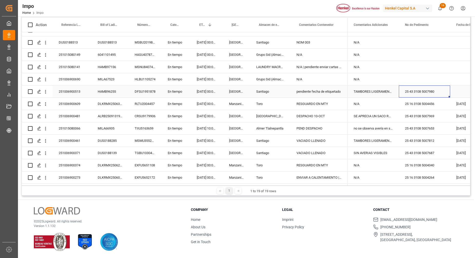
click at [407, 90] on div "25 43 3108 5007980" at bounding box center [424, 92] width 51 height 12
click at [407, 89] on div "25 43 3108 5007980" at bounding box center [424, 92] width 51 height 12
drag, startPoint x: 405, startPoint y: 92, endPoint x: 444, endPoint y: 95, distance: 39.6
click at [444, 95] on input "25 43 3108 5007980" at bounding box center [424, 95] width 43 height 10
click at [424, 58] on div "Press SPACE to select this row." at bounding box center [424, 55] width 51 height 12
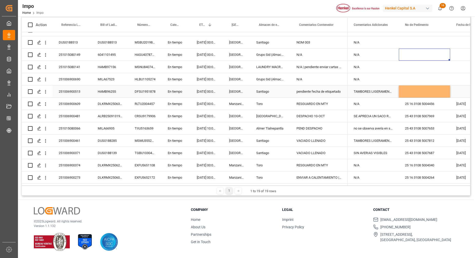
click at [426, 86] on div "Press SPACE to select this row." at bounding box center [424, 92] width 51 height 12
click at [75, 91] on div "251006900513" at bounding box center [72, 92] width 39 height 12
click at [73, 94] on input "251006900513" at bounding box center [72, 95] width 31 height 10
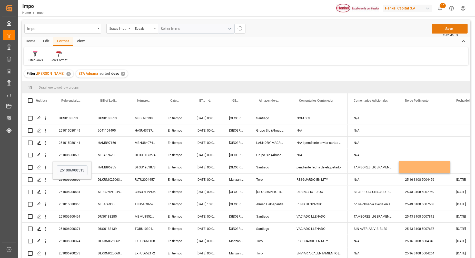
click at [454, 29] on button "Save" at bounding box center [449, 29] width 36 height 10
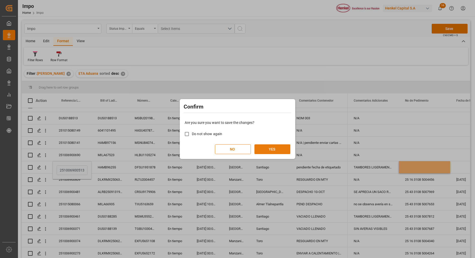
click at [271, 151] on button "YES" at bounding box center [272, 150] width 36 height 10
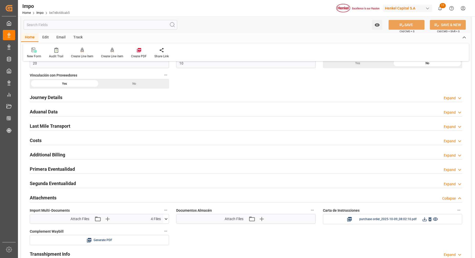
scroll to position [320, 0]
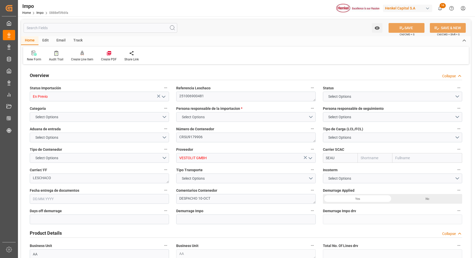
type input "Sealand"
type input "Sealand - A Maersk Company"
type input "0"
type input "1"
type input "20.544"
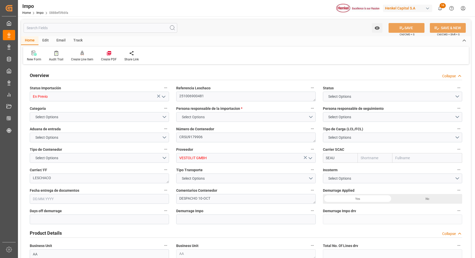
type input "16"
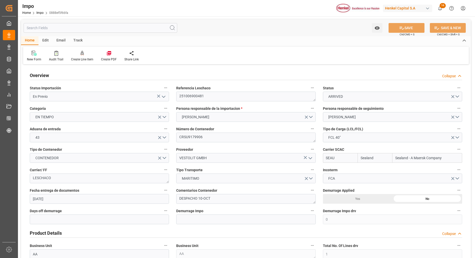
type input "[DATE]"
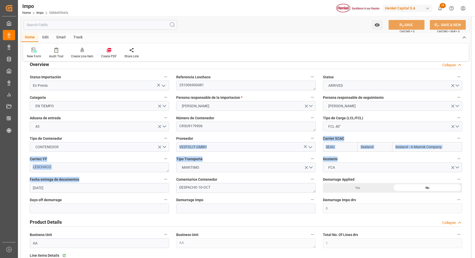
drag, startPoint x: 202, startPoint y: 152, endPoint x: 143, endPoint y: 146, distance: 59.3
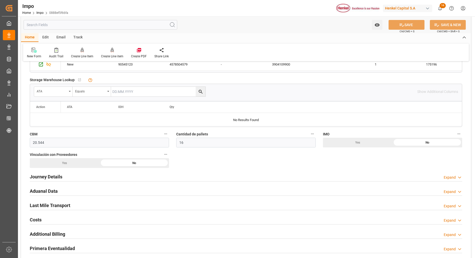
scroll to position [320, 0]
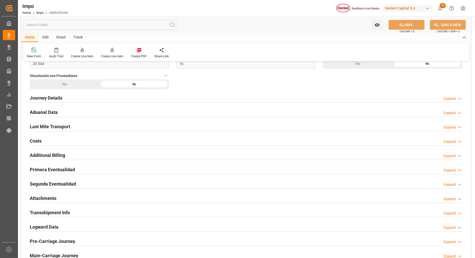
click at [49, 201] on h2 "Attachments" at bounding box center [43, 198] width 27 height 7
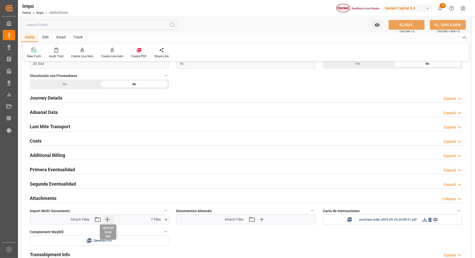
click at [105, 223] on icon "button" at bounding box center [107, 220] width 8 height 8
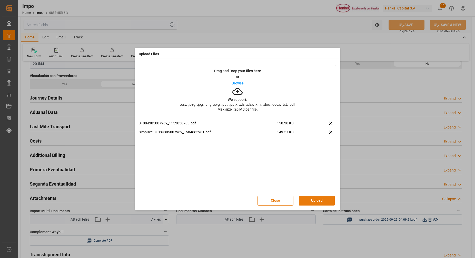
click at [315, 205] on button "Upload" at bounding box center [317, 201] width 36 height 10
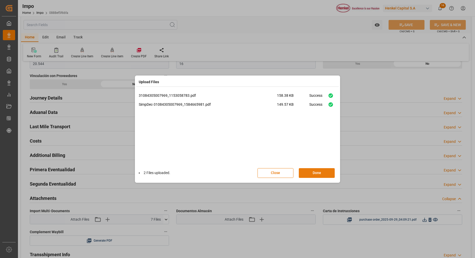
click at [331, 170] on button "Done" at bounding box center [317, 173] width 36 height 10
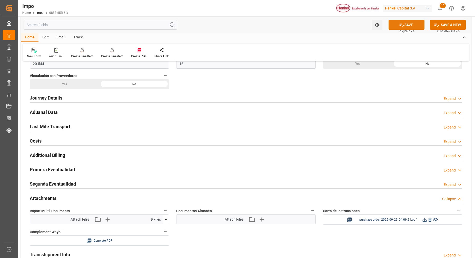
click at [405, 26] on button "SAVE" at bounding box center [406, 25] width 36 height 10
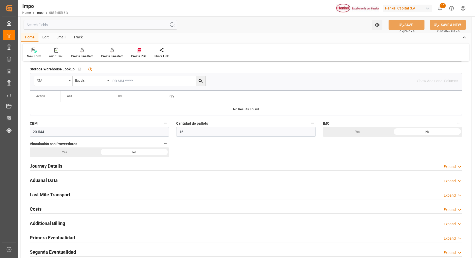
scroll to position [256, 0]
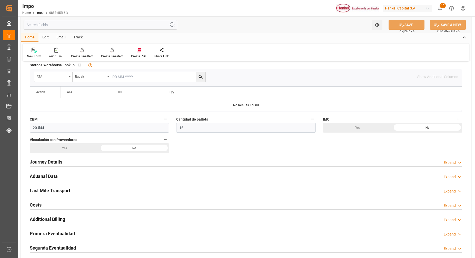
click at [53, 164] on h2 "Journey Details" at bounding box center [46, 162] width 33 height 7
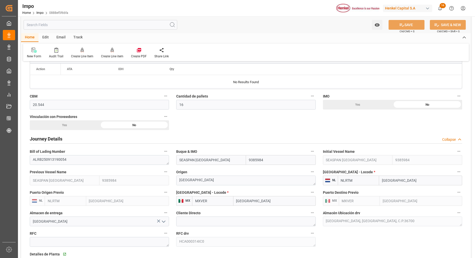
scroll to position [288, 0]
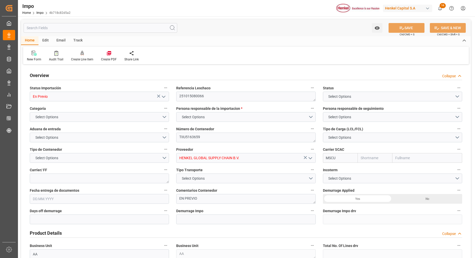
type input "MSC"
type input "Mediterranean Shipping Company"
type input "0"
type input "1"
type input "1.008"
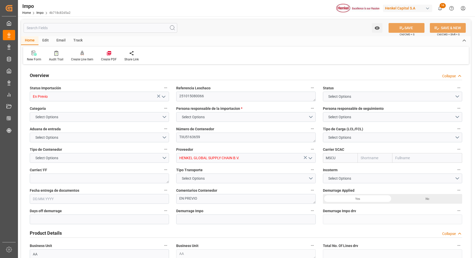
type input "1"
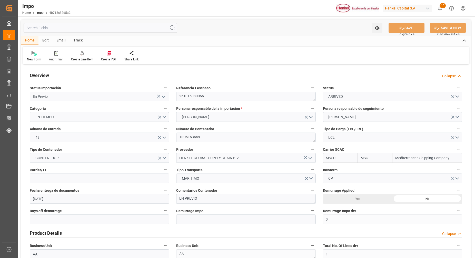
type input "[DATE]"
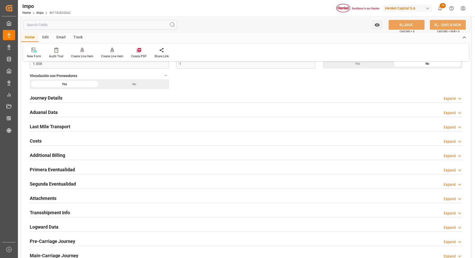
scroll to position [288, 0]
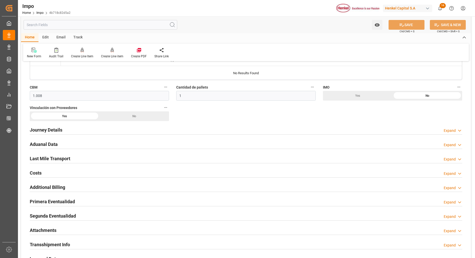
click at [47, 203] on h2 "Primera Eventualidad" at bounding box center [52, 201] width 45 height 7
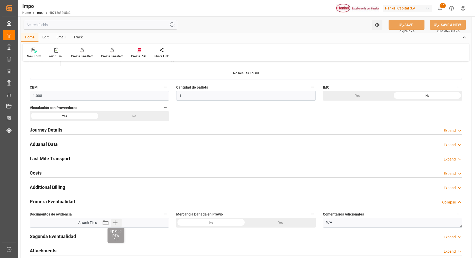
click at [115, 222] on icon "button" at bounding box center [115, 223] width 8 height 8
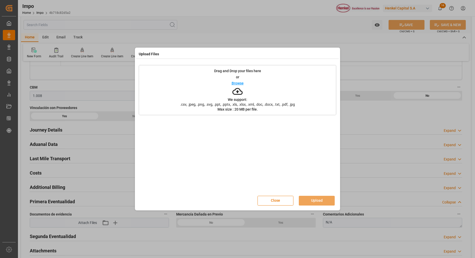
click at [236, 98] on p "We support:" at bounding box center [237, 100] width 19 height 4
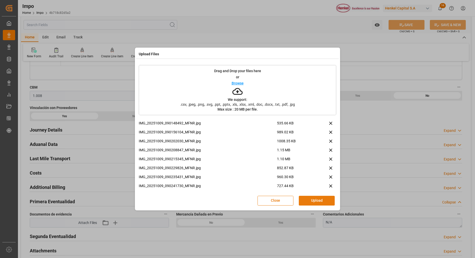
click at [326, 202] on button "Upload" at bounding box center [317, 201] width 36 height 10
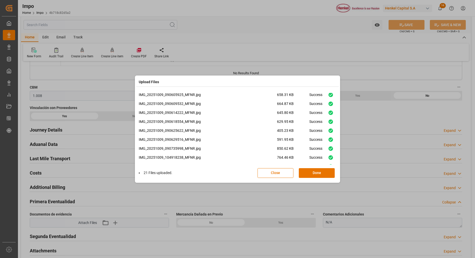
scroll to position [120, 0]
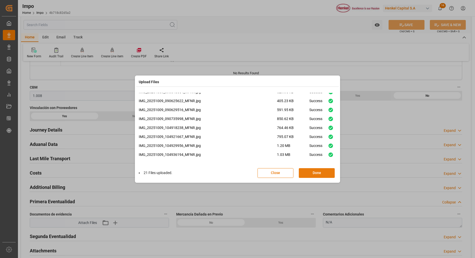
drag, startPoint x: 316, startPoint y: 174, endPoint x: 313, endPoint y: 169, distance: 5.5
click at [316, 174] on button "Done" at bounding box center [317, 173] width 36 height 10
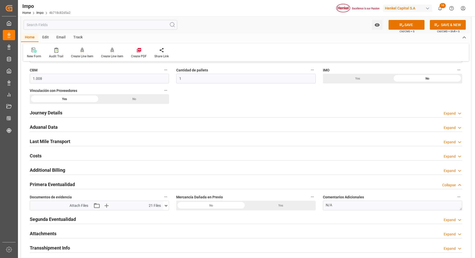
scroll to position [320, 0]
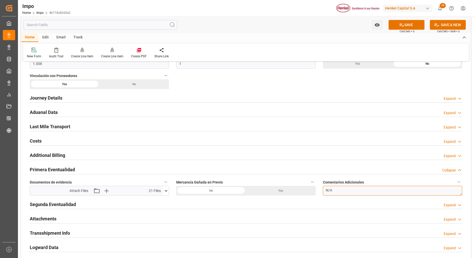
click at [357, 192] on textarea "N/A" at bounding box center [392, 191] width 139 height 10
type textarea "N"
paste textarea "no se observa avería en sacos, embalaje de cartón se aprecia sucio"
type textarea "no se observa avería en sacos, embalaje de cartón se aprecia sucio"
click at [302, 162] on div "Additional Billing Expand" at bounding box center [245, 155] width 439 height 14
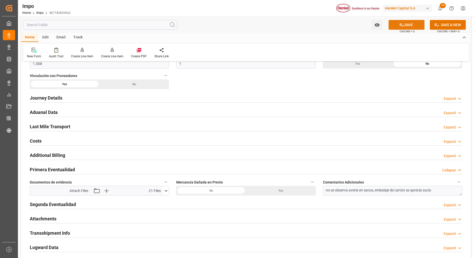
click at [403, 26] on icon at bounding box center [401, 24] width 5 height 5
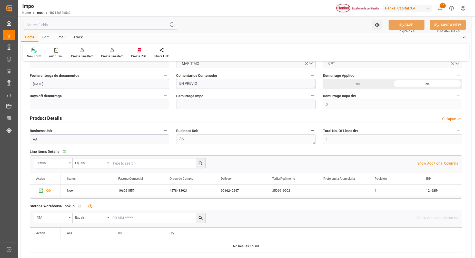
scroll to position [0, 0]
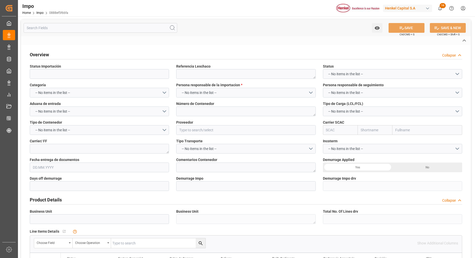
type input "En Previo"
type textarea "251006900481"
type textarea "CRSU9179906"
type input "VESTOLIT GMBH"
type input "SEAU"
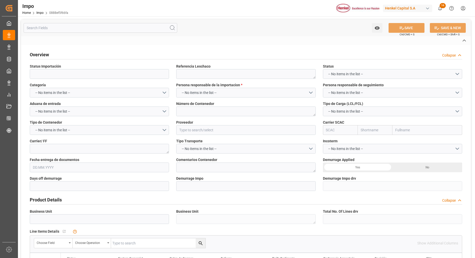
type textarea "LESCHACO"
type textarea "DESPACHO 10-OCT"
type input "AA"
type textarea "AA"
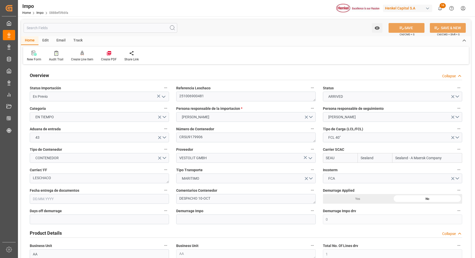
type input "Sealand"
type input "Sealand - A Maersk Company"
type input "0"
type input "1"
type input "20.544"
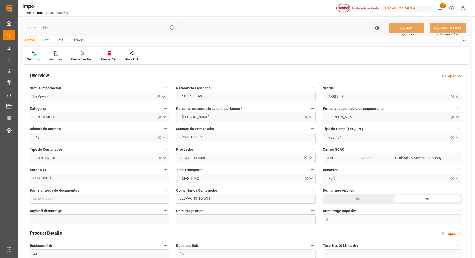
type input "16"
type input "26.09.2025"
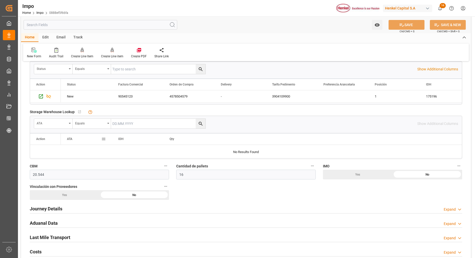
scroll to position [224, 0]
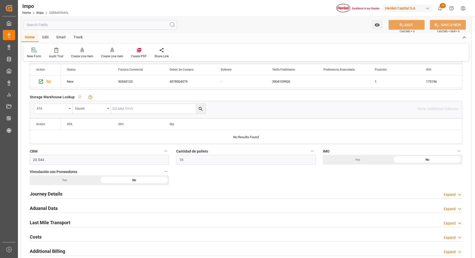
click at [46, 190] on div "Journey Details" at bounding box center [46, 194] width 33 height 10
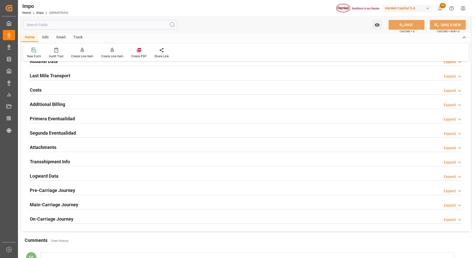
scroll to position [673, 0]
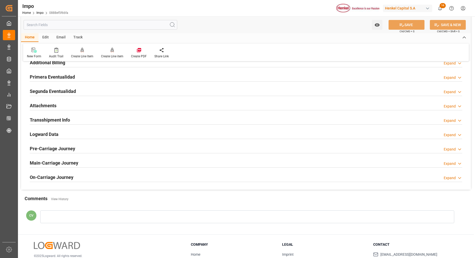
click at [49, 104] on h2 "Attachments" at bounding box center [43, 105] width 27 height 7
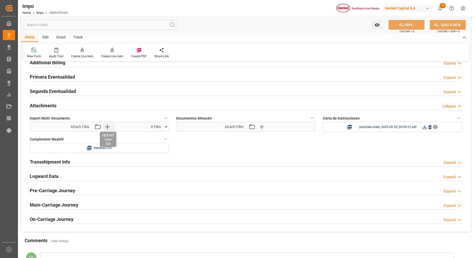
click at [107, 128] on icon "button" at bounding box center [107, 127] width 8 height 8
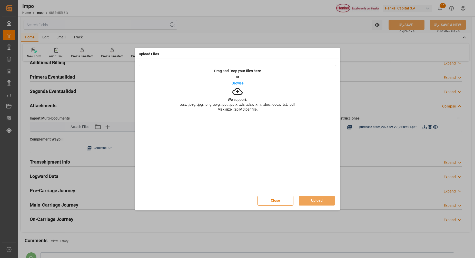
click at [120, 85] on div "Upload Files Drag and Drop your files here or Browse We support: .csv, .jpeg, .…" at bounding box center [237, 129] width 475 height 258
click at [270, 200] on button "Close" at bounding box center [275, 201] width 36 height 10
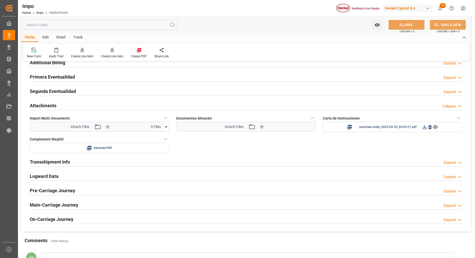
click at [161, 127] on div "Attach Files Attach existing file Upload new file 9 Files" at bounding box center [96, 126] width 133 height 9
click at [104, 125] on icon "button" at bounding box center [107, 127] width 8 height 8
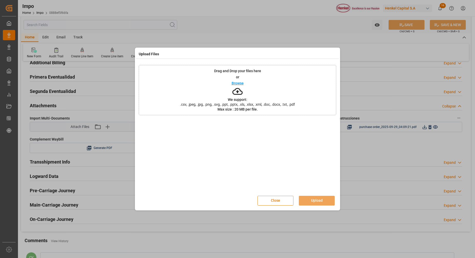
click at [268, 203] on button "Close" at bounding box center [275, 201] width 36 height 10
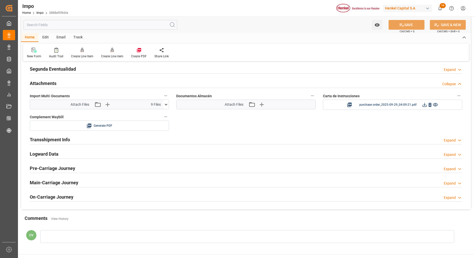
scroll to position [705, 0]
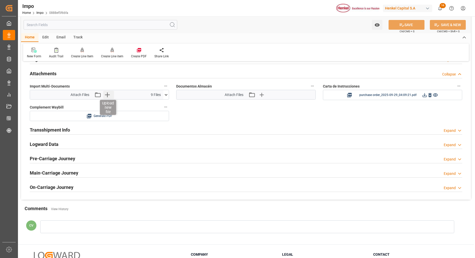
click at [107, 91] on icon "button" at bounding box center [107, 95] width 8 height 8
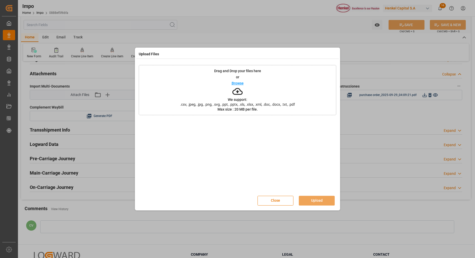
click at [235, 96] on icon at bounding box center [237, 91] width 10 height 10
click at [316, 201] on button "Upload" at bounding box center [317, 201] width 36 height 10
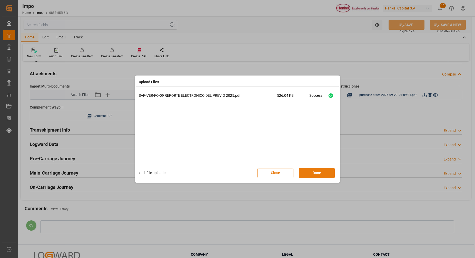
click at [314, 171] on button "Done" at bounding box center [317, 173] width 36 height 10
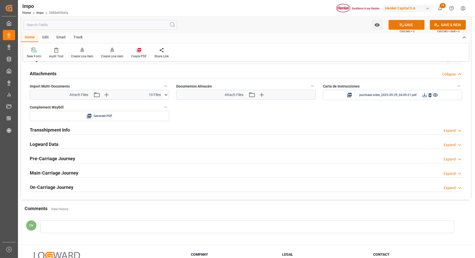
click at [416, 28] on button "SAVE" at bounding box center [406, 25] width 36 height 10
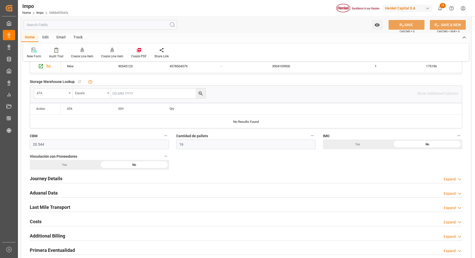
scroll to position [160, 0]
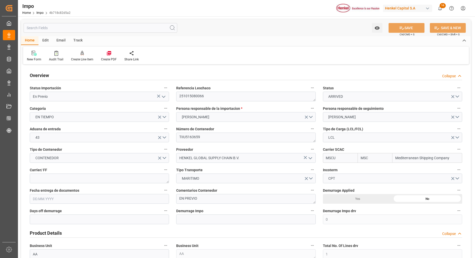
type input "MSC"
type input "Mediterranean Shipping Company"
type input "0"
type input "1"
type input "1.008"
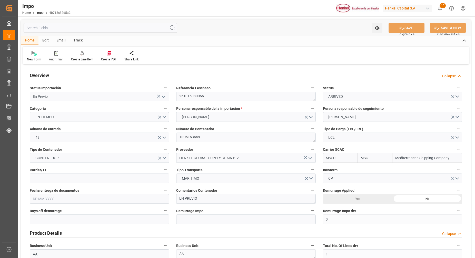
type input "1"
type input "[DATE]"
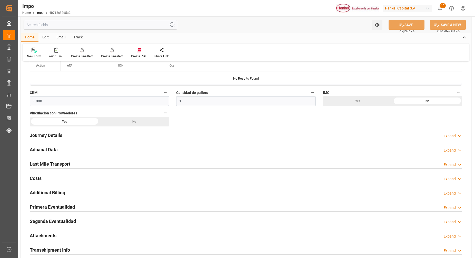
scroll to position [320, 0]
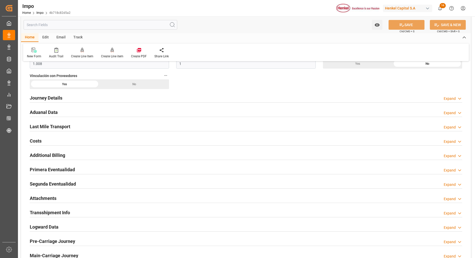
click at [51, 198] on h2 "Attachments" at bounding box center [43, 198] width 27 height 7
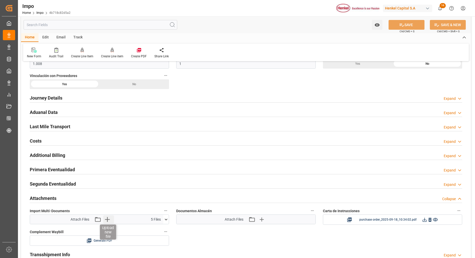
click at [108, 223] on icon "button" at bounding box center [107, 220] width 8 height 8
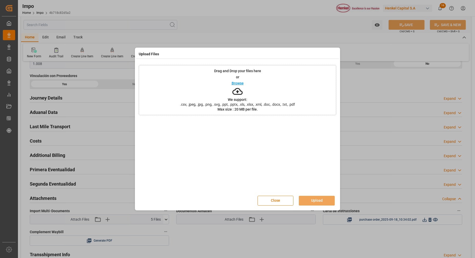
click at [236, 93] on icon at bounding box center [237, 91] width 10 height 10
click at [283, 203] on button "Close" at bounding box center [275, 201] width 36 height 10
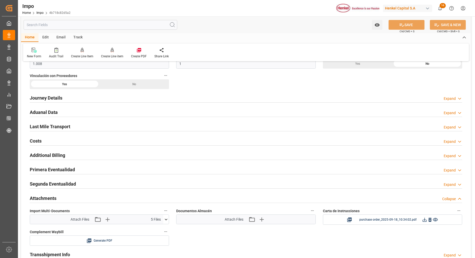
click at [55, 170] on h2 "Primera Eventualidad" at bounding box center [52, 169] width 45 height 7
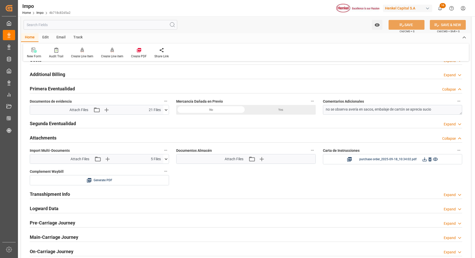
scroll to position [417, 0]
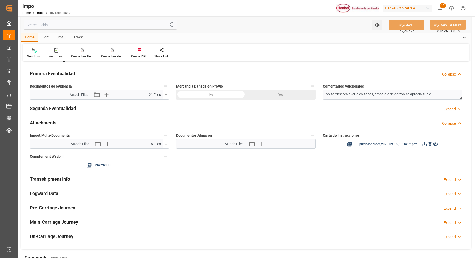
click at [48, 119] on div "Attachments" at bounding box center [43, 123] width 27 height 10
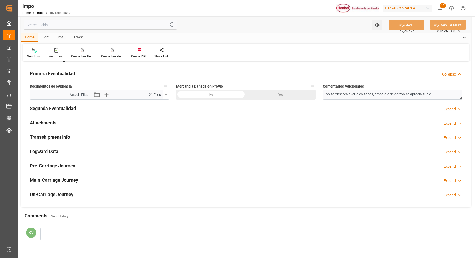
click at [50, 126] on div "Attachments" at bounding box center [43, 123] width 27 height 10
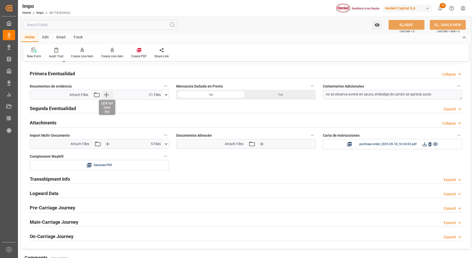
click at [106, 94] on icon "button" at bounding box center [106, 95] width 5 height 5
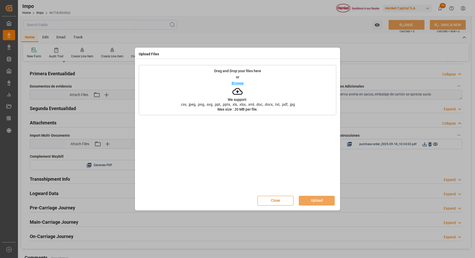
drag, startPoint x: 274, startPoint y: 200, endPoint x: 249, endPoint y: 191, distance: 26.1
click at [273, 200] on button "Close" at bounding box center [275, 201] width 36 height 10
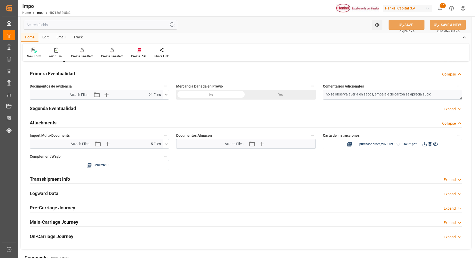
click at [164, 95] on icon at bounding box center [165, 94] width 5 height 5
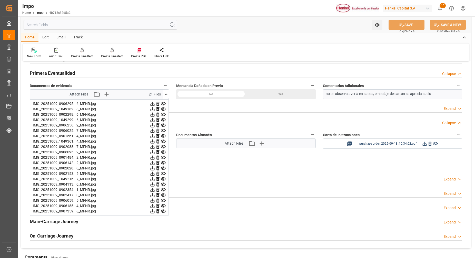
scroll to position [350, 0]
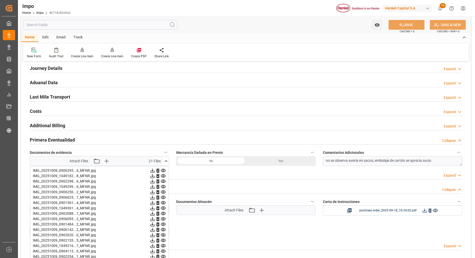
click at [145, 138] on div "Primera Eventualidad Collapse" at bounding box center [246, 140] width 432 height 10
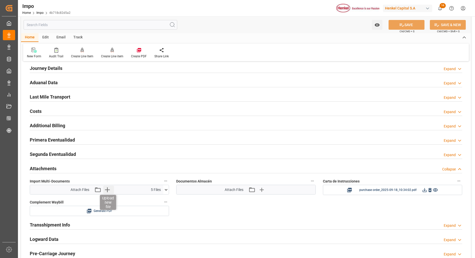
click at [105, 190] on icon "button" at bounding box center [107, 190] width 5 height 5
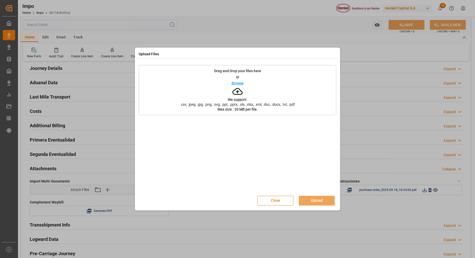
click at [235, 95] on icon at bounding box center [237, 91] width 10 height 7
click at [314, 199] on button "Upload" at bounding box center [317, 201] width 36 height 10
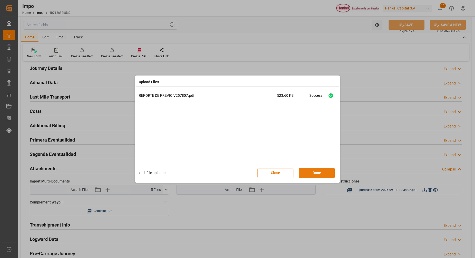
click at [321, 170] on button "Done" at bounding box center [317, 173] width 36 height 10
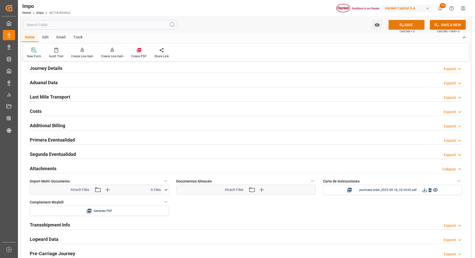
click at [399, 23] on icon at bounding box center [401, 24] width 5 height 5
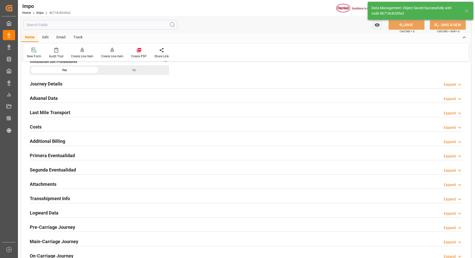
scroll to position [320, 0]
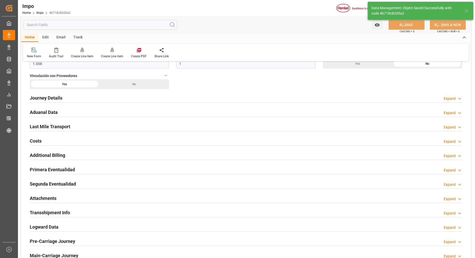
click at [42, 99] on h2 "Journey Details" at bounding box center [46, 98] width 33 height 7
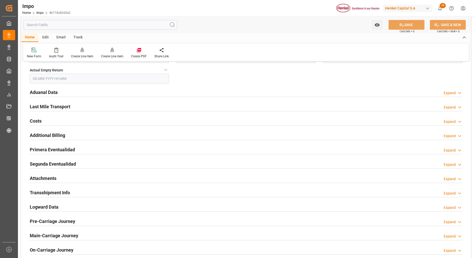
scroll to position [641, 0]
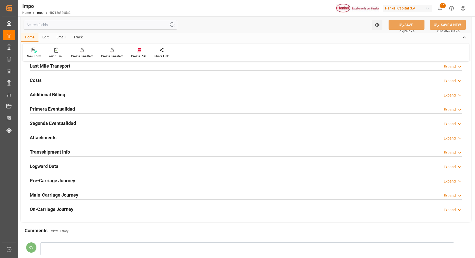
click at [48, 107] on h2 "Primera Eventualidad" at bounding box center [52, 109] width 45 height 7
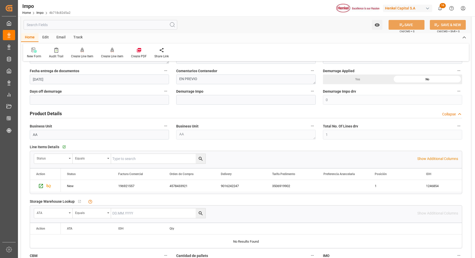
scroll to position [119, 0]
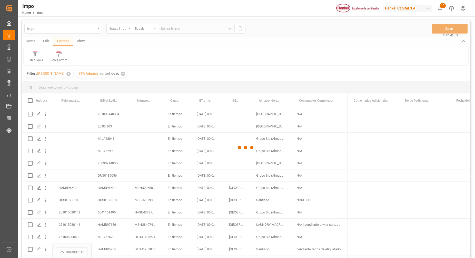
scroll to position [0, 1012]
